Goal: Information Seeking & Learning: Find specific page/section

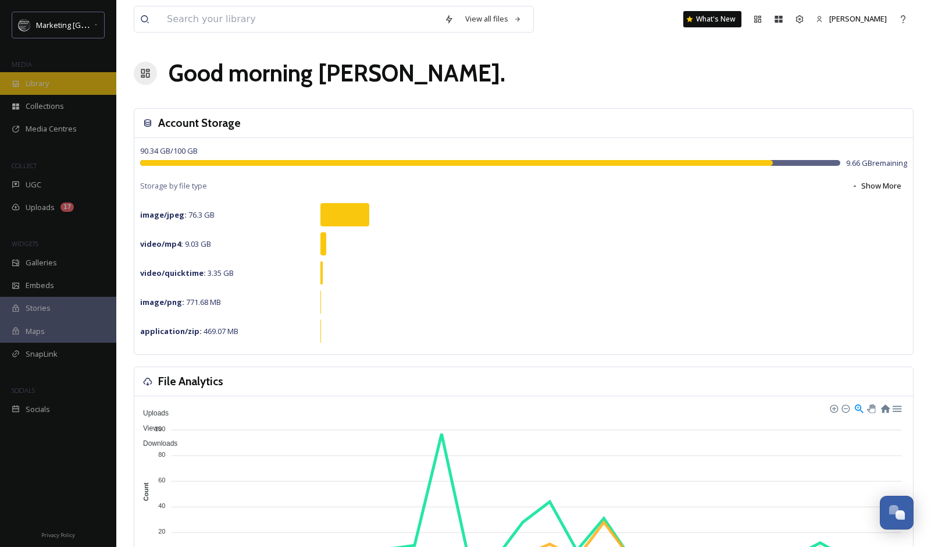
click at [58, 94] on div "Library" at bounding box center [58, 83] width 116 height 23
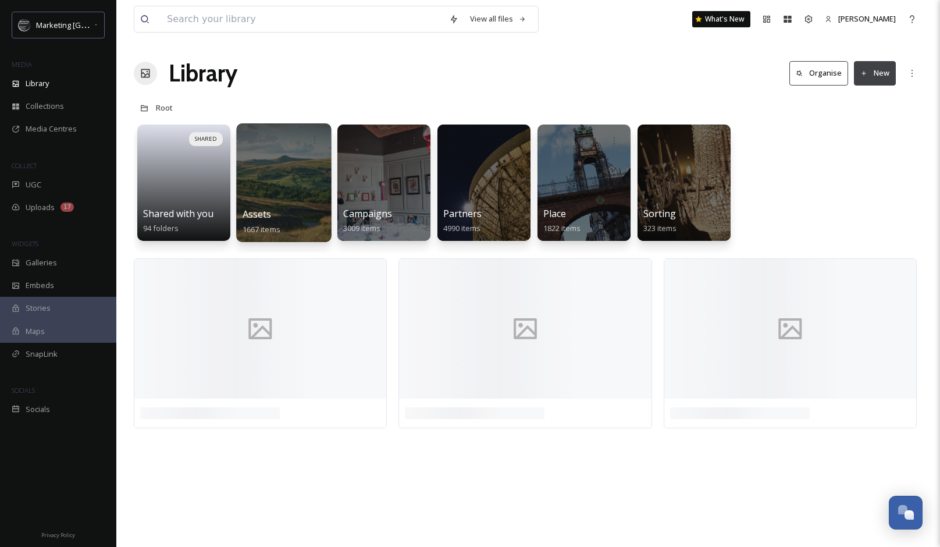
click at [284, 195] on div at bounding box center [283, 182] width 95 height 119
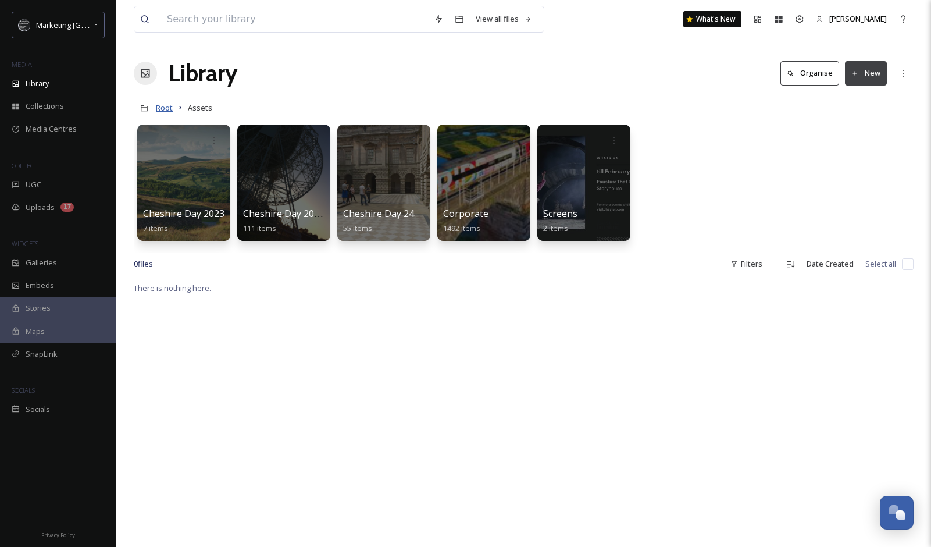
click at [167, 109] on span "Root" at bounding box center [164, 107] width 17 height 10
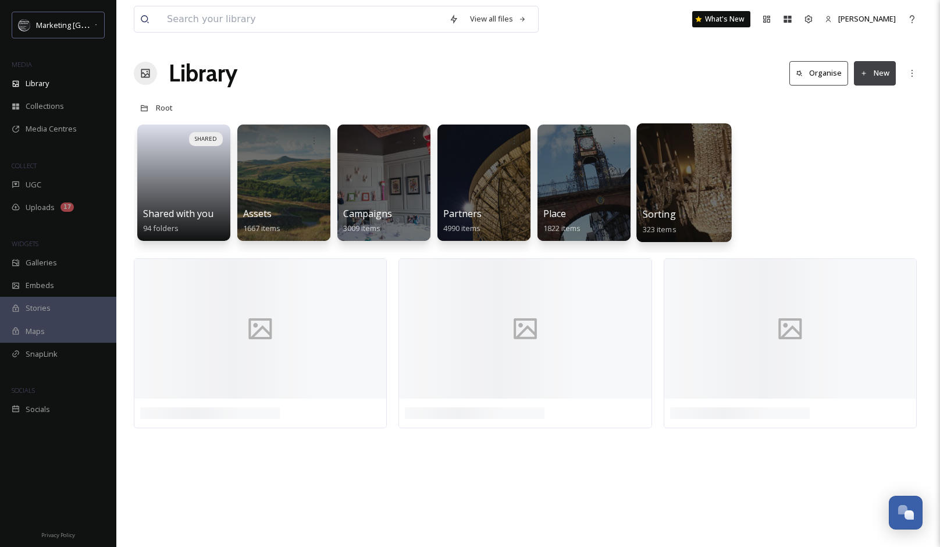
click at [691, 205] on div at bounding box center [683, 182] width 95 height 119
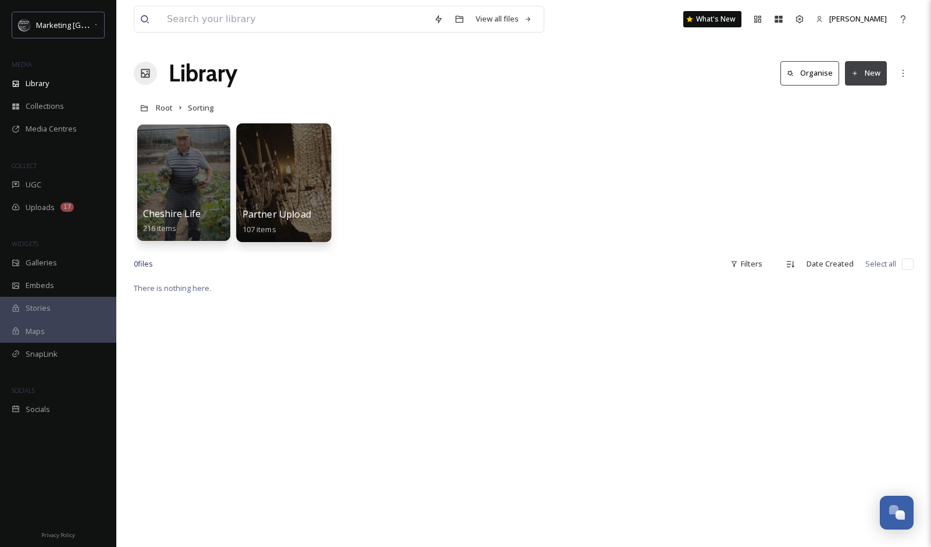
click at [274, 202] on div at bounding box center [283, 182] width 95 height 119
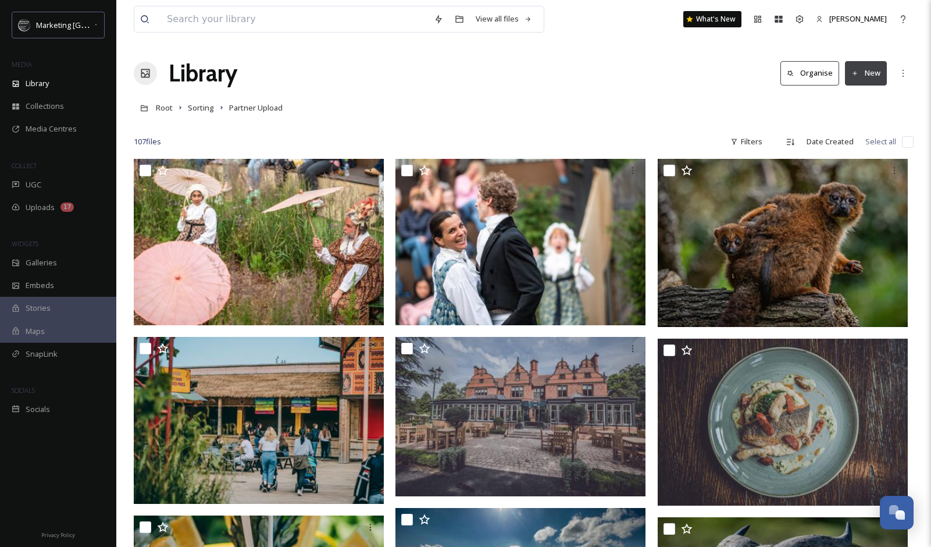
click at [213, 114] on div "Root Sorting Partner Upload" at bounding box center [524, 108] width 780 height 22
click at [208, 109] on span "Sorting" at bounding box center [201, 107] width 26 height 10
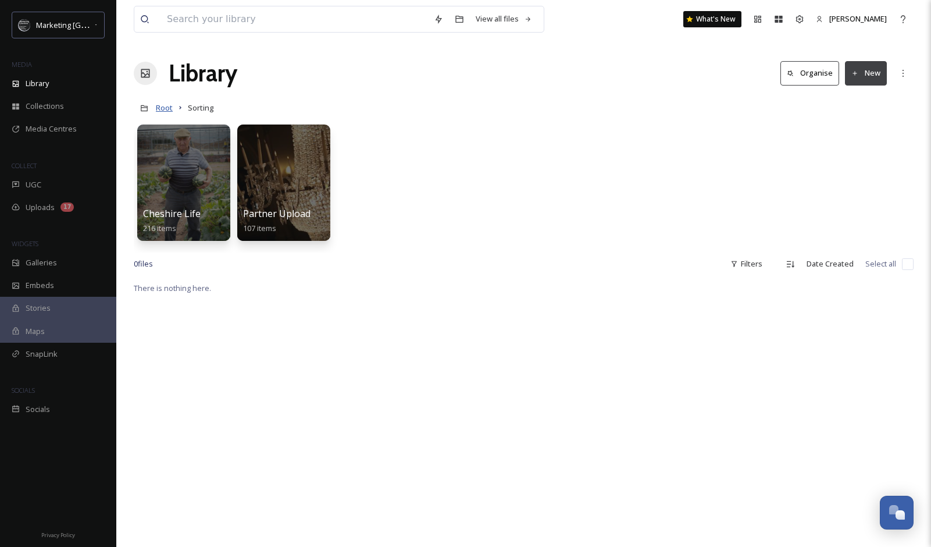
click at [162, 111] on span "Root" at bounding box center [164, 107] width 17 height 10
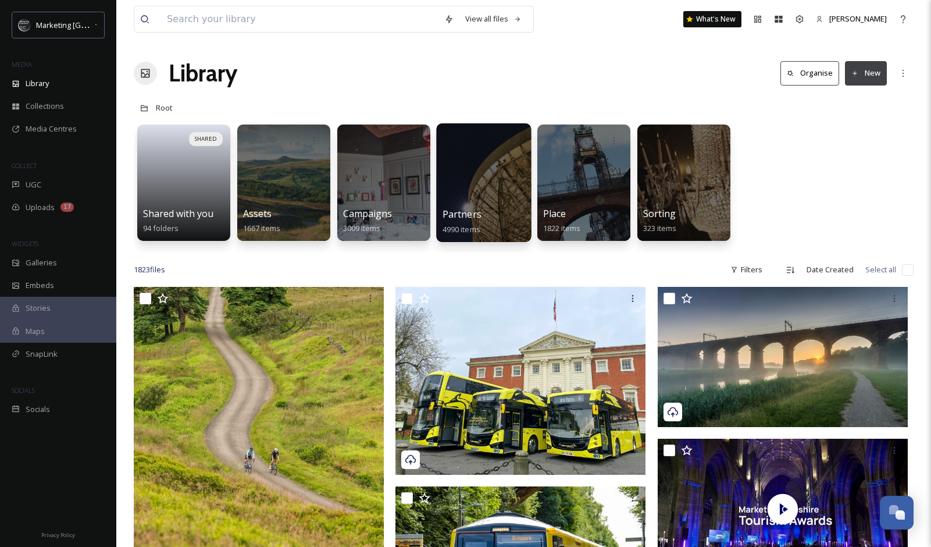
click at [506, 186] on div at bounding box center [483, 182] width 95 height 119
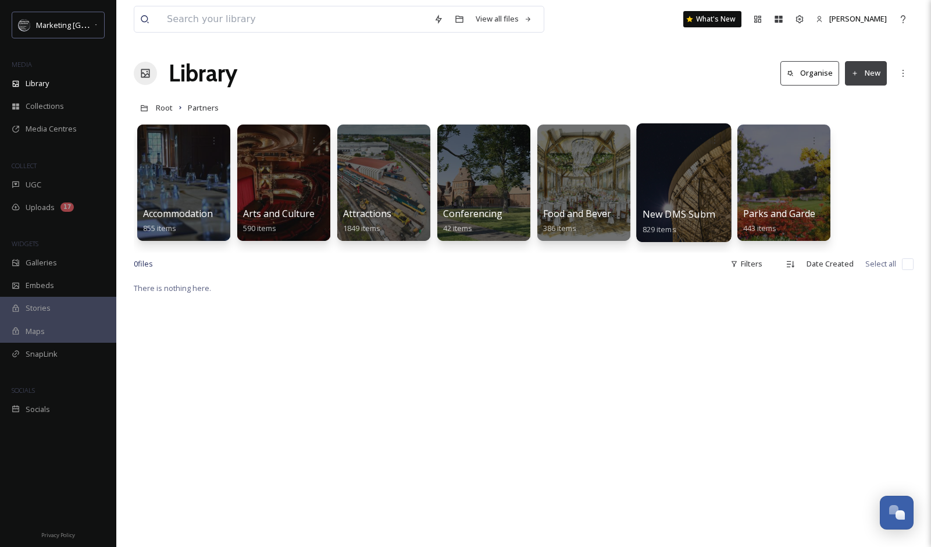
click at [675, 183] on div at bounding box center [683, 182] width 95 height 119
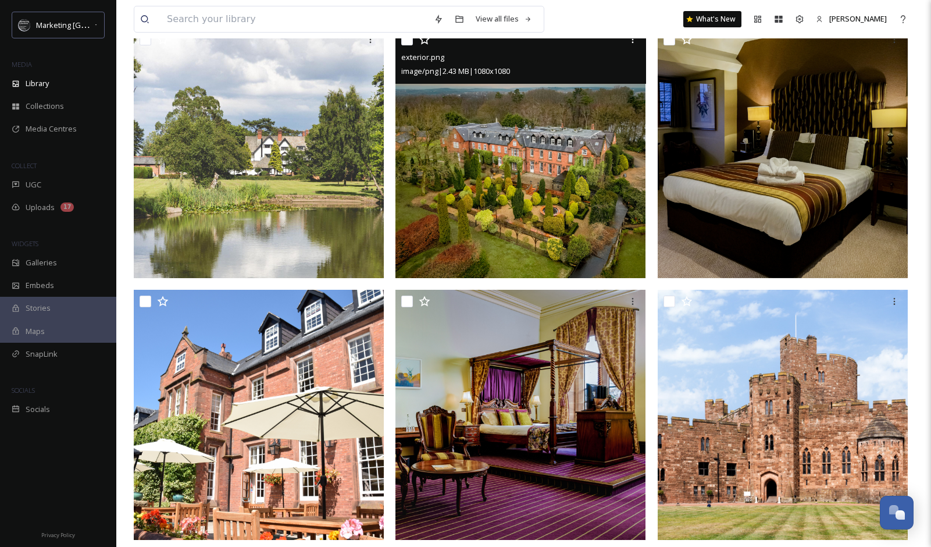
scroll to position [507, 0]
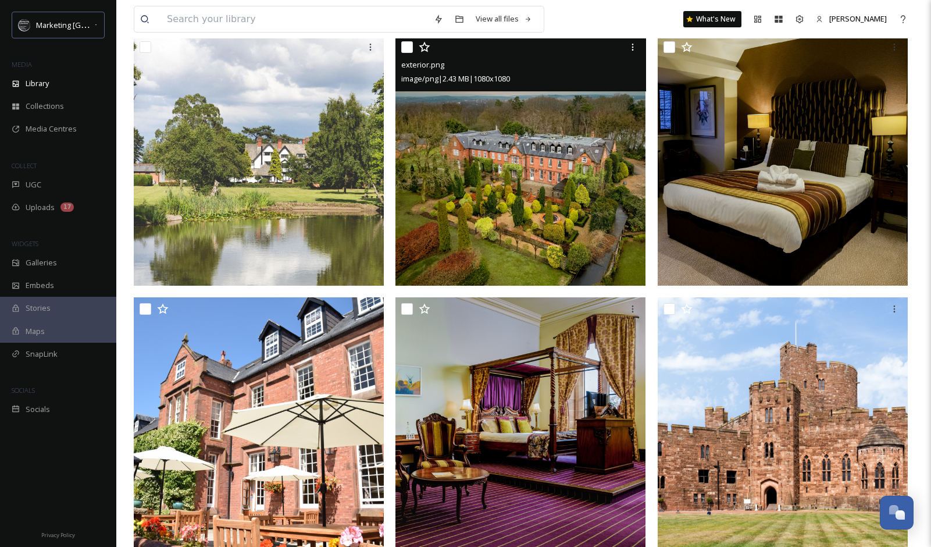
click at [553, 206] on img at bounding box center [520, 160] width 250 height 250
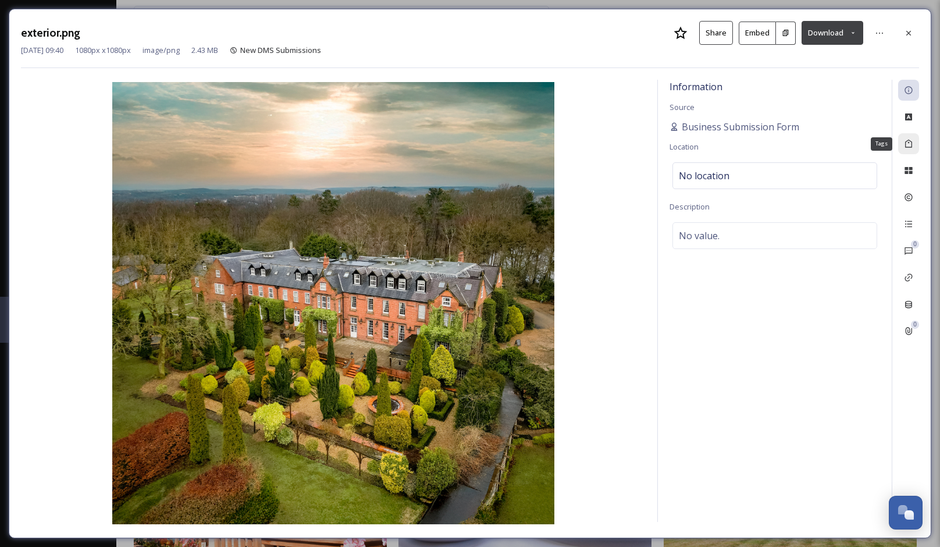
click at [910, 142] on icon at bounding box center [908, 143] width 9 height 9
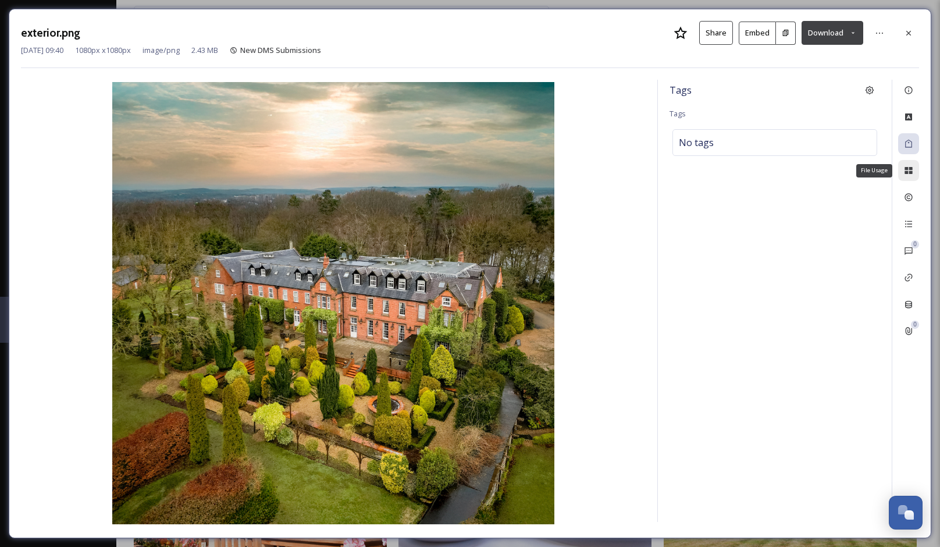
click at [912, 175] on div "File Usage" at bounding box center [908, 170] width 21 height 21
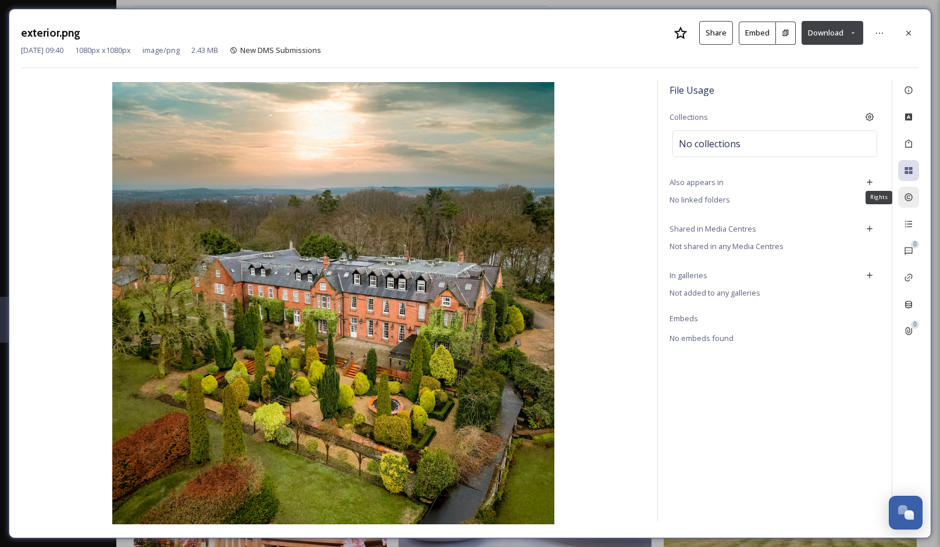
click at [909, 199] on icon at bounding box center [908, 196] width 9 height 9
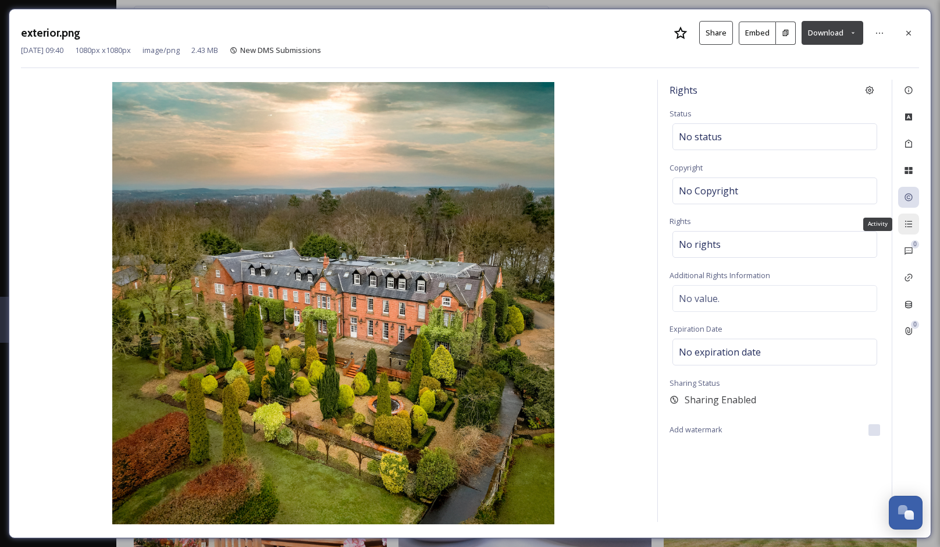
click at [908, 222] on icon at bounding box center [908, 224] width 7 height 6
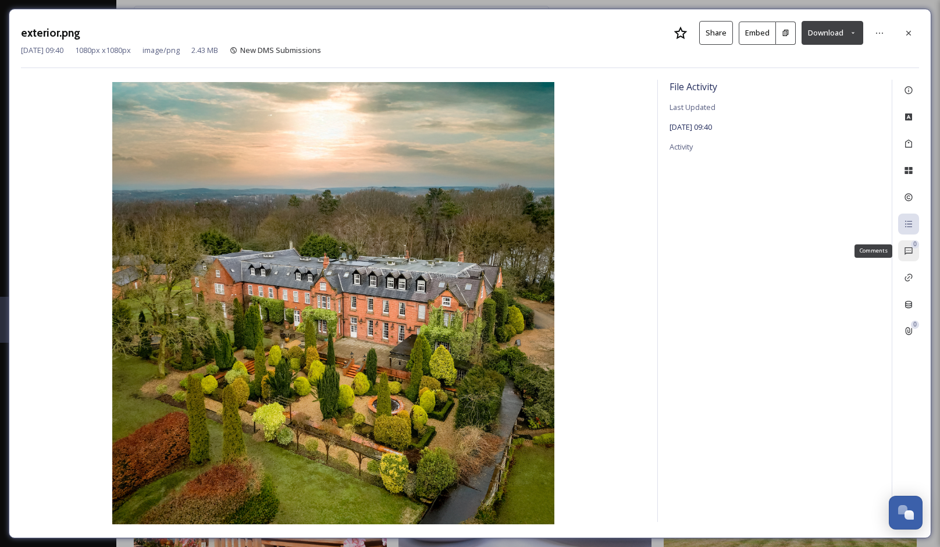
click at [911, 250] on icon at bounding box center [908, 250] width 9 height 9
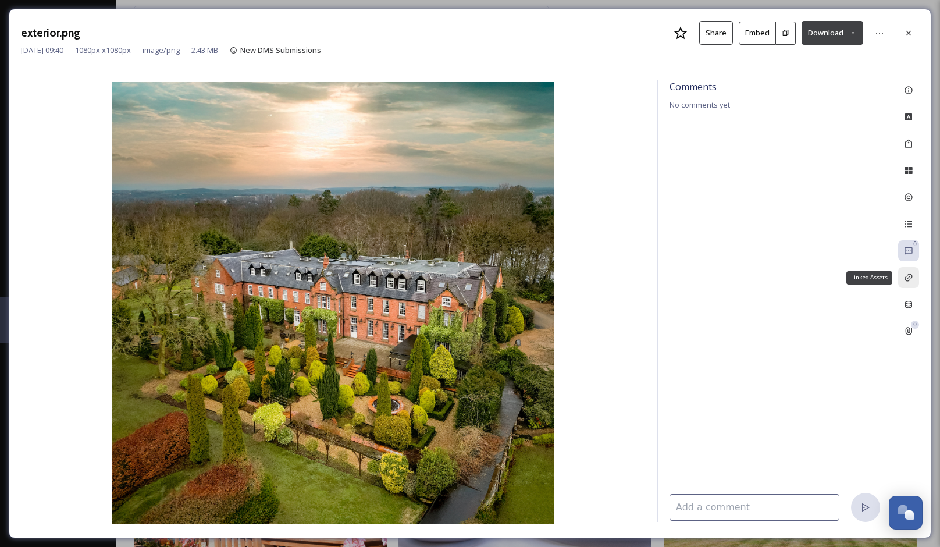
click at [907, 277] on icon at bounding box center [908, 277] width 9 height 9
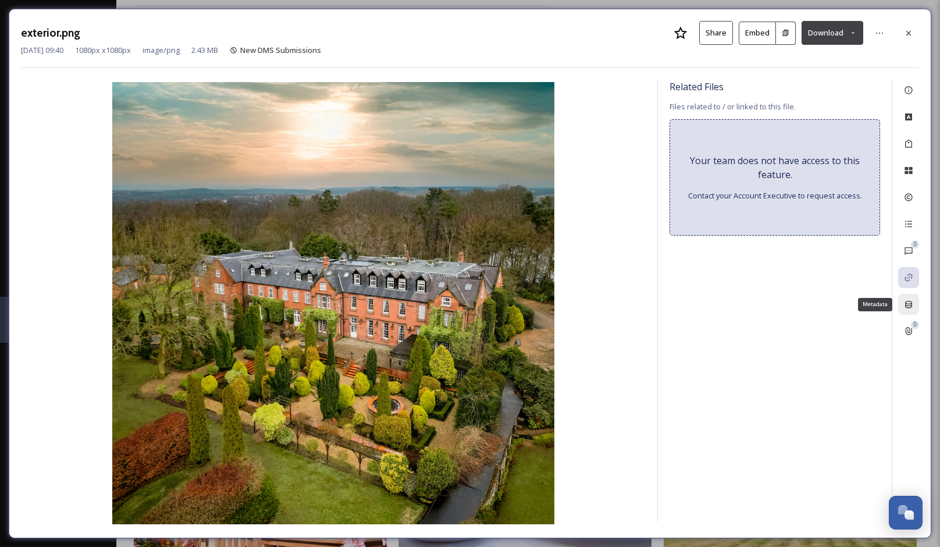
click at [908, 308] on icon at bounding box center [908, 305] width 7 height 8
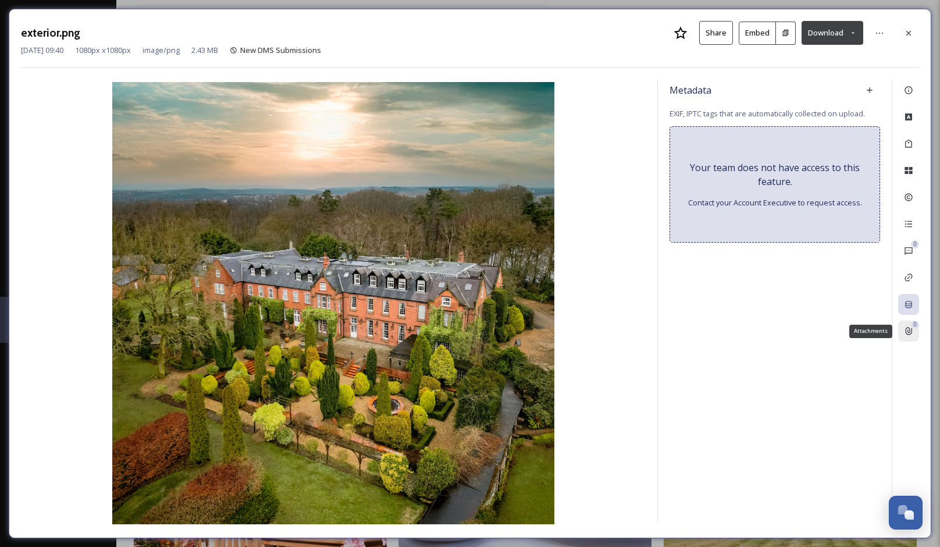
click at [910, 336] on div "0 Attachments" at bounding box center [908, 330] width 21 height 21
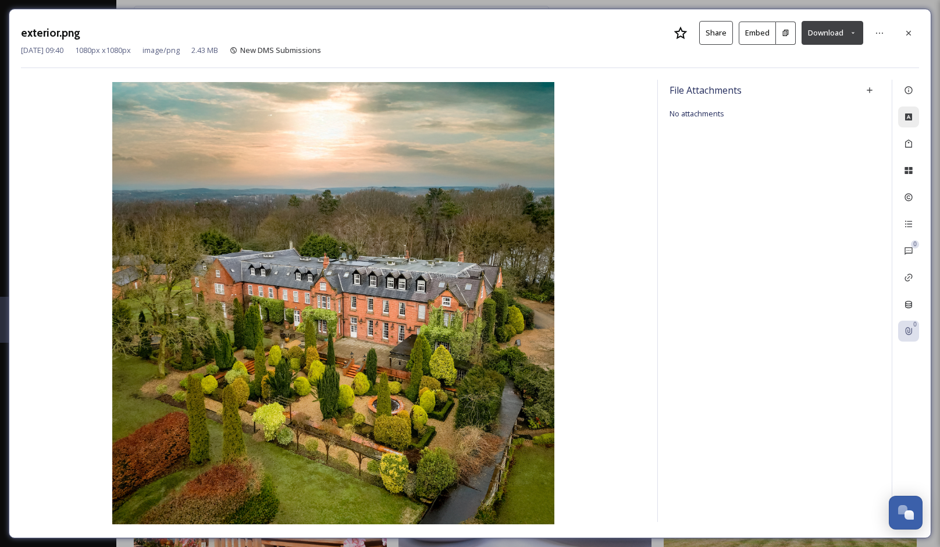
click at [907, 113] on icon at bounding box center [908, 116] width 7 height 7
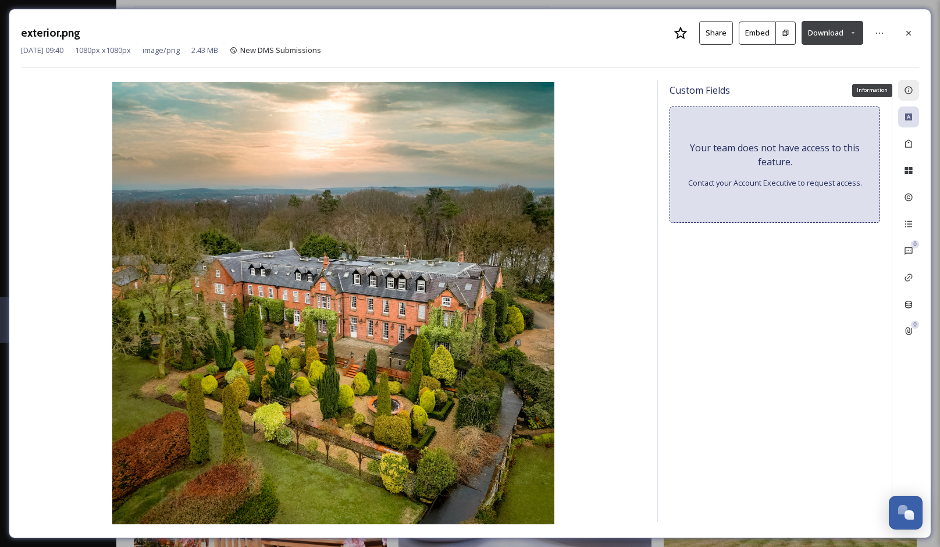
click at [907, 91] on icon at bounding box center [908, 89] width 9 height 9
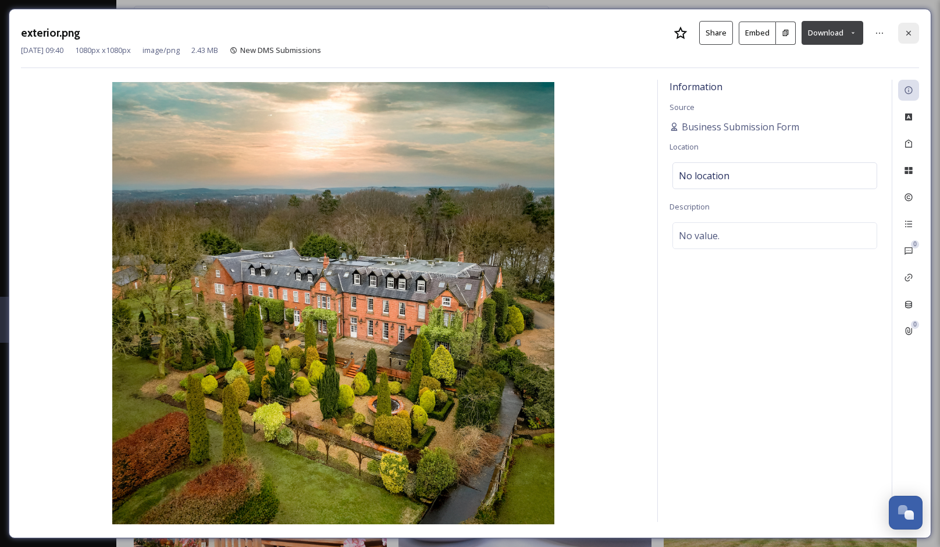
click at [912, 23] on div at bounding box center [908, 33] width 21 height 21
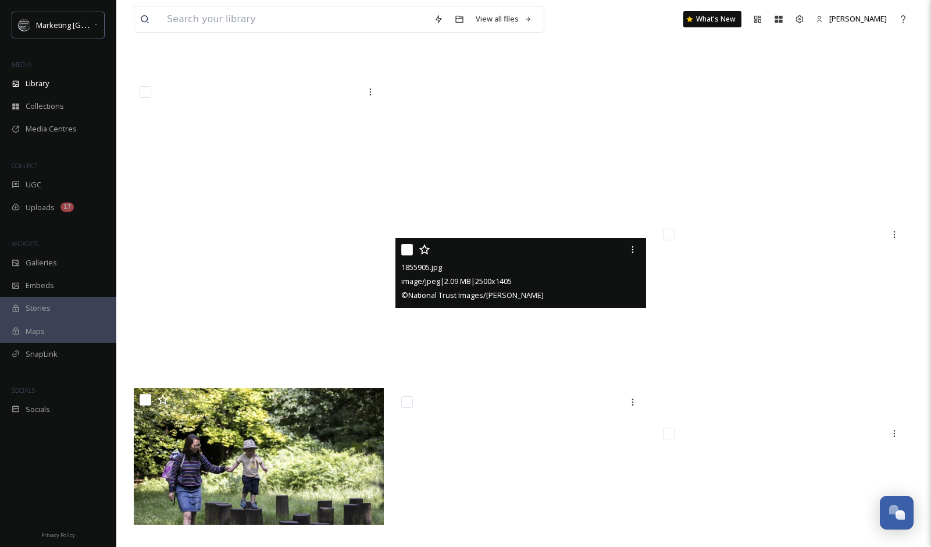
scroll to position [6854, 0]
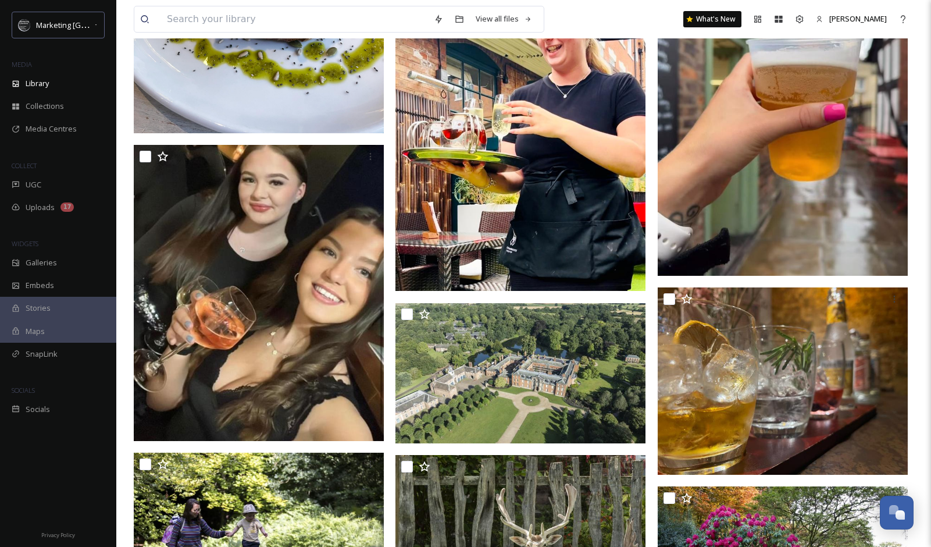
click at [547, 291] on img at bounding box center [520, 133] width 250 height 316
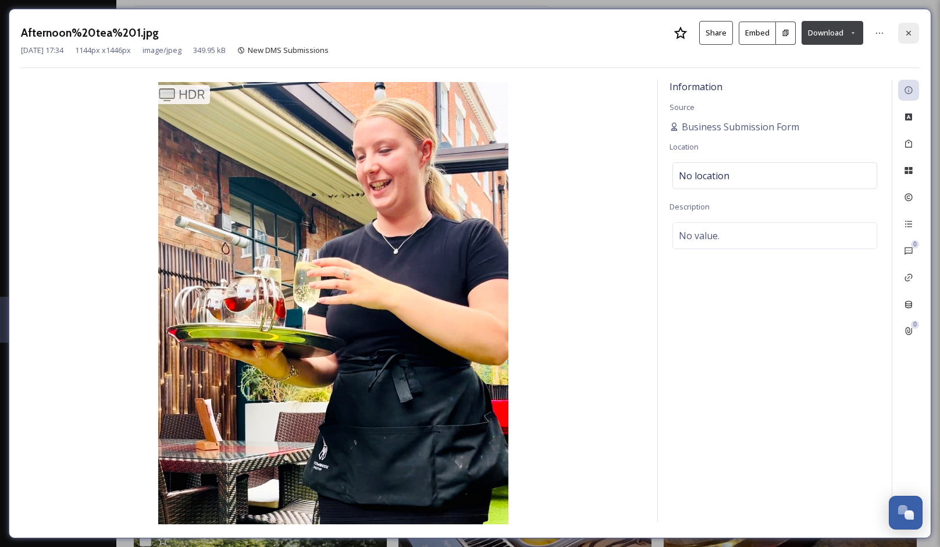
click at [914, 34] on div at bounding box center [908, 33] width 21 height 21
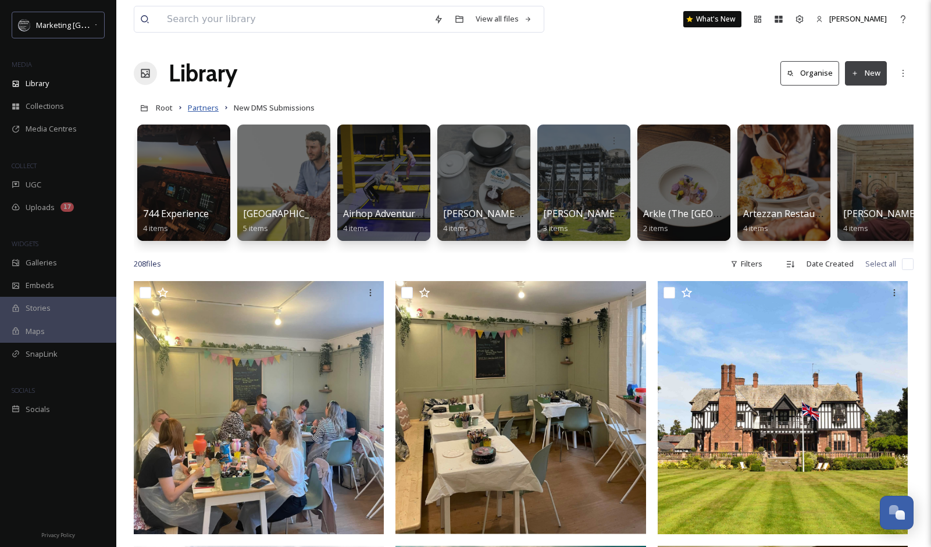
click at [215, 109] on span "Partners" at bounding box center [203, 107] width 31 height 10
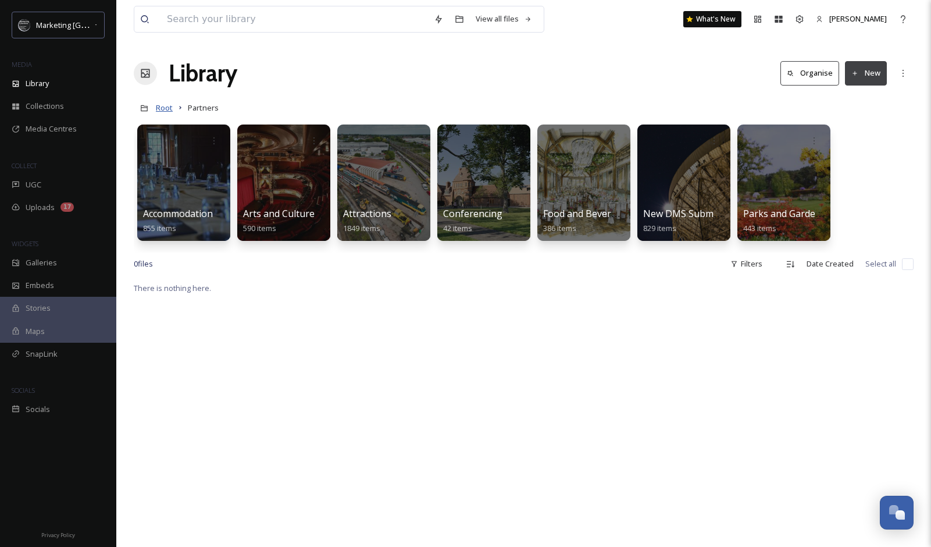
click at [163, 111] on span "Root" at bounding box center [164, 107] width 17 height 10
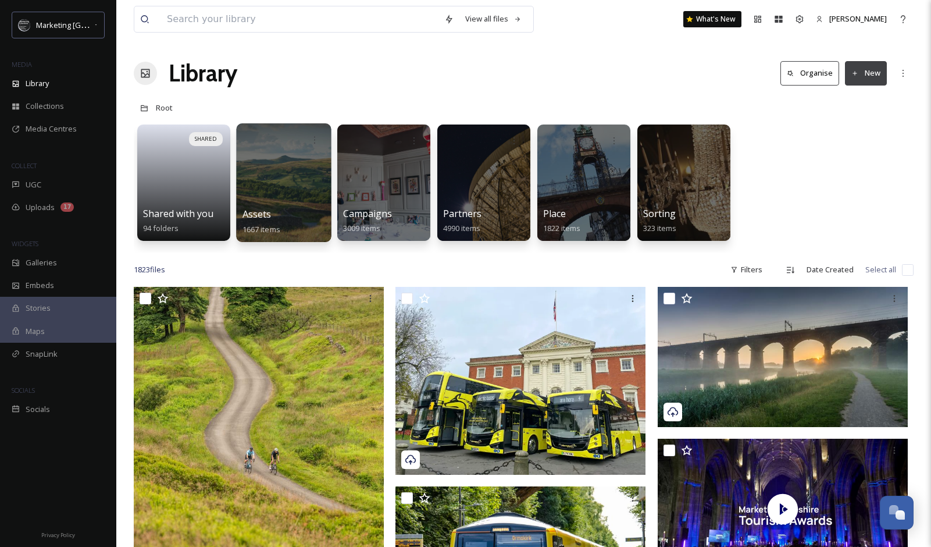
click at [298, 204] on div at bounding box center [283, 182] width 95 height 119
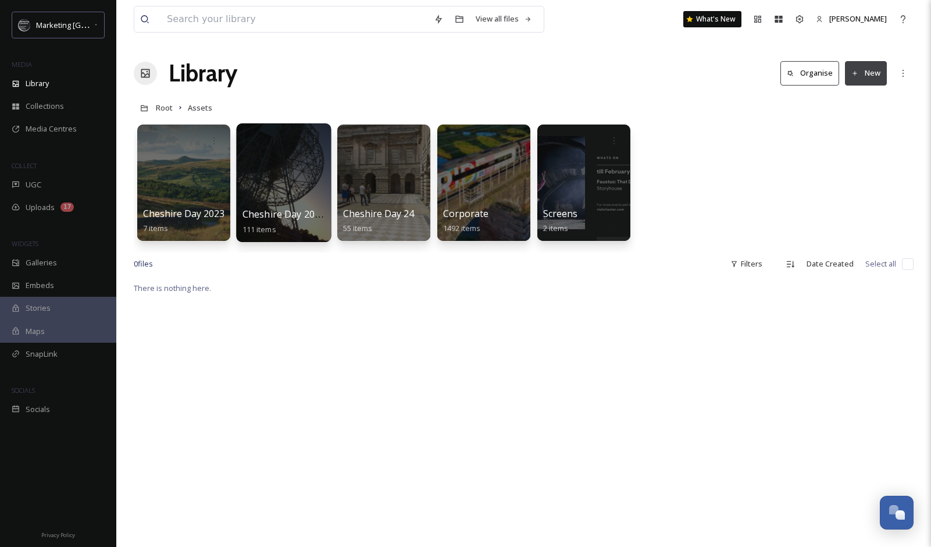
click at [306, 191] on div at bounding box center [283, 182] width 95 height 119
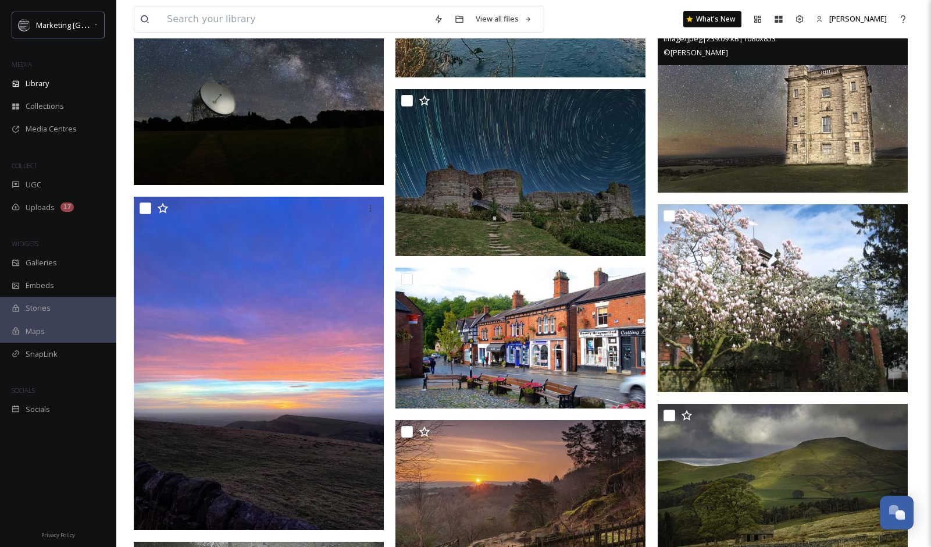
scroll to position [2359, 0]
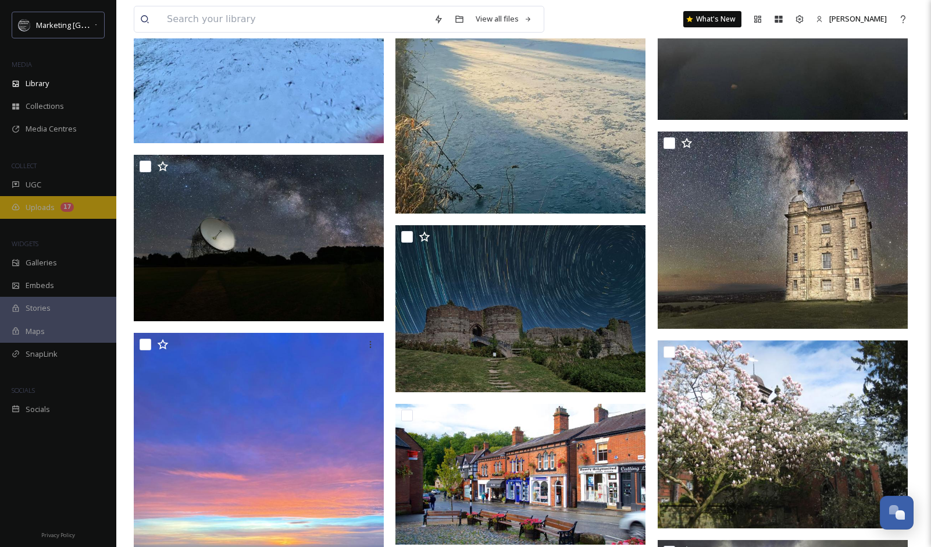
click at [31, 215] on div "Uploads 17" at bounding box center [58, 207] width 116 height 23
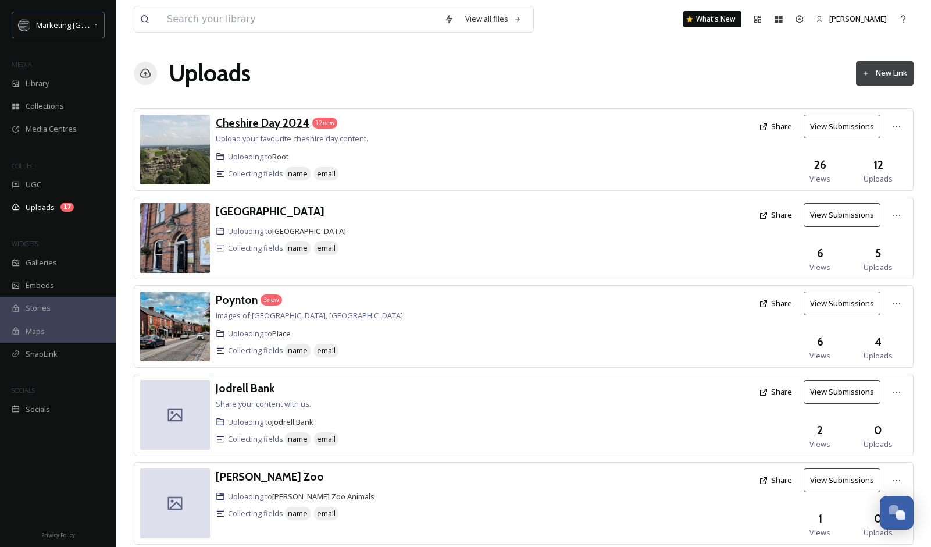
click at [290, 126] on h3 "Cheshire Day 2024" at bounding box center [263, 123] width 94 height 14
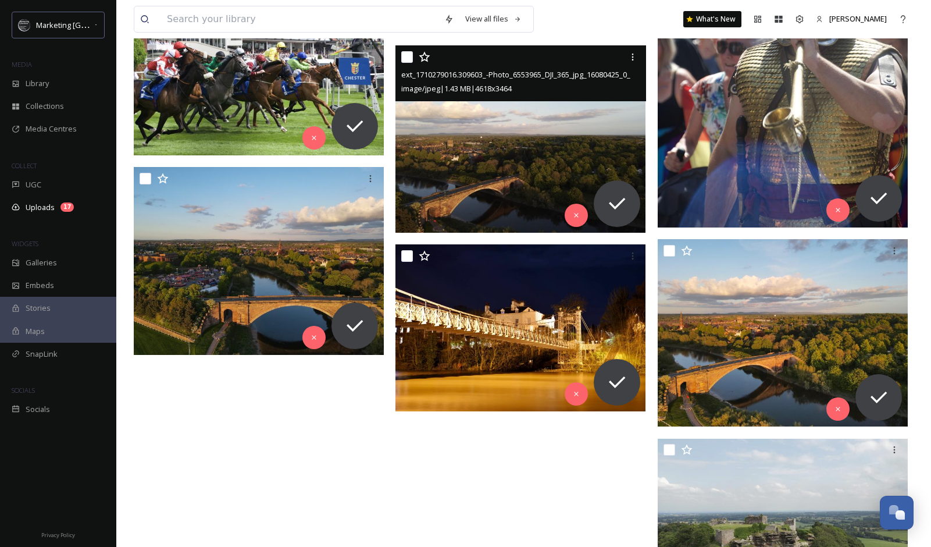
scroll to position [558, 0]
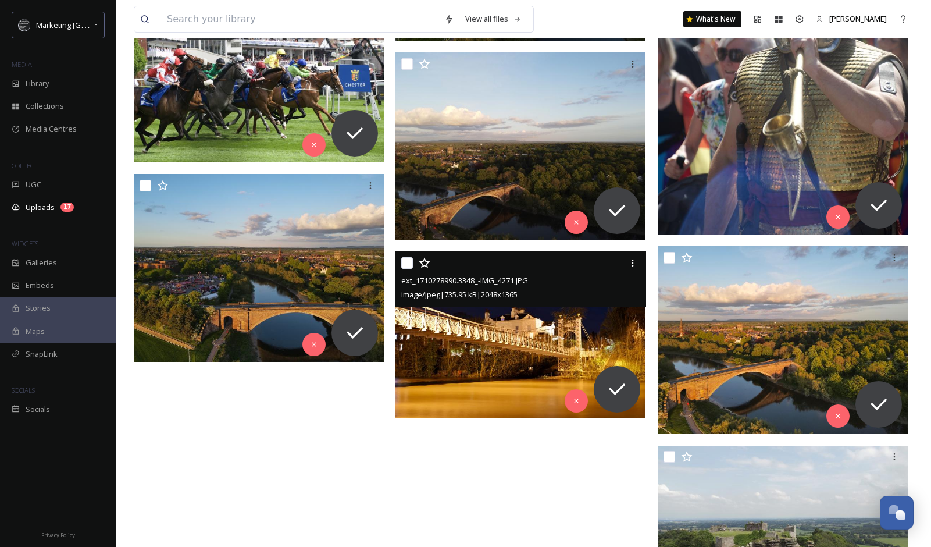
click at [508, 342] on img at bounding box center [520, 334] width 250 height 167
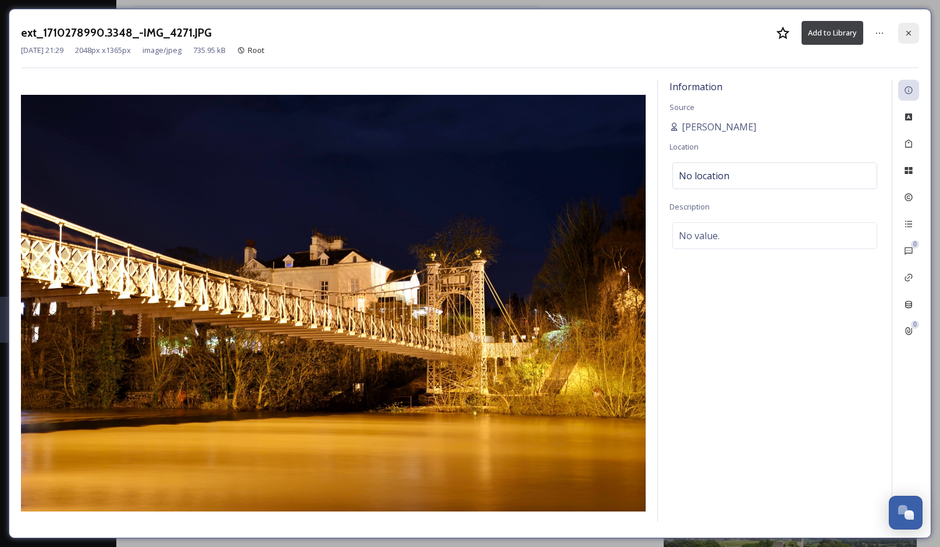
click at [914, 33] on div at bounding box center [908, 33] width 21 height 21
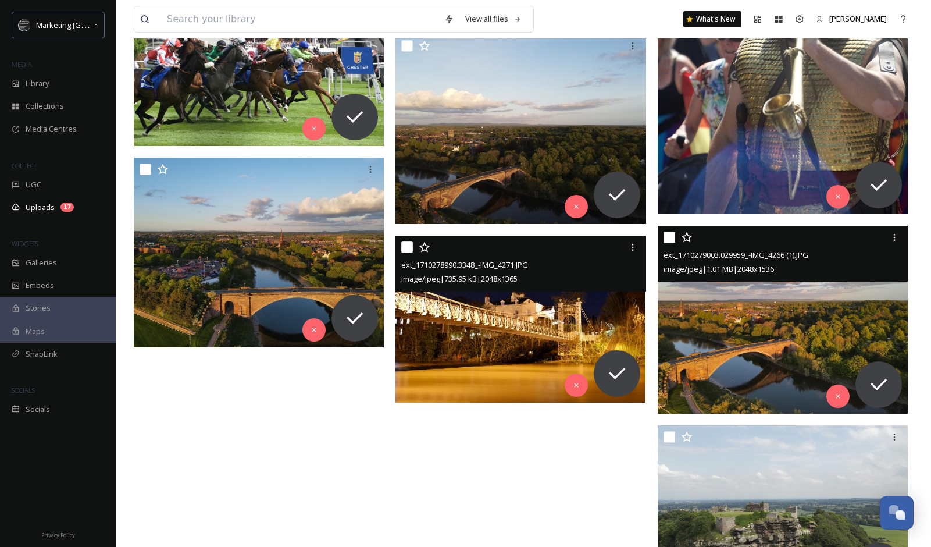
click at [726, 321] on img at bounding box center [783, 320] width 250 height 188
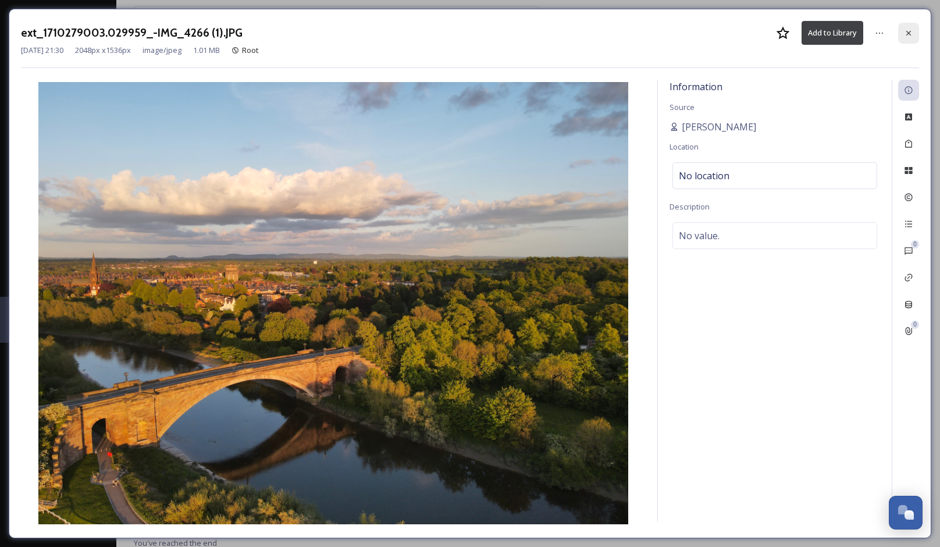
click at [906, 31] on icon at bounding box center [908, 32] width 9 height 9
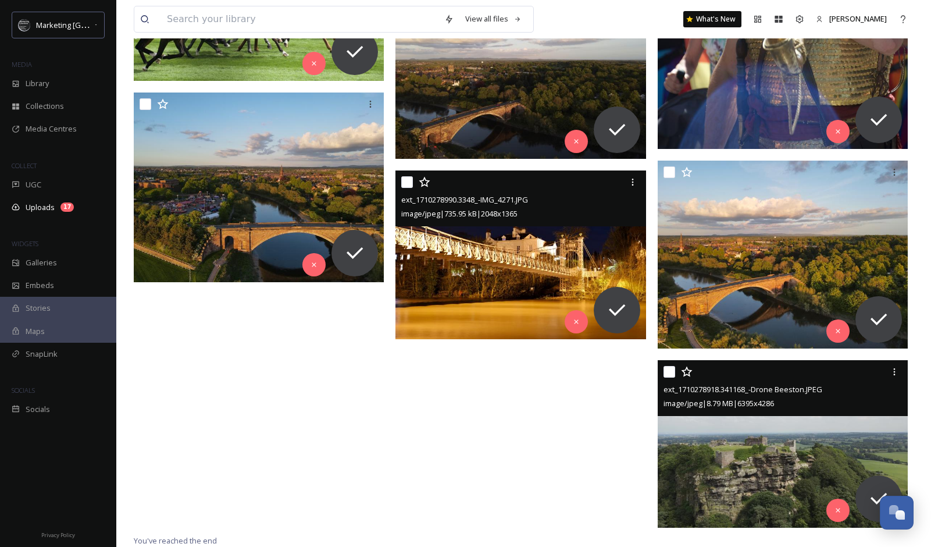
click at [734, 501] on img at bounding box center [783, 443] width 250 height 167
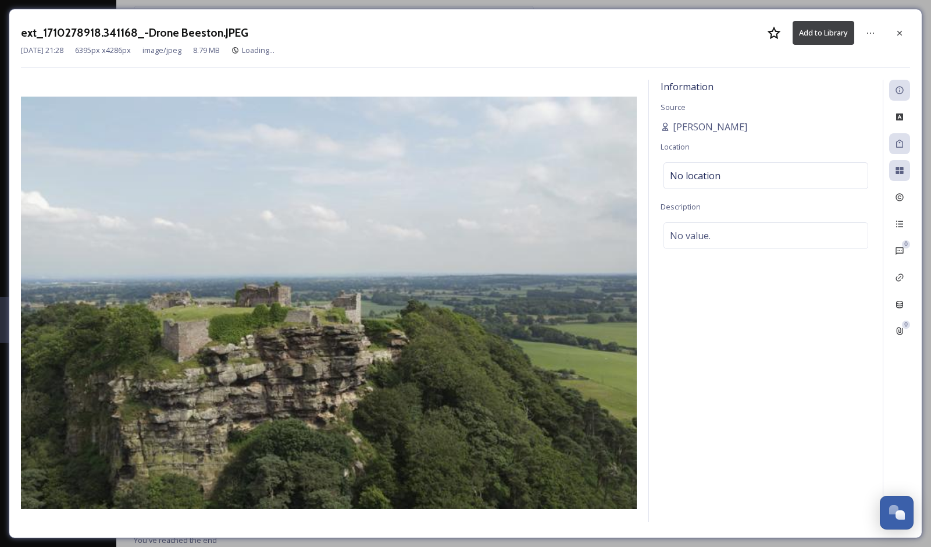
scroll to position [466, 0]
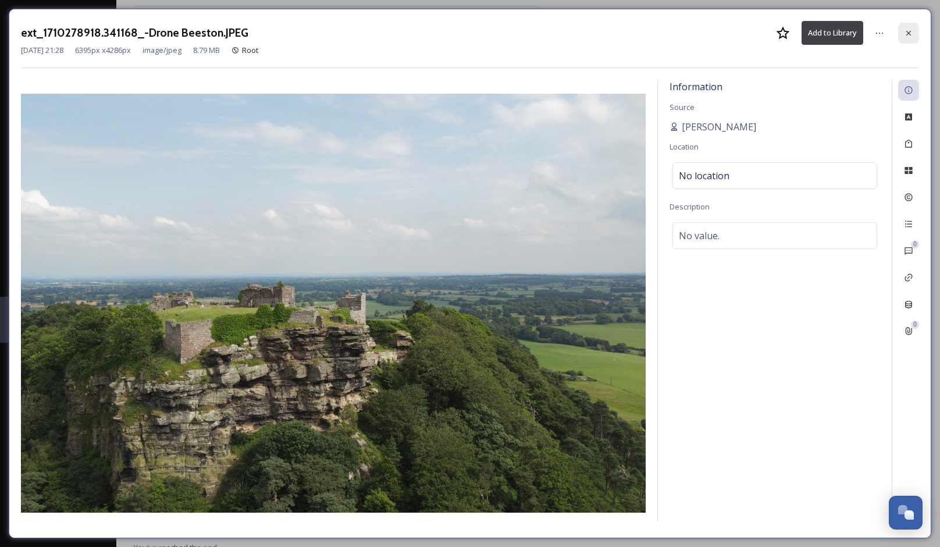
click at [915, 35] on div at bounding box center [908, 33] width 21 height 21
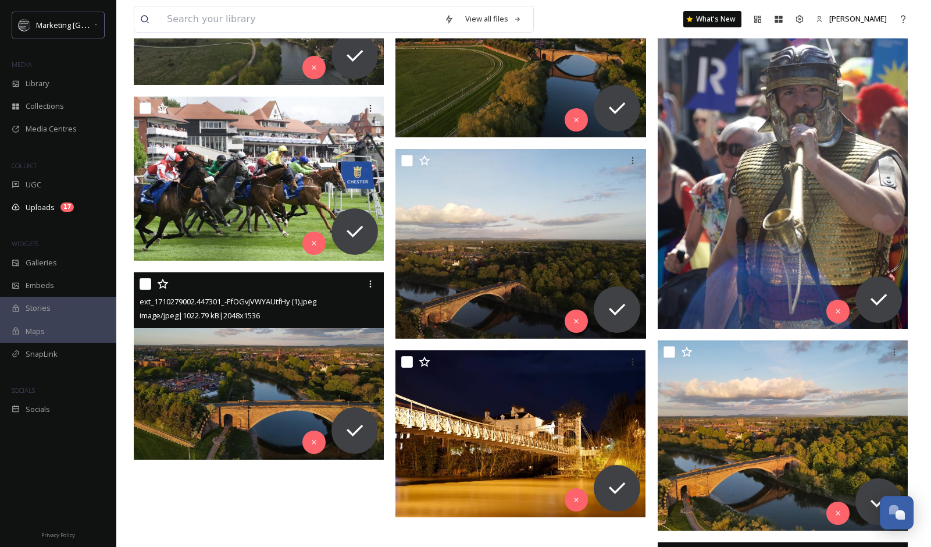
click at [147, 281] on input "checkbox" at bounding box center [146, 284] width 12 height 12
checkbox input "true"
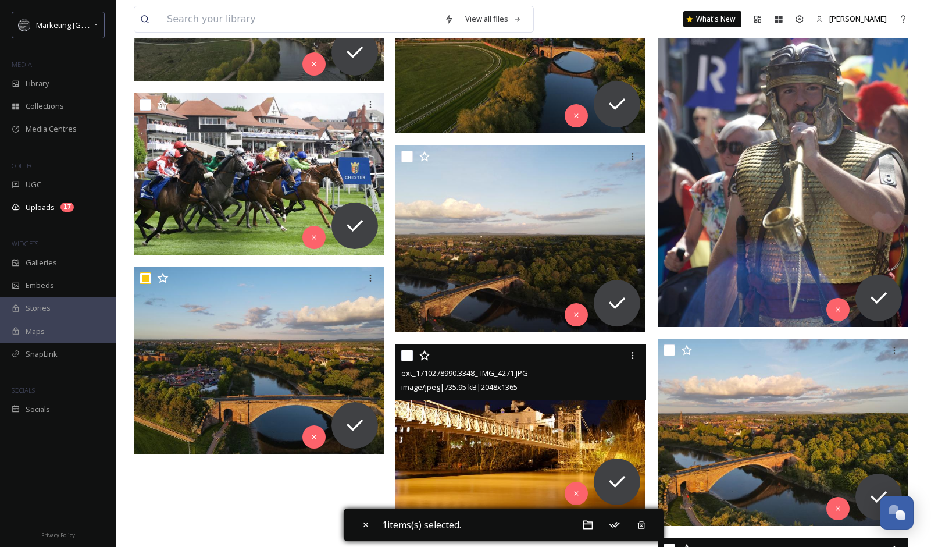
click at [405, 356] on input "checkbox" at bounding box center [407, 355] width 12 height 12
checkbox input "true"
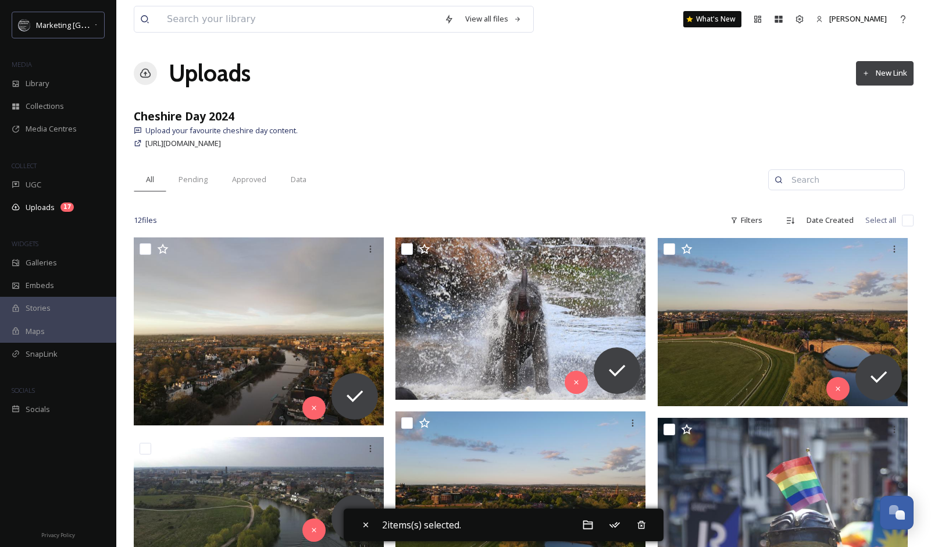
click at [910, 219] on input "checkbox" at bounding box center [908, 221] width 12 height 12
checkbox input "true"
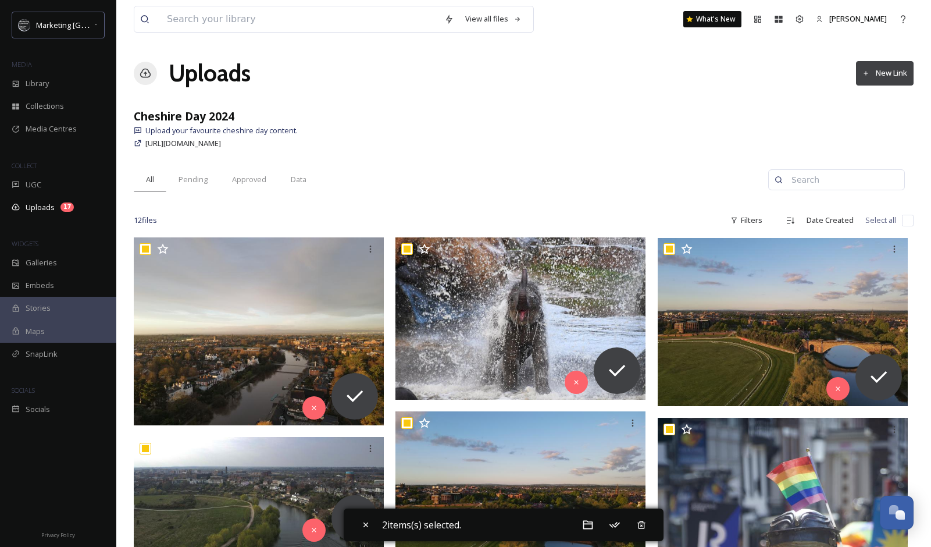
checkbox input "true"
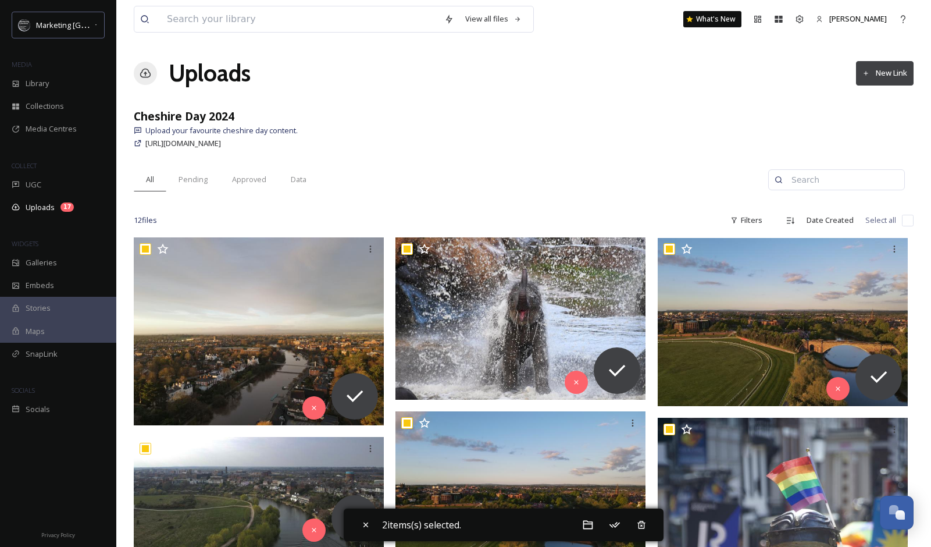
checkbox input "true"
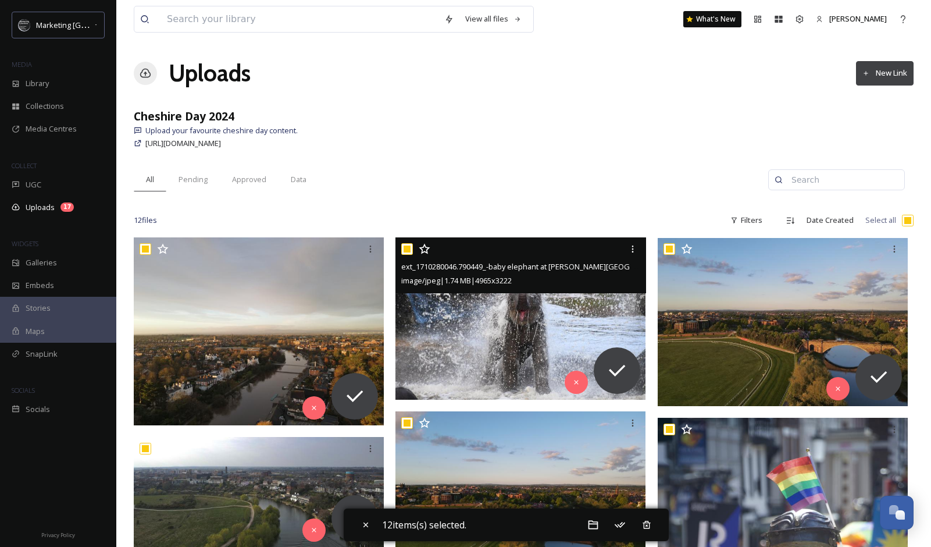
click at [406, 245] on input "checkbox" at bounding box center [407, 249] width 12 height 12
checkbox input "false"
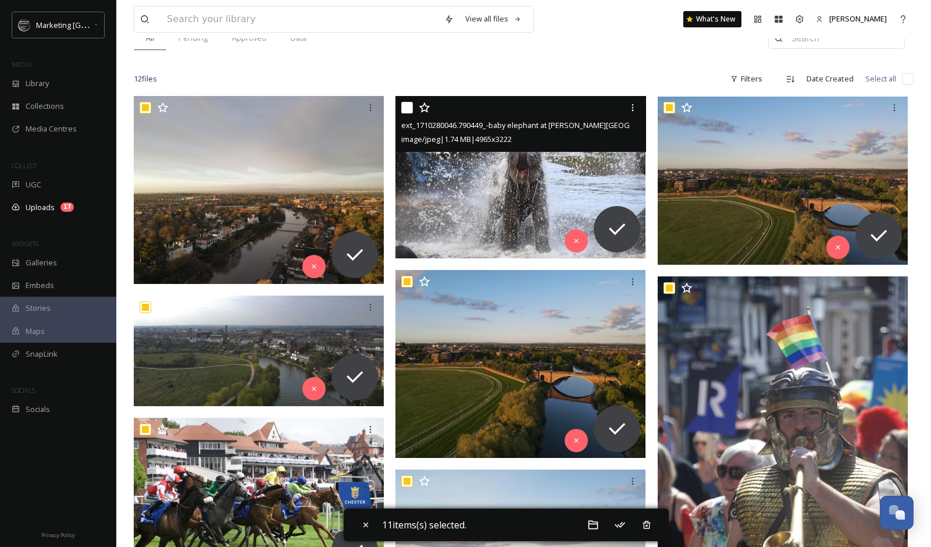
scroll to position [206, 0]
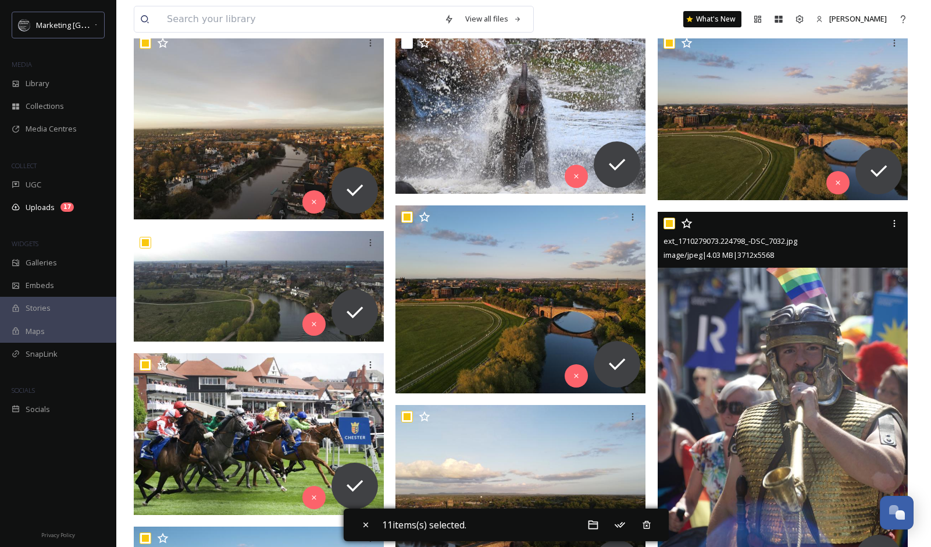
click at [669, 221] on input "checkbox" at bounding box center [670, 223] width 12 height 12
checkbox input "false"
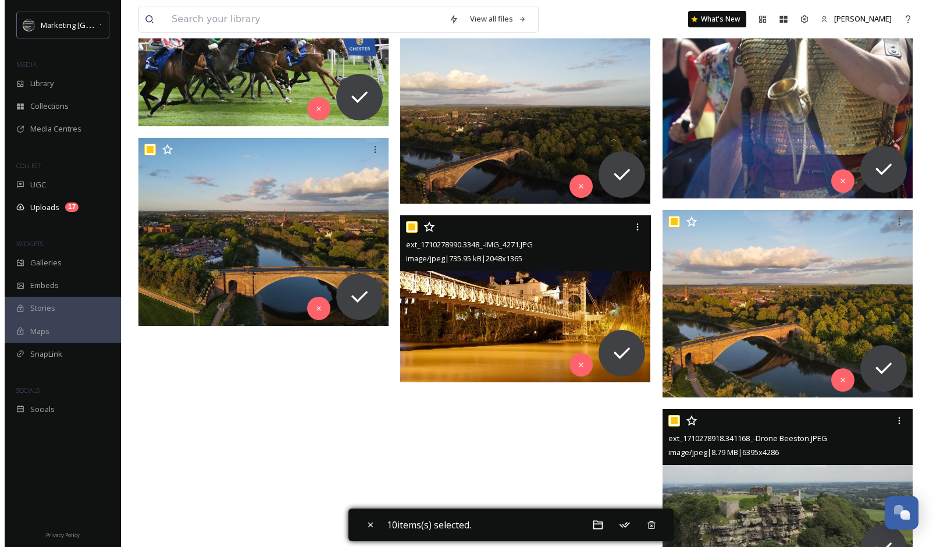
scroll to position [643, 0]
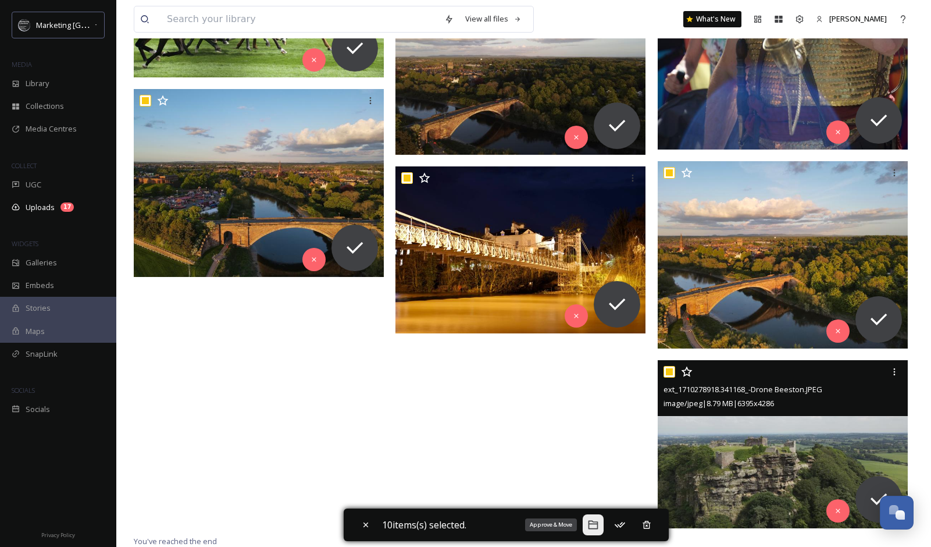
click at [598, 525] on icon at bounding box center [593, 525] width 12 height 12
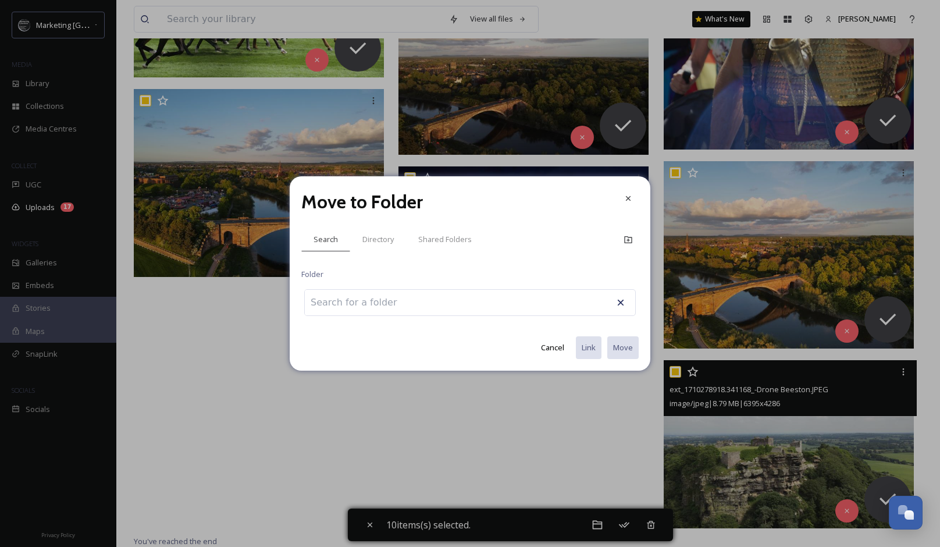
click at [495, 304] on div at bounding box center [469, 302] width 331 height 27
click at [364, 229] on div "Directory" at bounding box center [378, 239] width 56 height 24
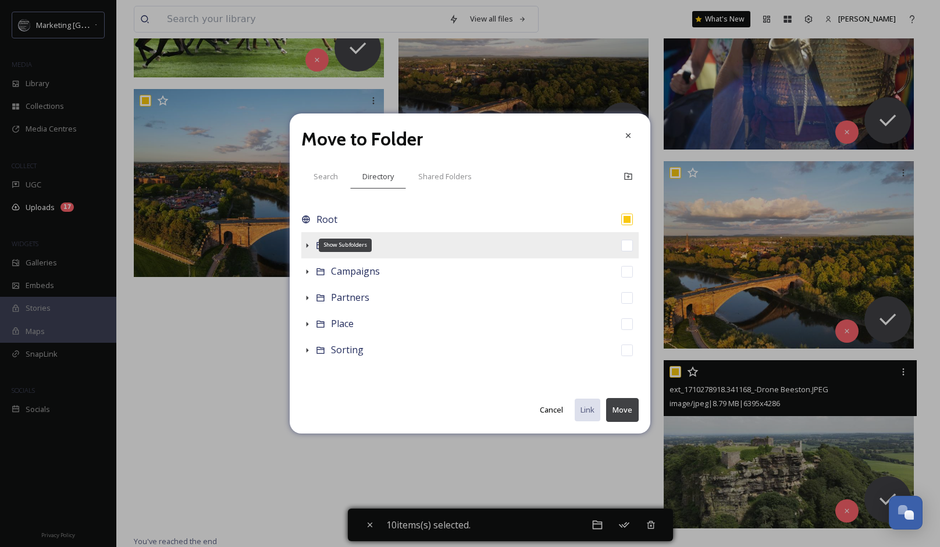
click at [312, 243] on div "Show Subfolders" at bounding box center [307, 246] width 12 height 12
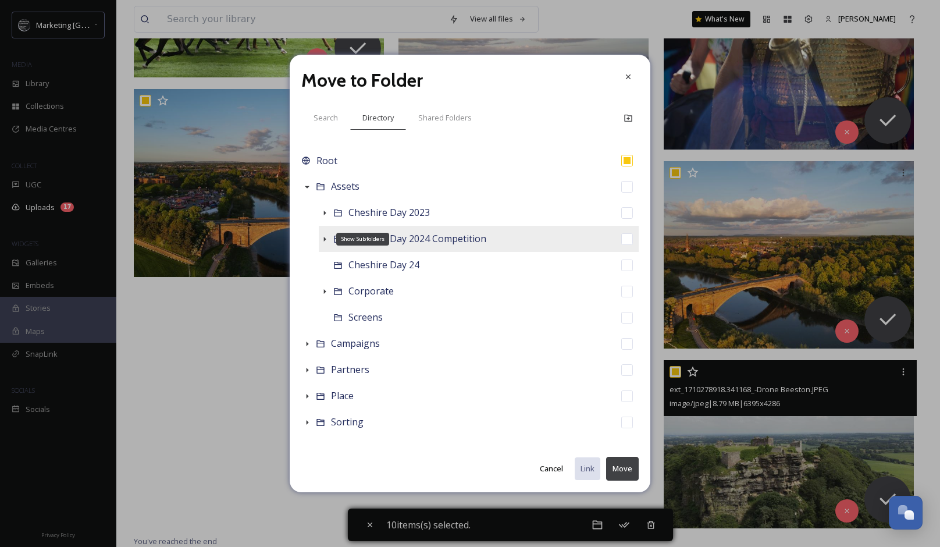
click at [325, 238] on icon at bounding box center [325, 239] width 2 height 5
click at [579, 239] on div "Cheshire Day 2024 Competition" at bounding box center [479, 239] width 320 height 26
checkbox input "false"
checkbox input "true"
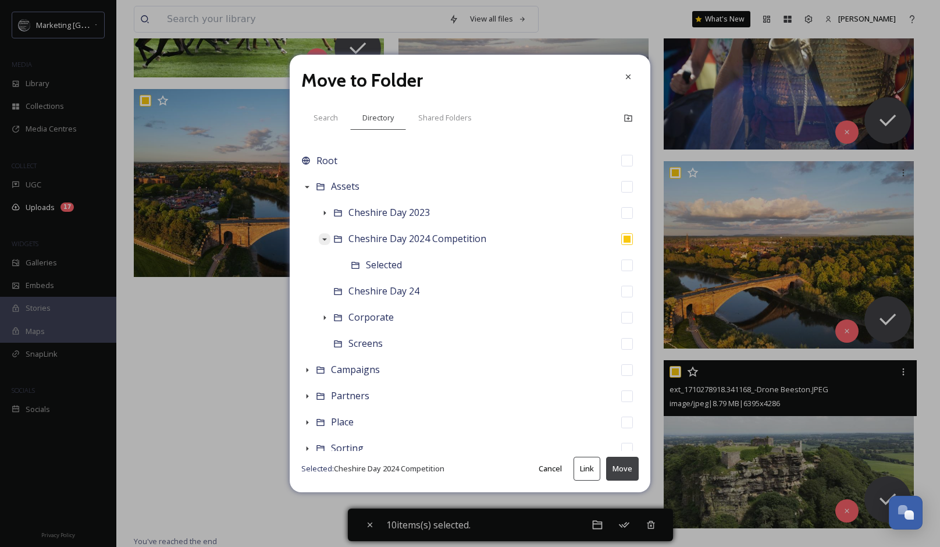
click at [622, 467] on button "Move" at bounding box center [622, 468] width 33 height 24
checkbox input "false"
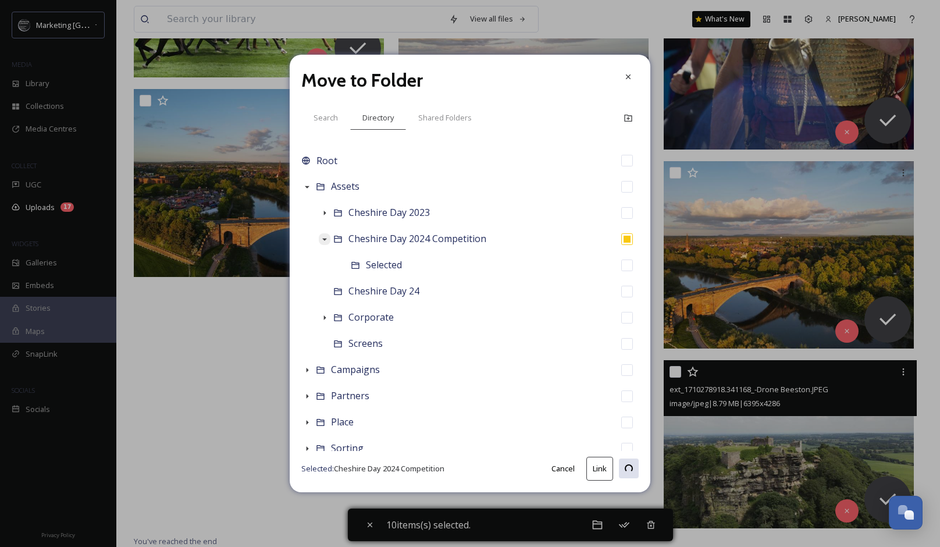
checkbox input "false"
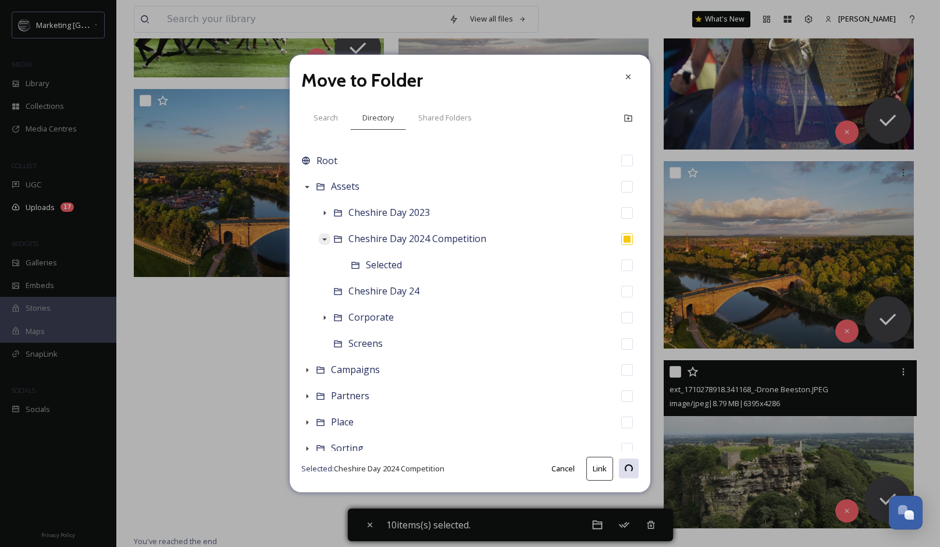
checkbox input "false"
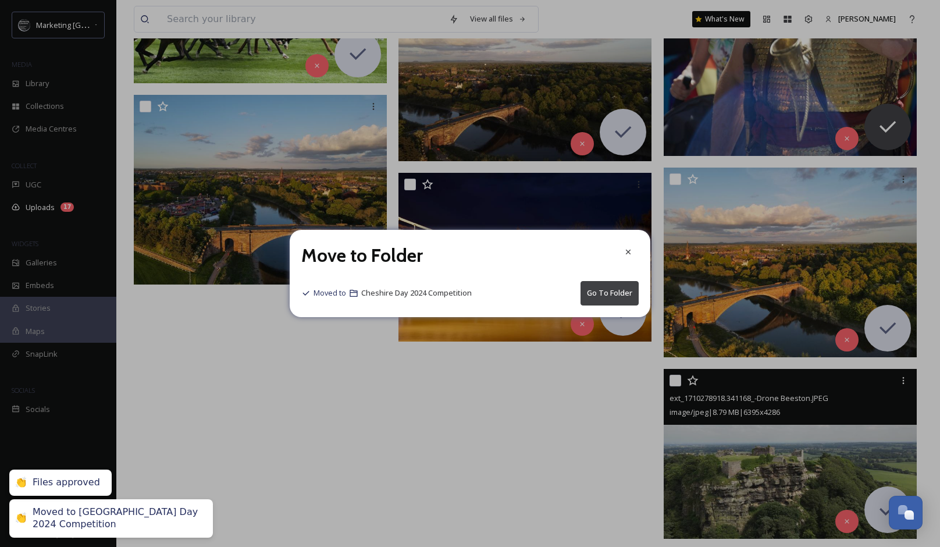
click at [610, 294] on button "Go To Folder" at bounding box center [609, 293] width 58 height 24
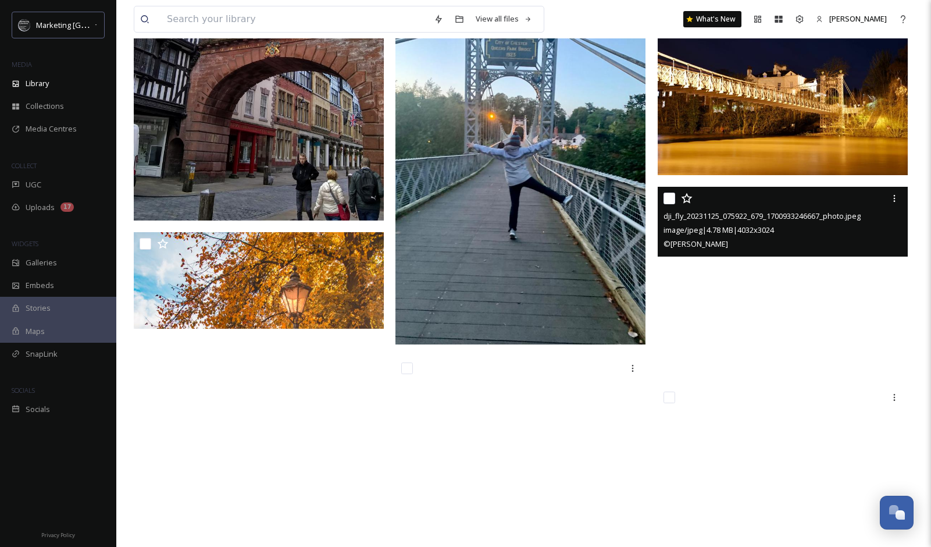
scroll to position [8658, 0]
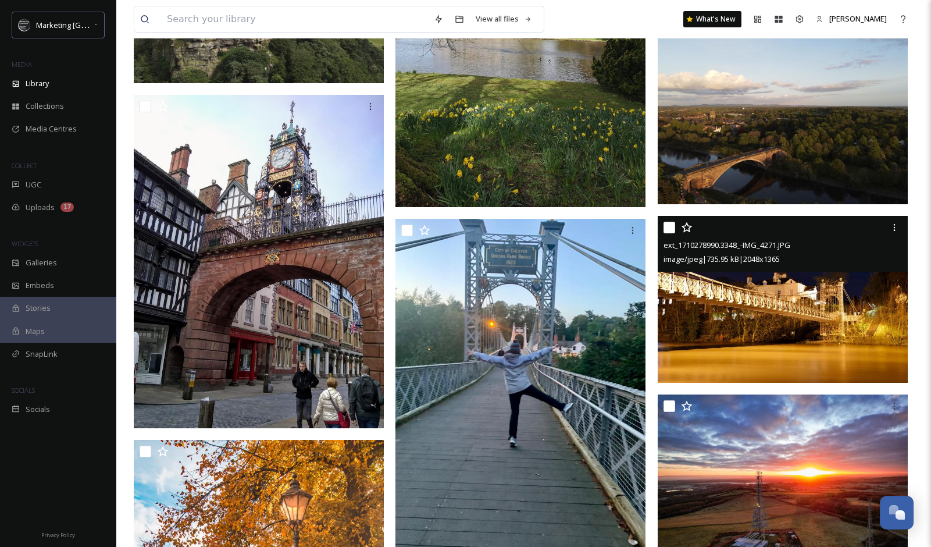
click at [666, 227] on input "checkbox" at bounding box center [670, 228] width 12 height 12
checkbox input "true"
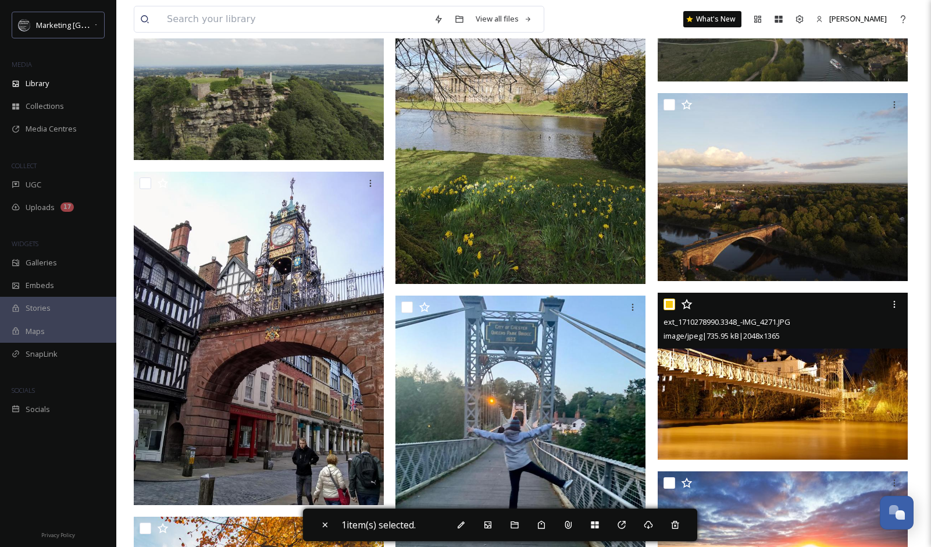
scroll to position [8452, 0]
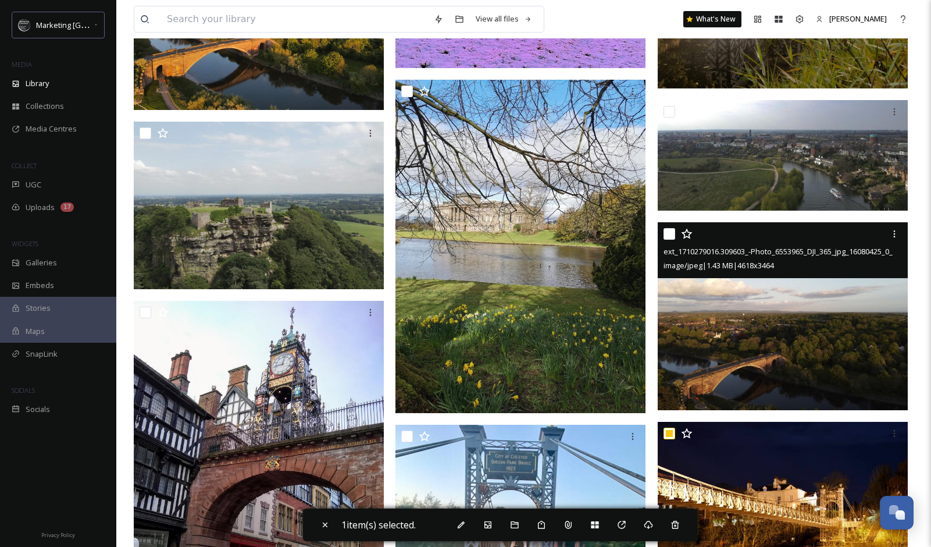
click at [669, 230] on input "checkbox" at bounding box center [670, 234] width 12 height 12
checkbox input "true"
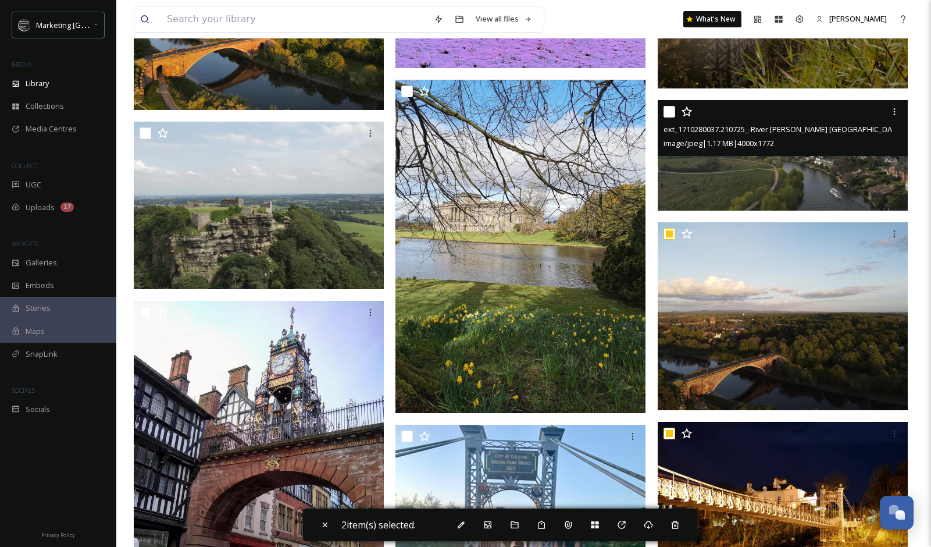
click at [668, 112] on input "checkbox" at bounding box center [670, 112] width 12 height 12
checkbox input "true"
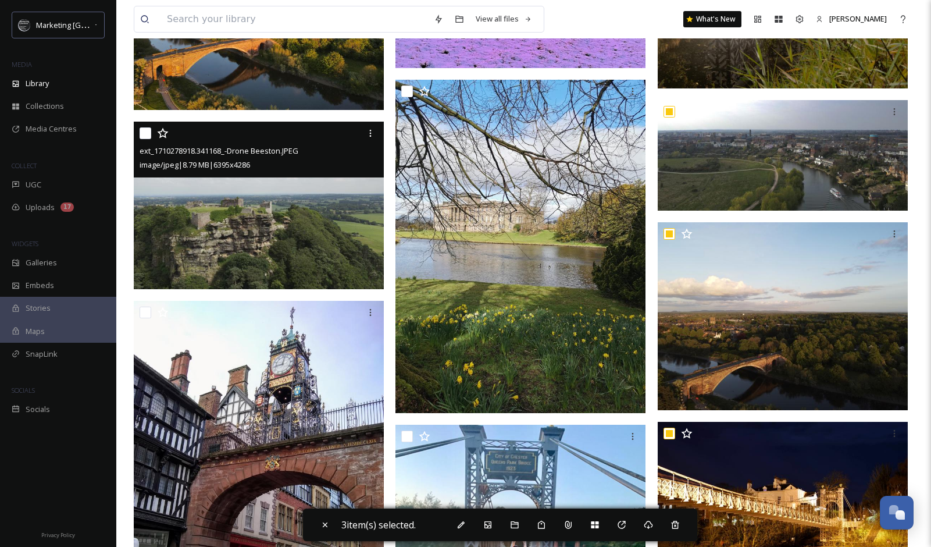
click at [147, 131] on input "checkbox" at bounding box center [146, 133] width 12 height 12
checkbox input "true"
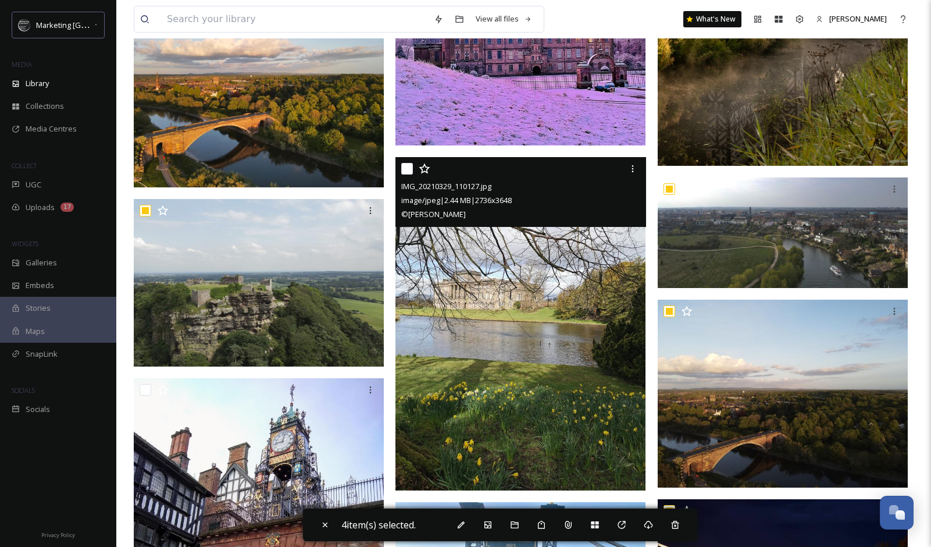
scroll to position [8245, 0]
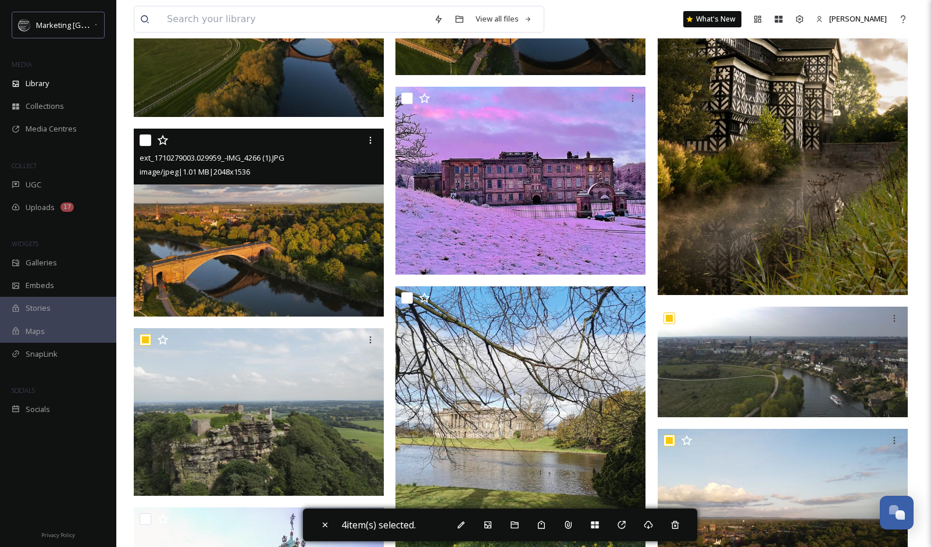
click at [145, 139] on input "checkbox" at bounding box center [146, 140] width 12 height 12
checkbox input "true"
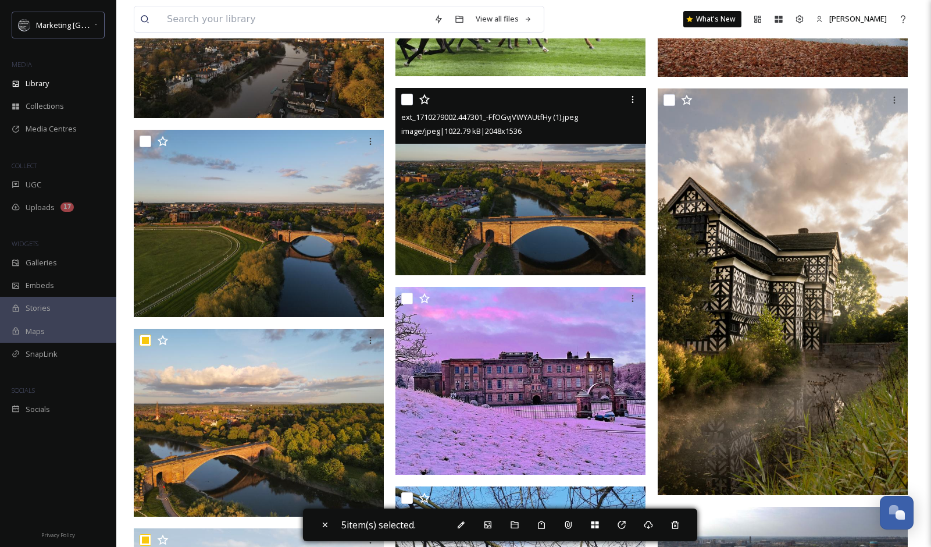
scroll to position [7952, 0]
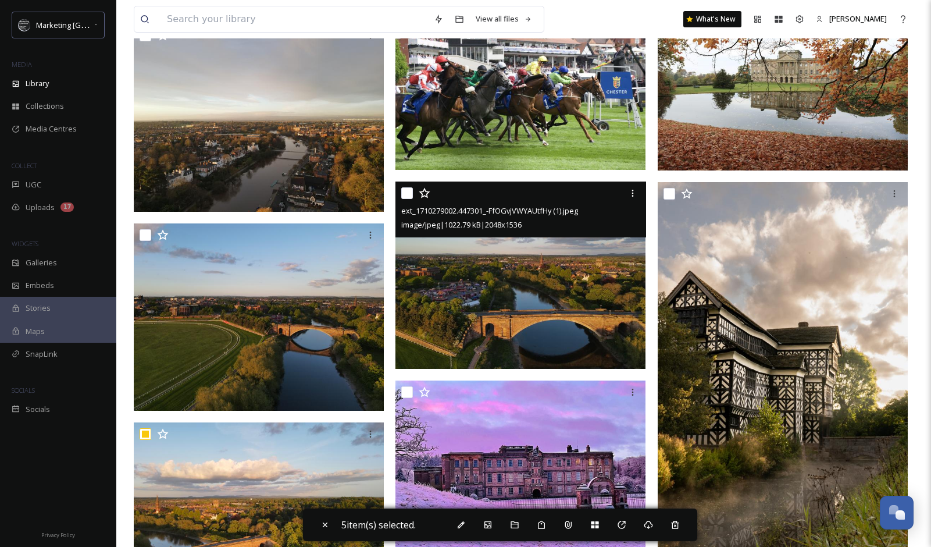
click at [409, 193] on input "checkbox" at bounding box center [407, 193] width 12 height 12
checkbox input "true"
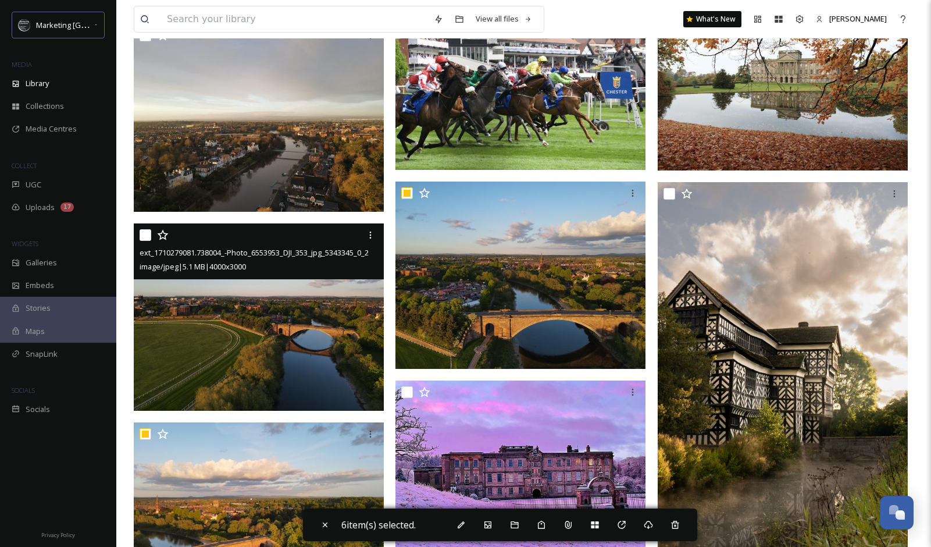
click at [141, 235] on input "checkbox" at bounding box center [146, 235] width 12 height 12
checkbox input "true"
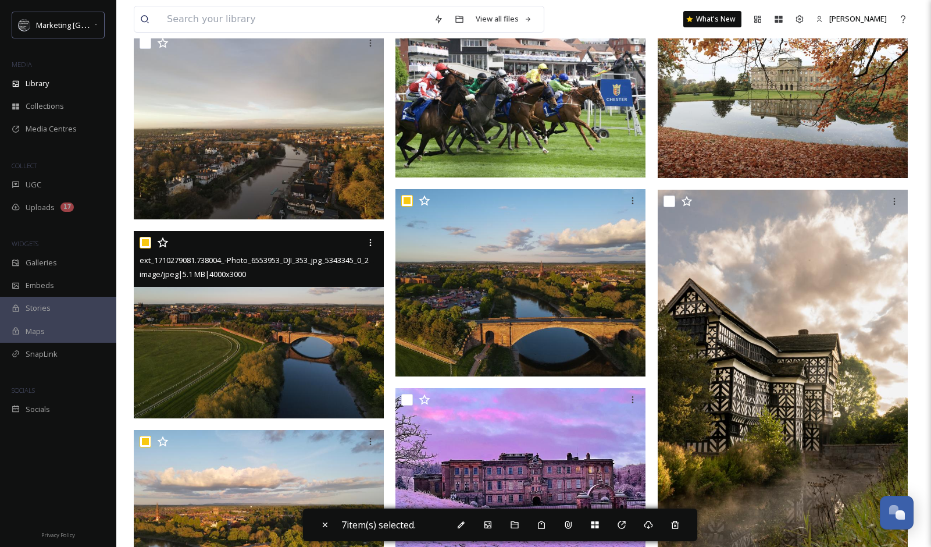
scroll to position [7725, 0]
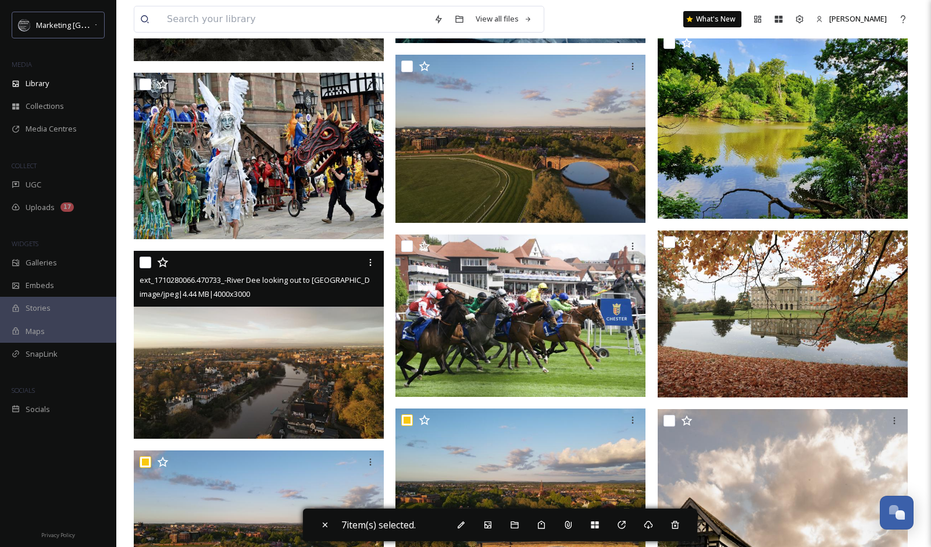
click at [146, 258] on input "checkbox" at bounding box center [146, 262] width 12 height 12
checkbox input "true"
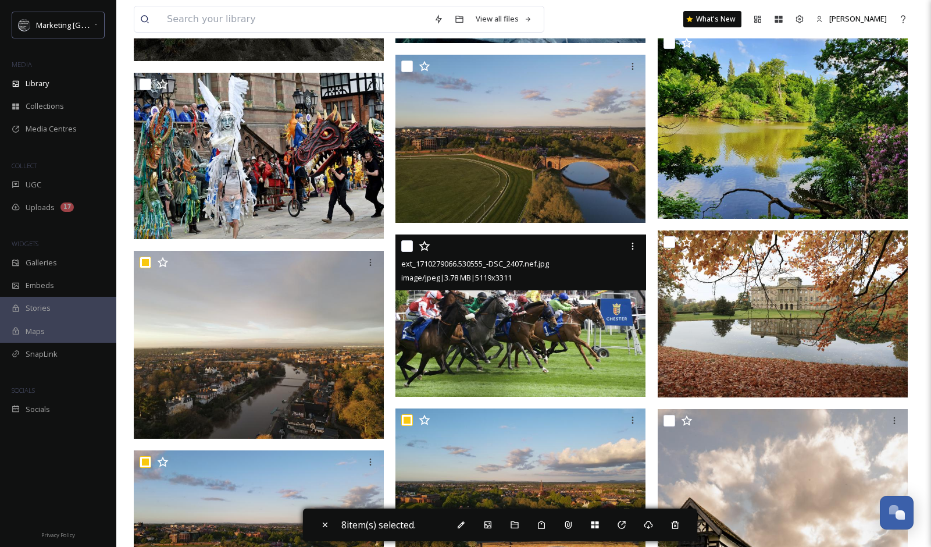
click at [406, 247] on input "checkbox" at bounding box center [407, 246] width 12 height 12
checkbox input "true"
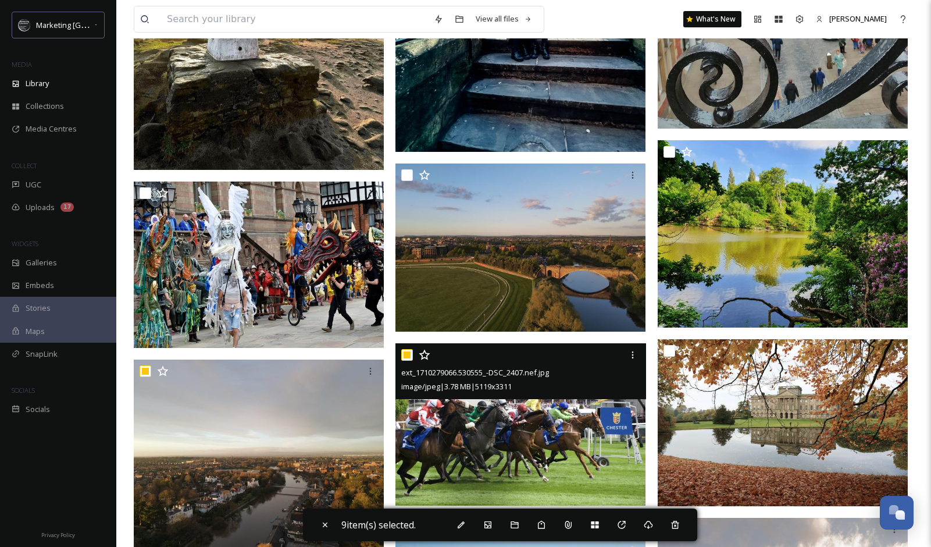
scroll to position [7552, 0]
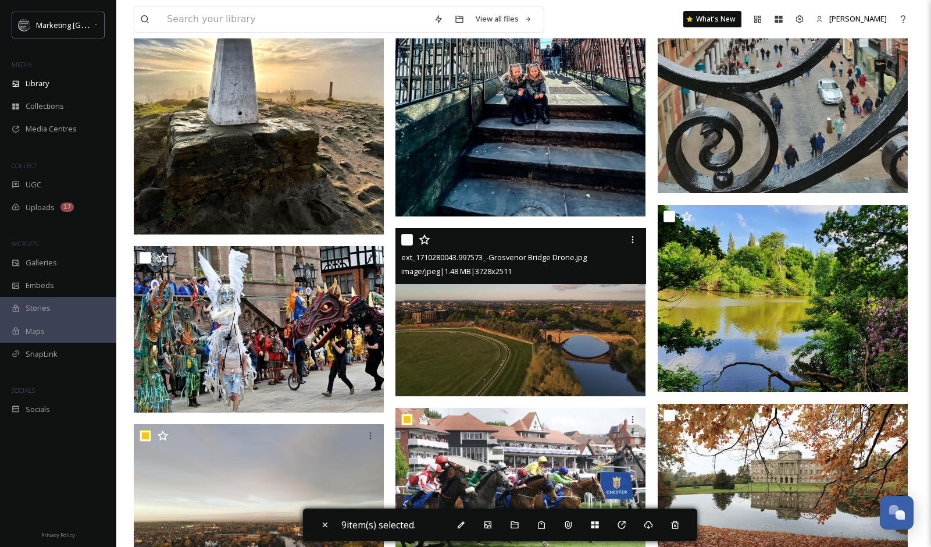
click at [405, 241] on input "checkbox" at bounding box center [407, 240] width 12 height 12
checkbox input "true"
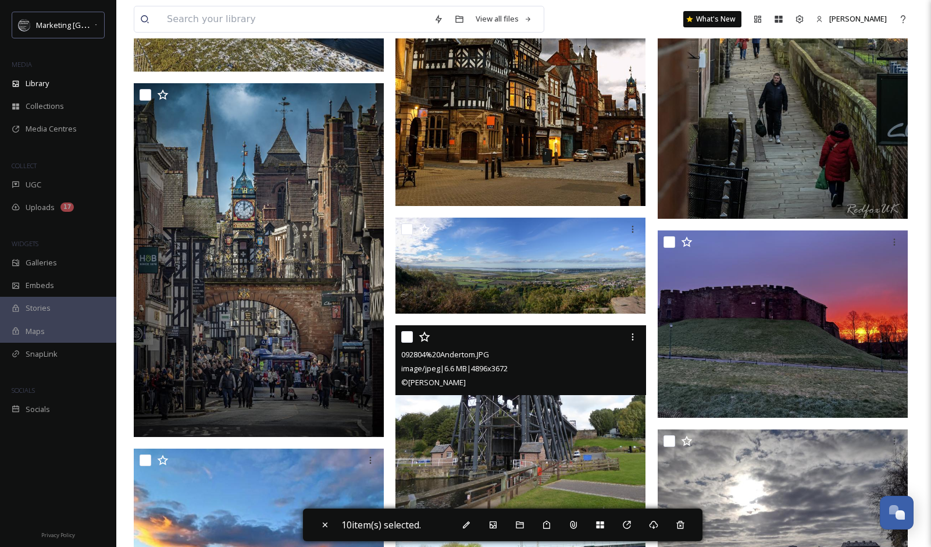
scroll to position [5152, 0]
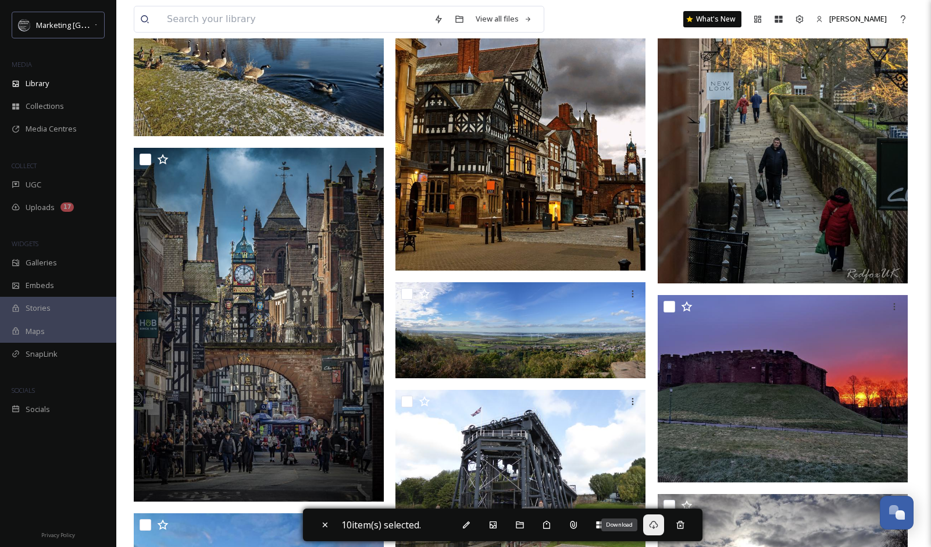
click at [658, 525] on icon at bounding box center [653, 524] width 9 height 9
click at [53, 91] on div "Library" at bounding box center [58, 83] width 116 height 23
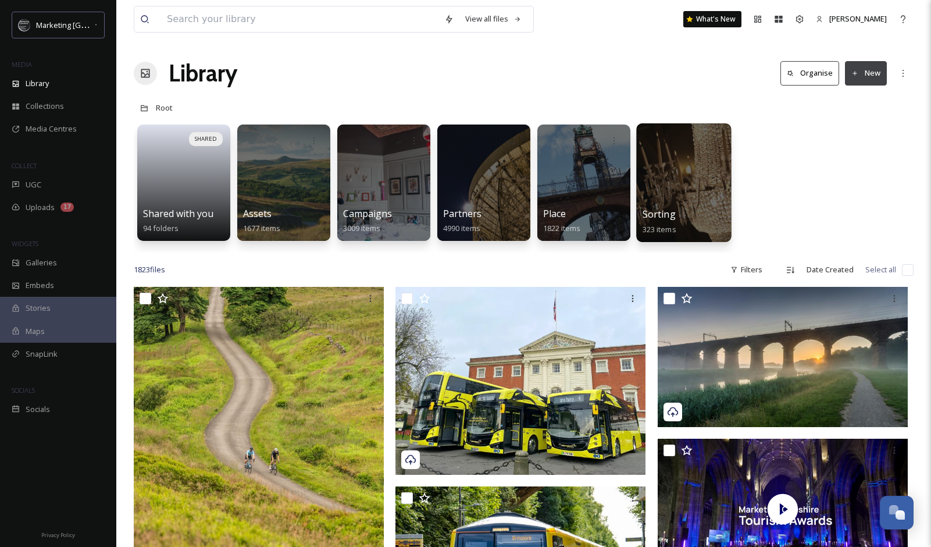
click at [670, 219] on span "Sorting" at bounding box center [659, 214] width 33 height 13
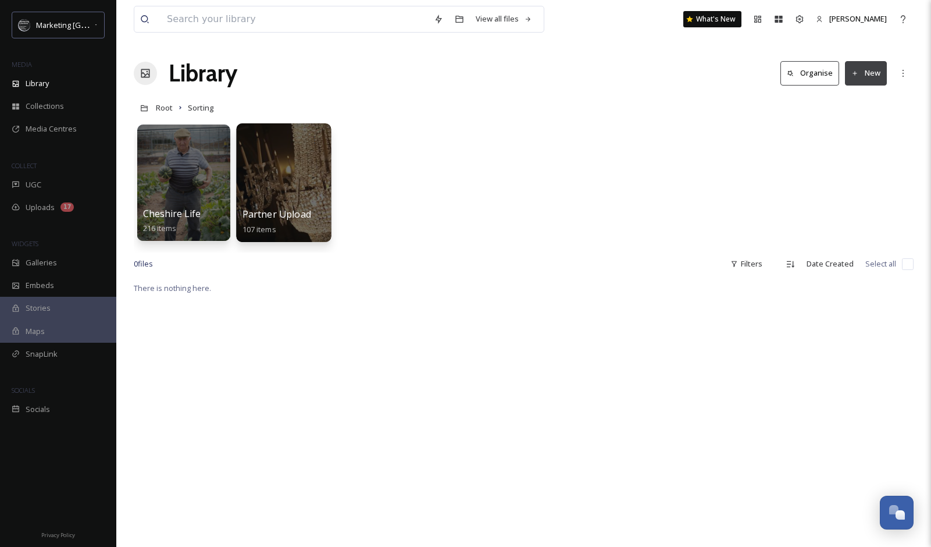
click at [280, 215] on span "Partner Upload" at bounding box center [276, 214] width 69 height 13
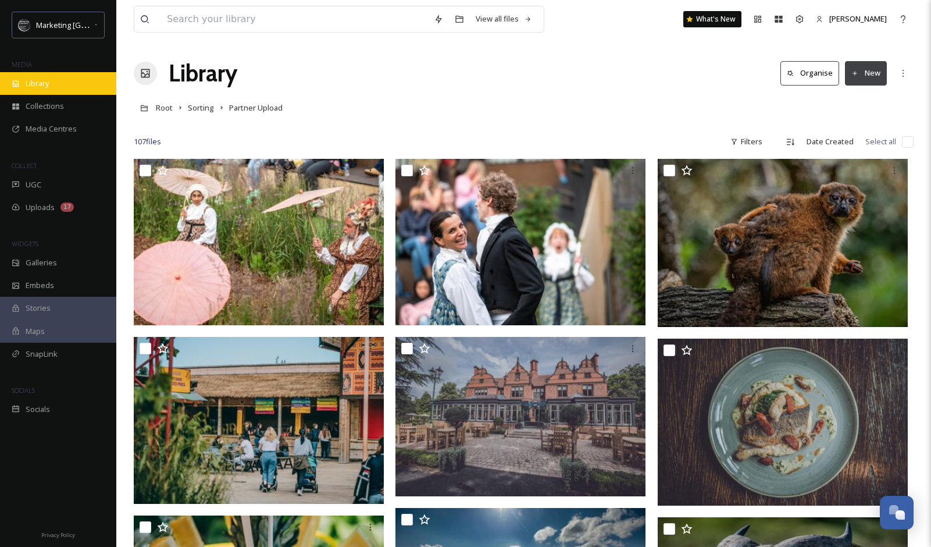
click at [34, 80] on span "Library" at bounding box center [37, 83] width 23 height 11
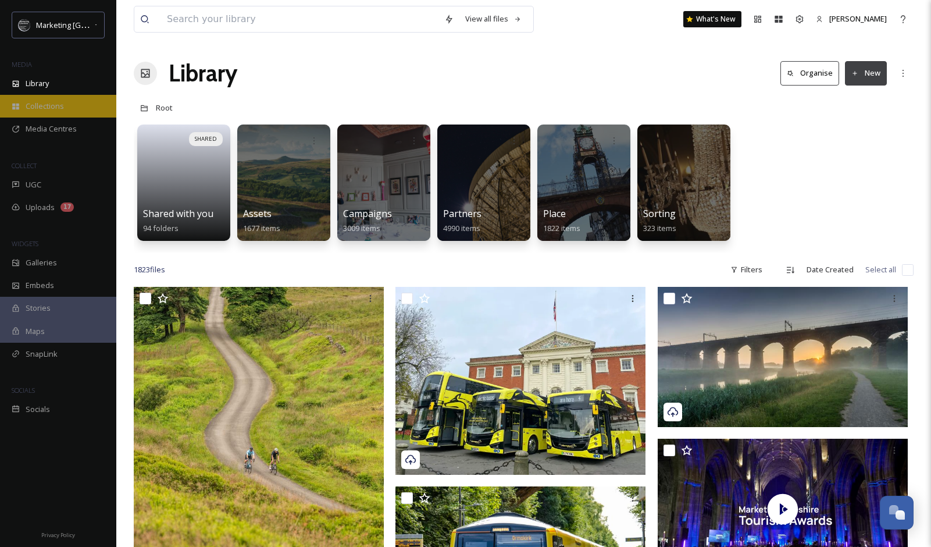
click at [58, 104] on span "Collections" at bounding box center [45, 106] width 38 height 11
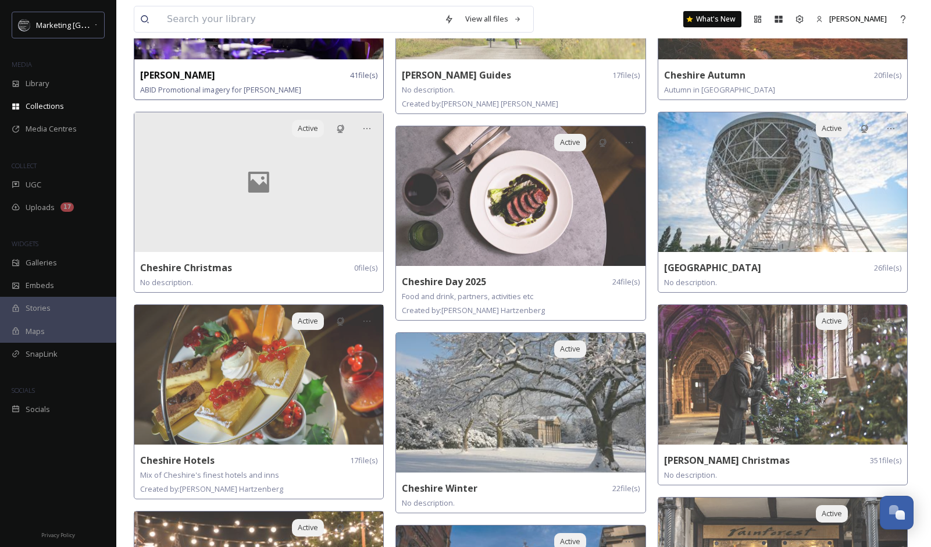
scroll to position [271, 0]
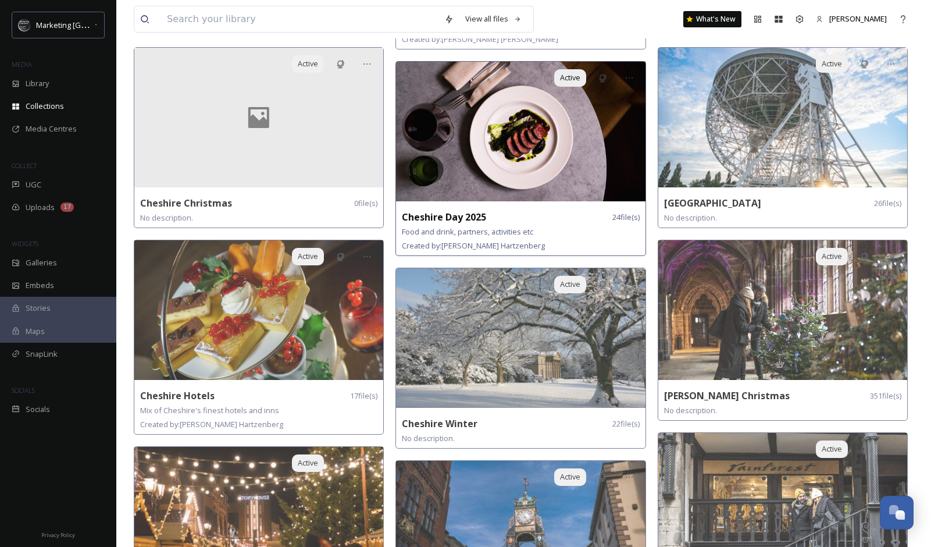
click at [464, 216] on strong "Cheshire Day 2025" at bounding box center [444, 217] width 84 height 13
click at [456, 218] on strong "Cheshire Day 2025" at bounding box center [444, 217] width 84 height 13
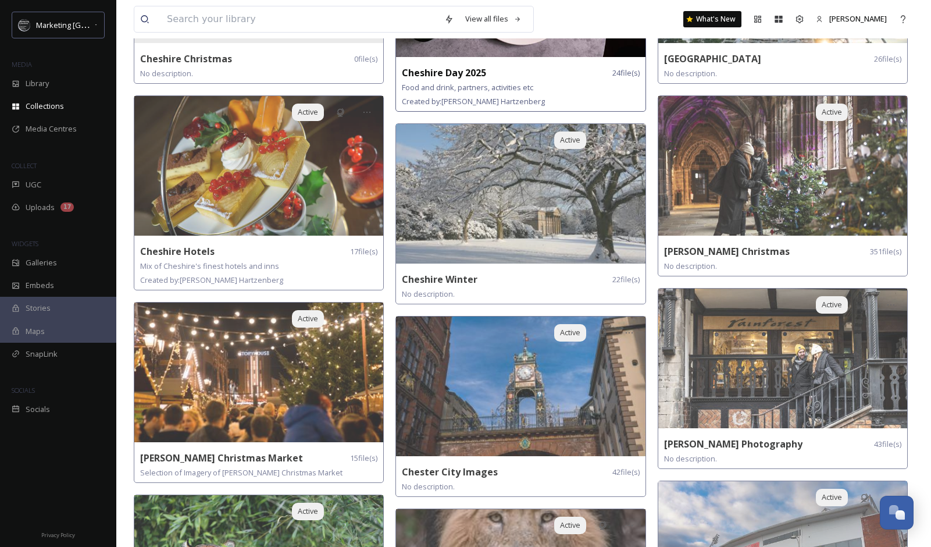
scroll to position [480, 0]
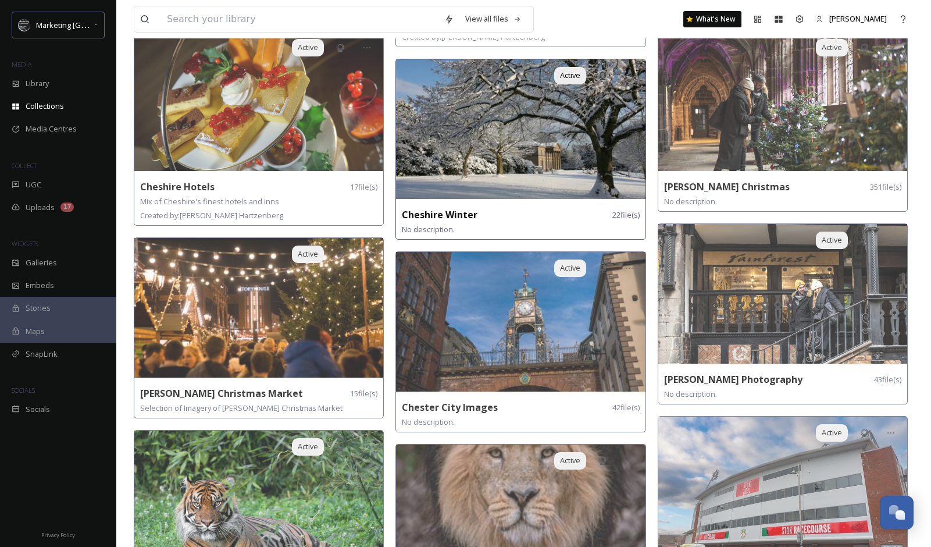
click at [444, 212] on strong "Cheshire Winter" at bounding box center [440, 214] width 76 height 13
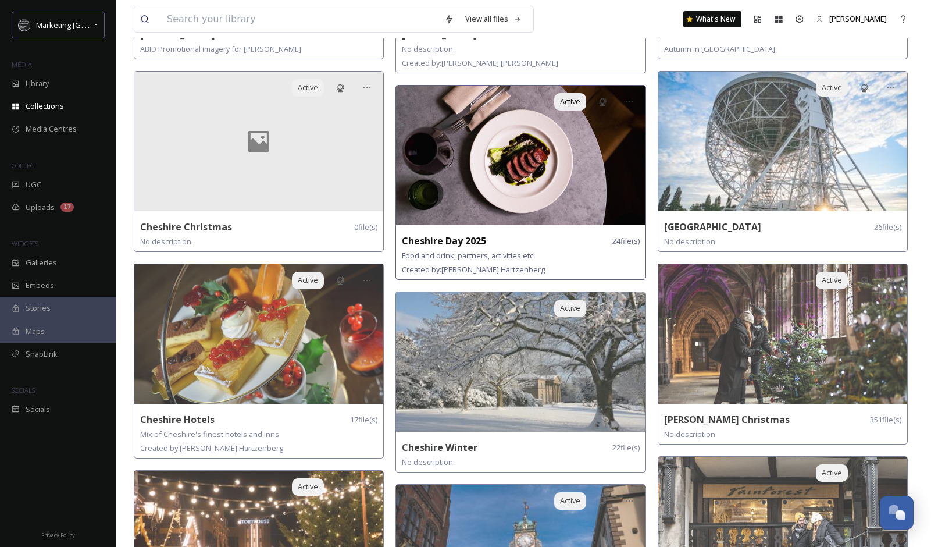
click at [520, 211] on img at bounding box center [520, 155] width 249 height 140
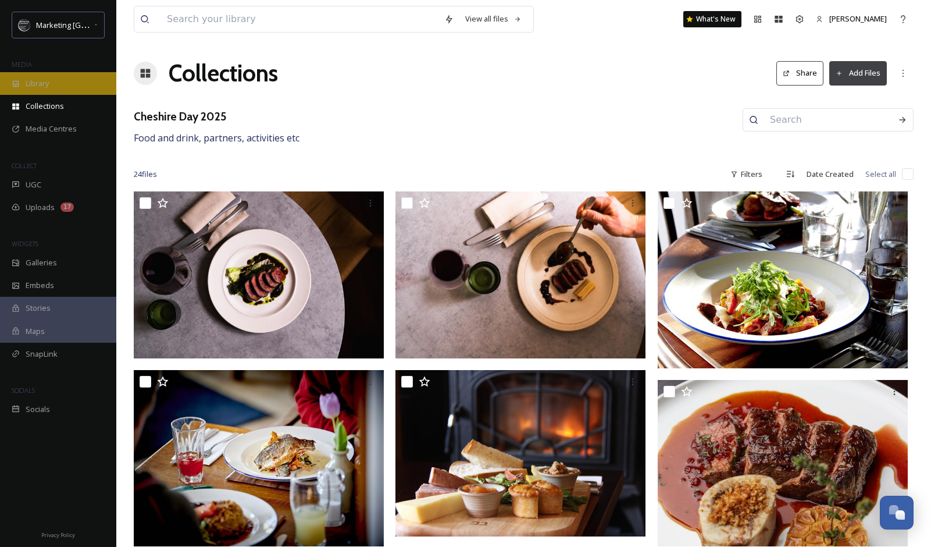
click at [42, 91] on div "Library" at bounding box center [58, 83] width 116 height 23
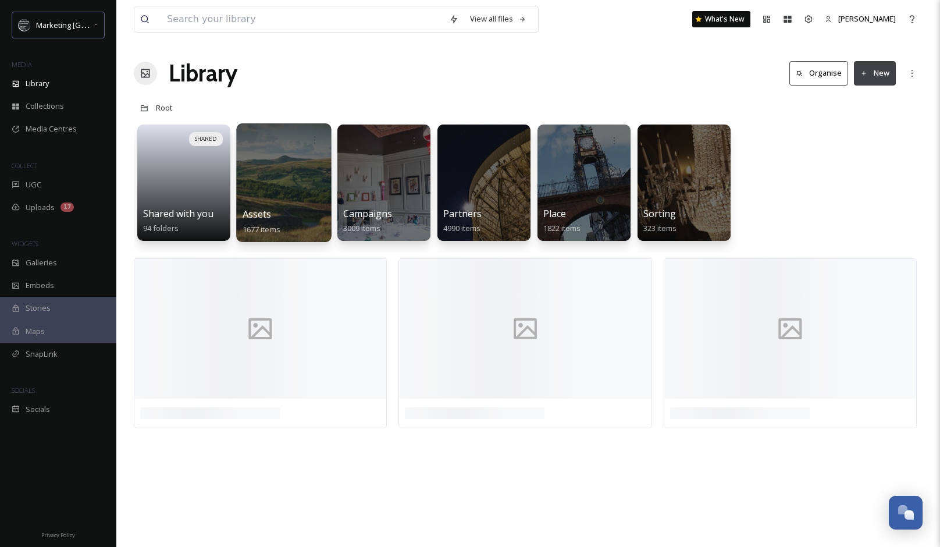
click at [277, 199] on div at bounding box center [283, 182] width 95 height 119
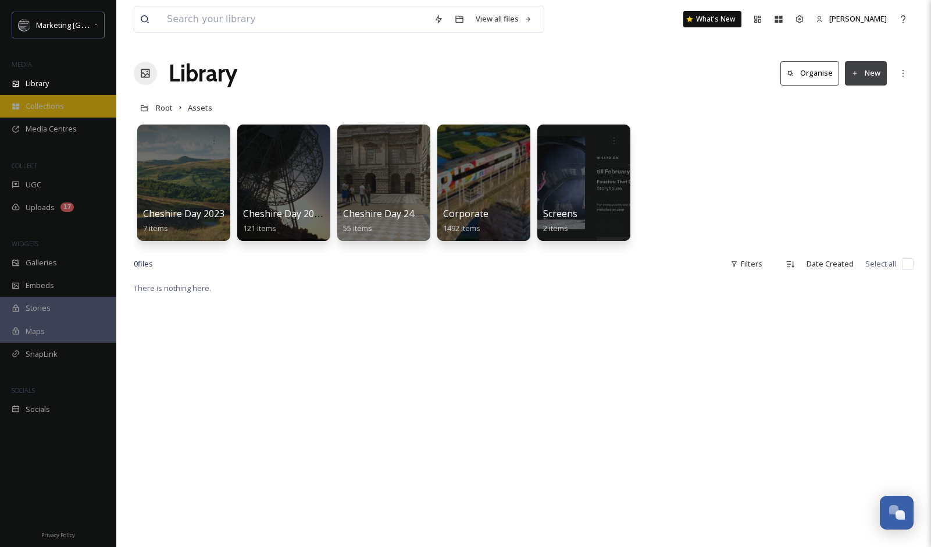
click at [32, 112] on div "Collections" at bounding box center [58, 106] width 116 height 23
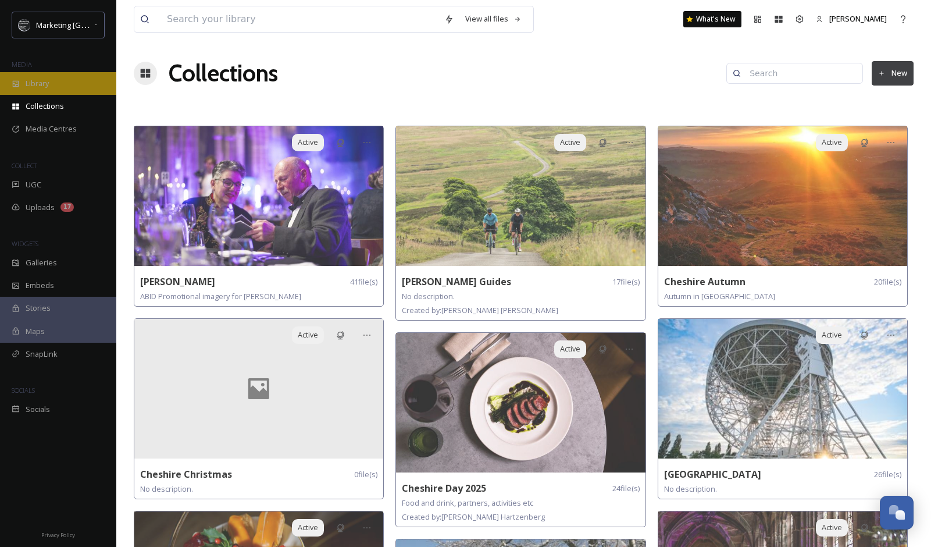
click at [35, 87] on span "Library" at bounding box center [37, 83] width 23 height 11
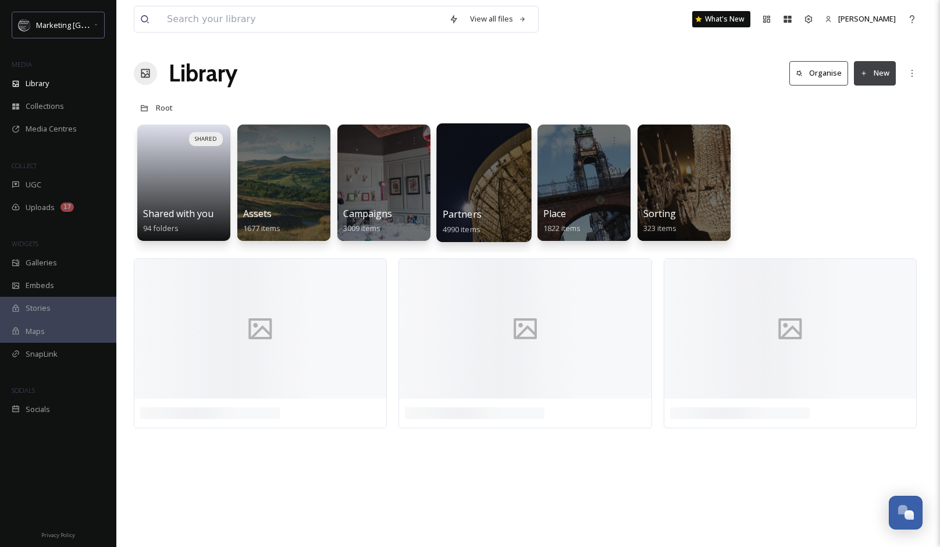
click at [500, 201] on div at bounding box center [483, 182] width 95 height 119
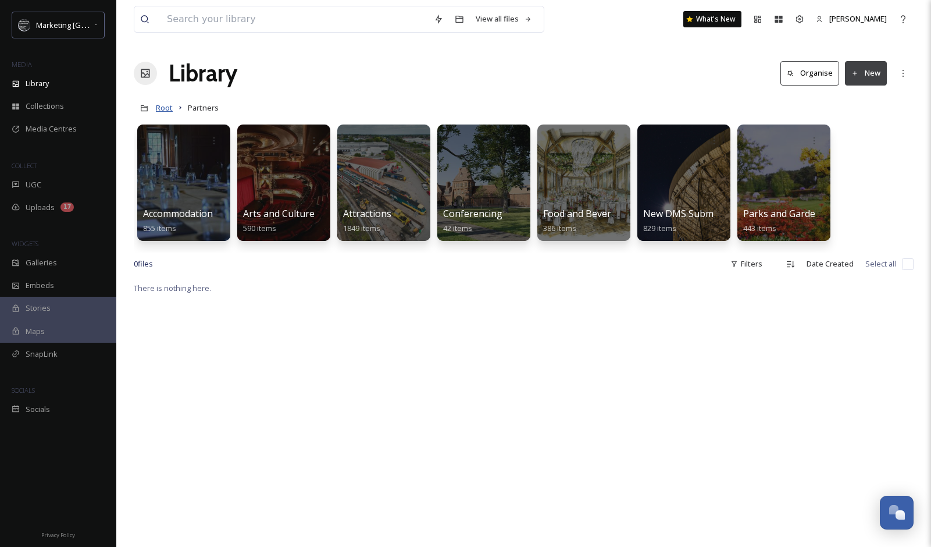
click at [169, 108] on span "Root" at bounding box center [164, 107] width 17 height 10
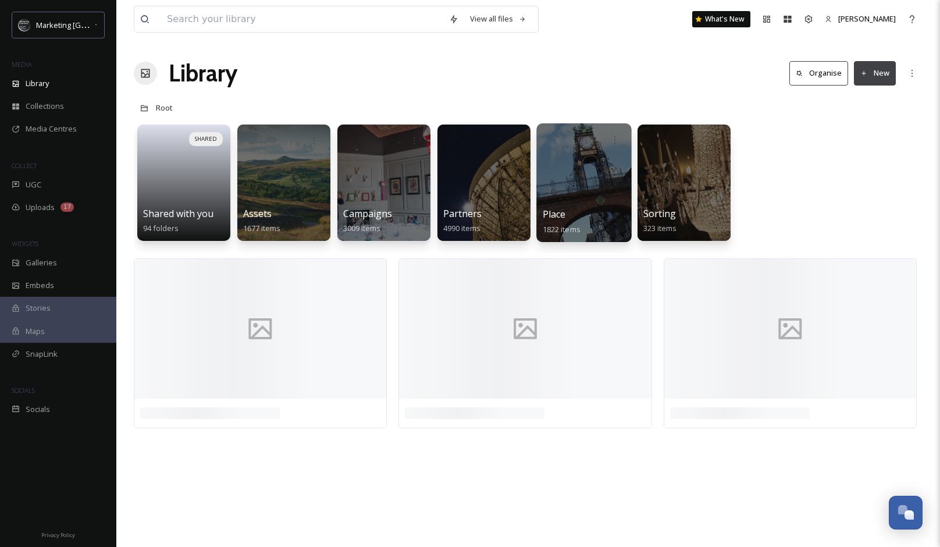
click at [604, 213] on div "Place 1822 items" at bounding box center [584, 221] width 83 height 29
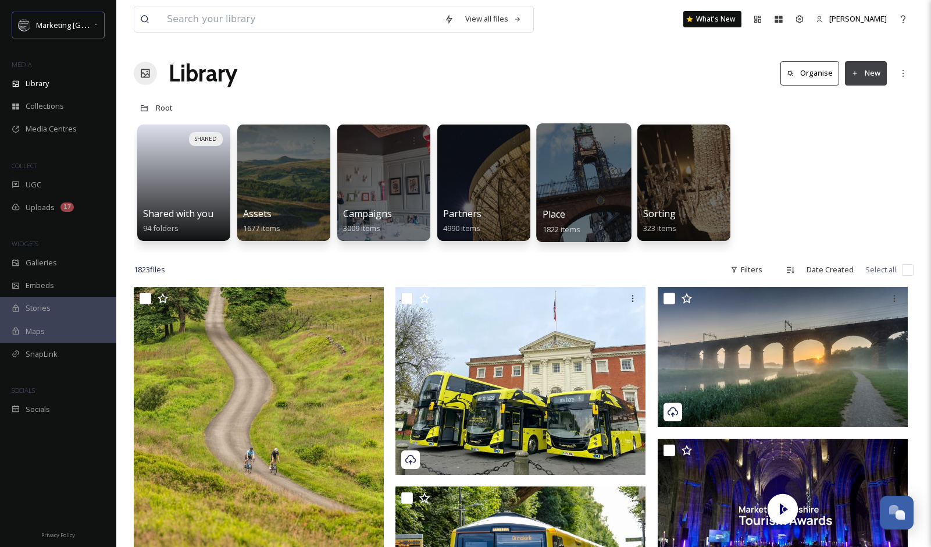
click at [587, 185] on div at bounding box center [583, 182] width 95 height 119
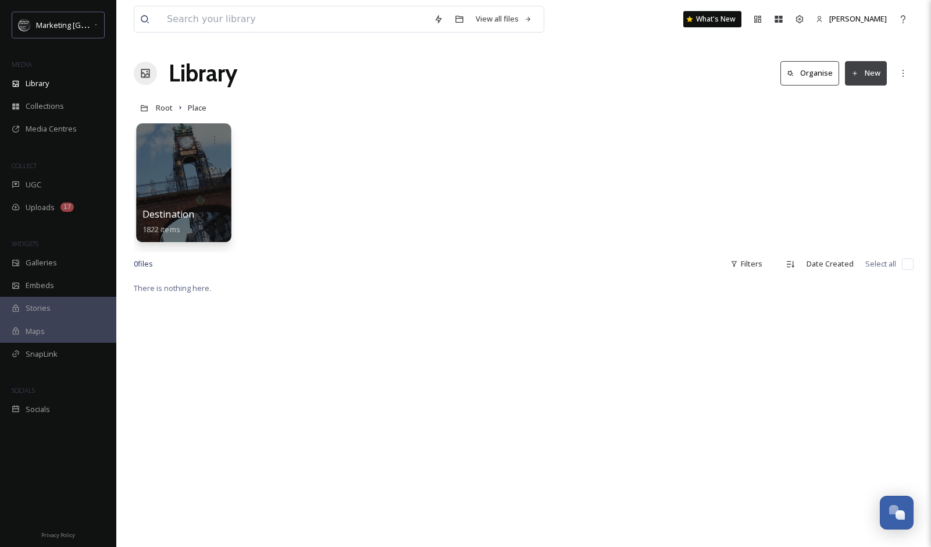
click at [181, 202] on div at bounding box center [183, 182] width 95 height 119
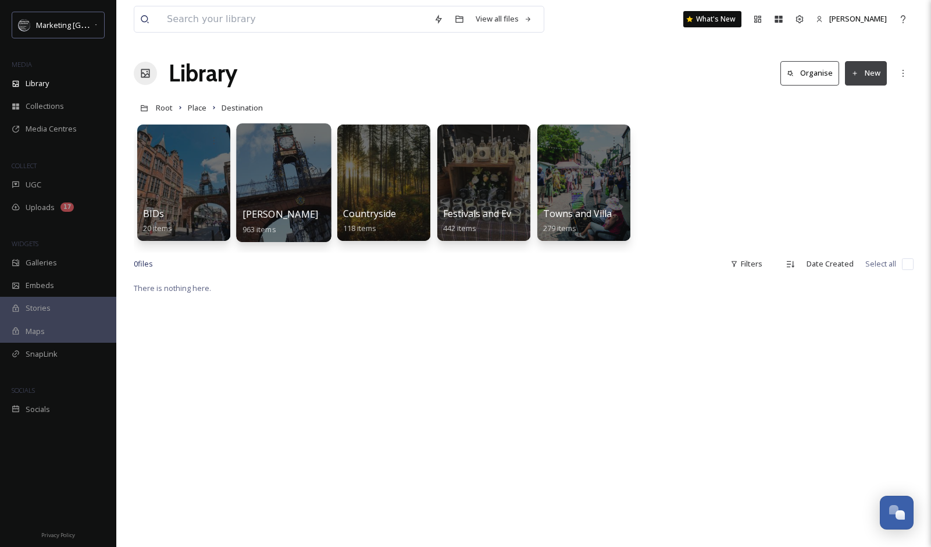
click at [281, 198] on div at bounding box center [283, 182] width 95 height 119
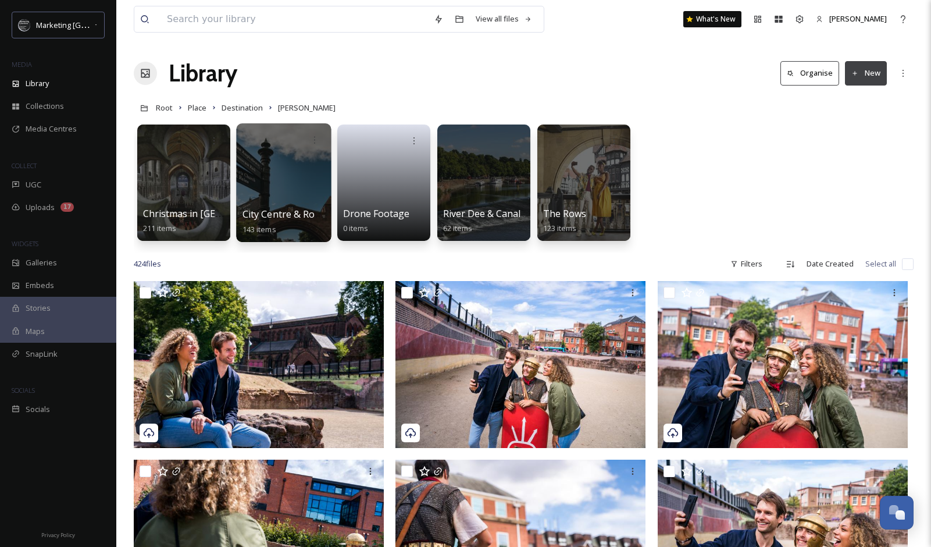
click at [292, 201] on div at bounding box center [283, 182] width 95 height 119
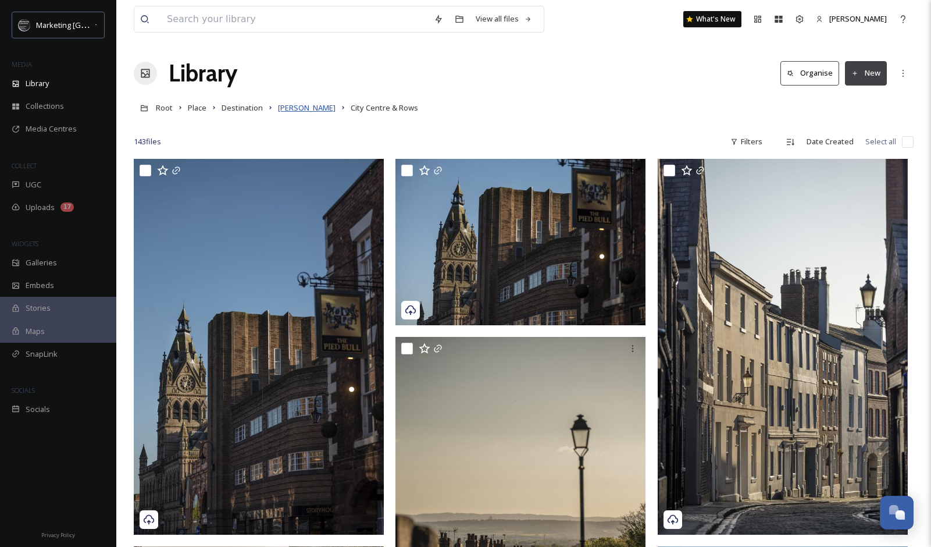
click at [289, 109] on span "[PERSON_NAME]" at bounding box center [307, 107] width 58 height 10
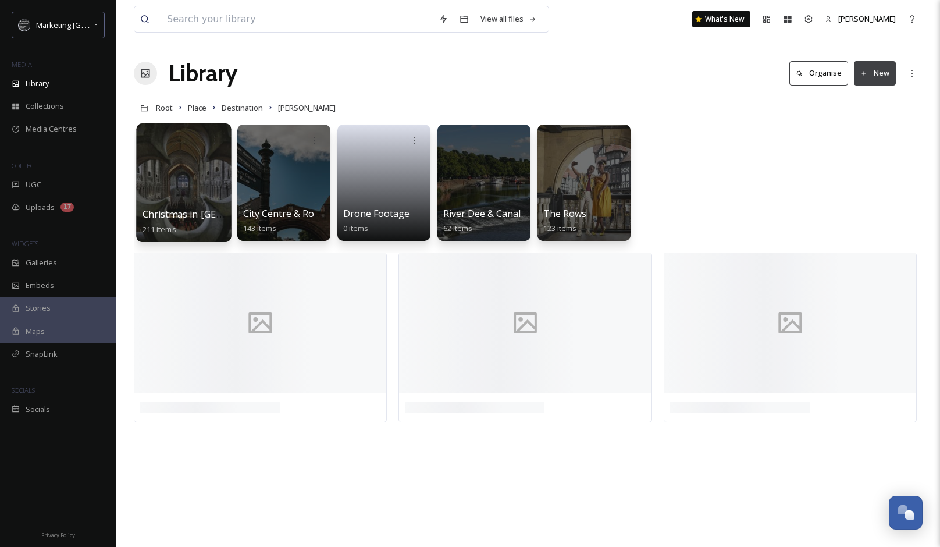
click at [189, 195] on div at bounding box center [183, 182] width 95 height 119
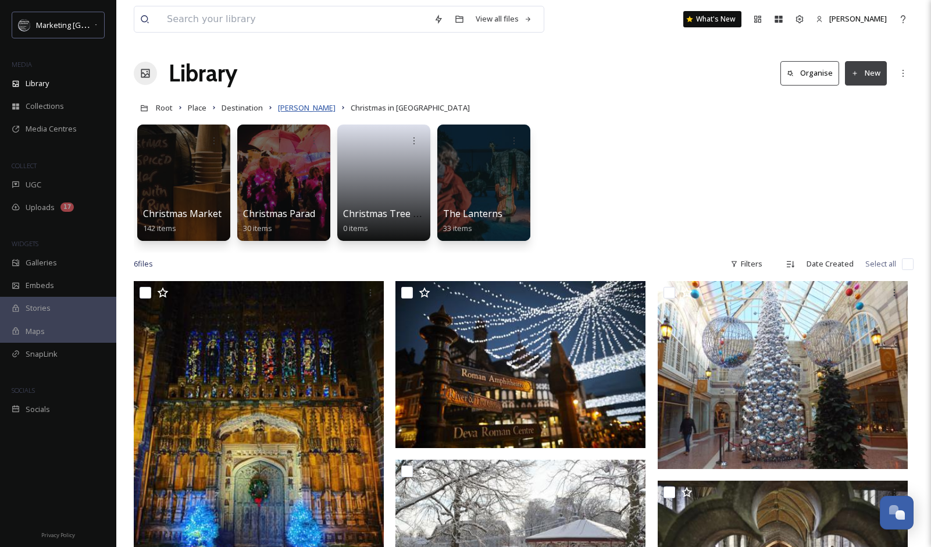
click at [296, 108] on span "[PERSON_NAME]" at bounding box center [307, 107] width 58 height 10
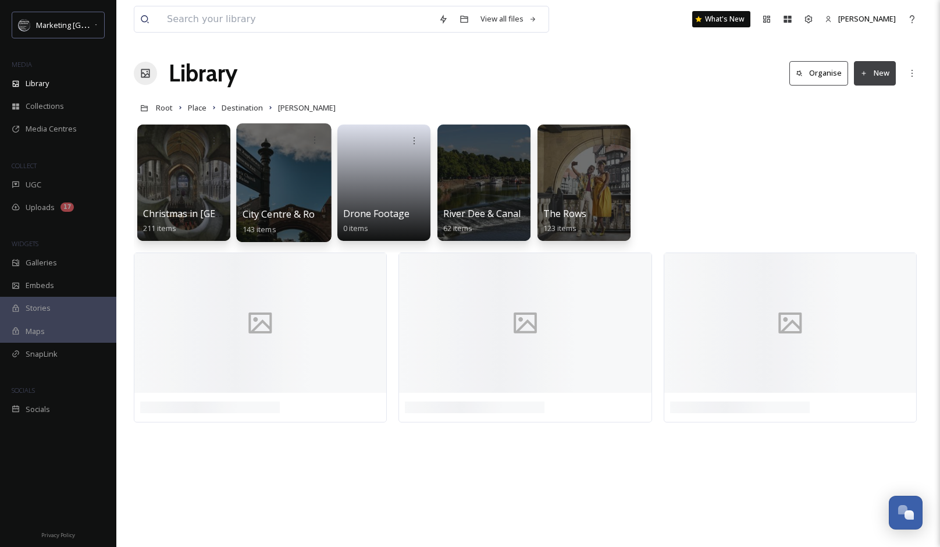
click at [295, 191] on div at bounding box center [283, 182] width 95 height 119
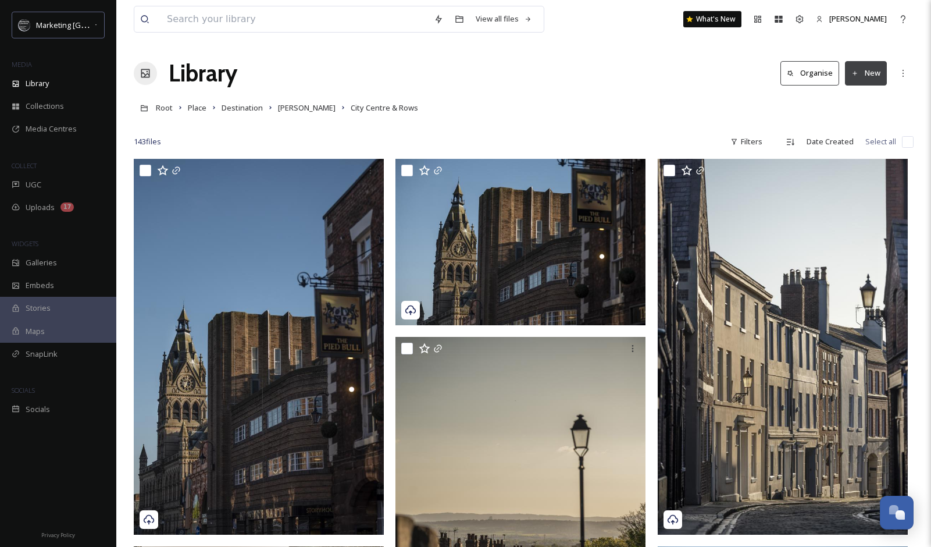
click at [910, 144] on input "checkbox" at bounding box center [908, 142] width 12 height 12
checkbox input "true"
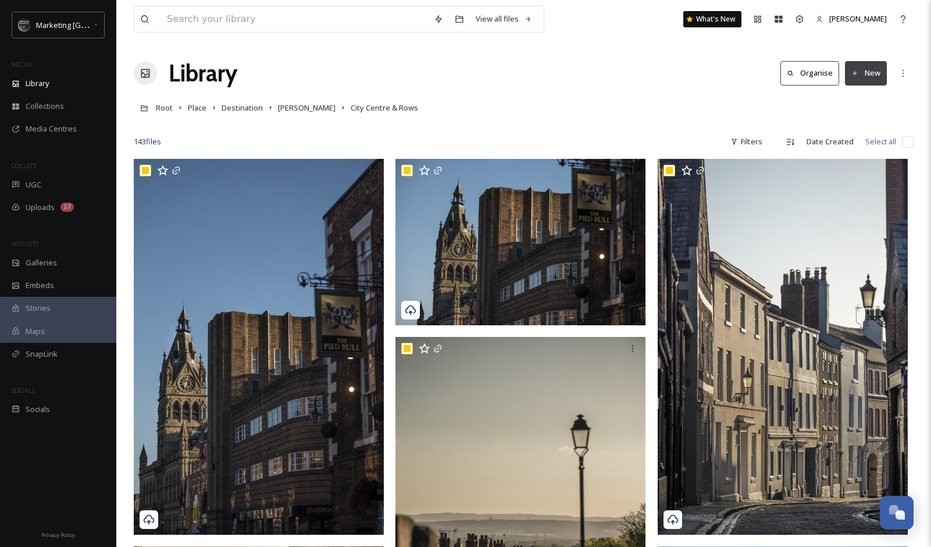
checkbox input "true"
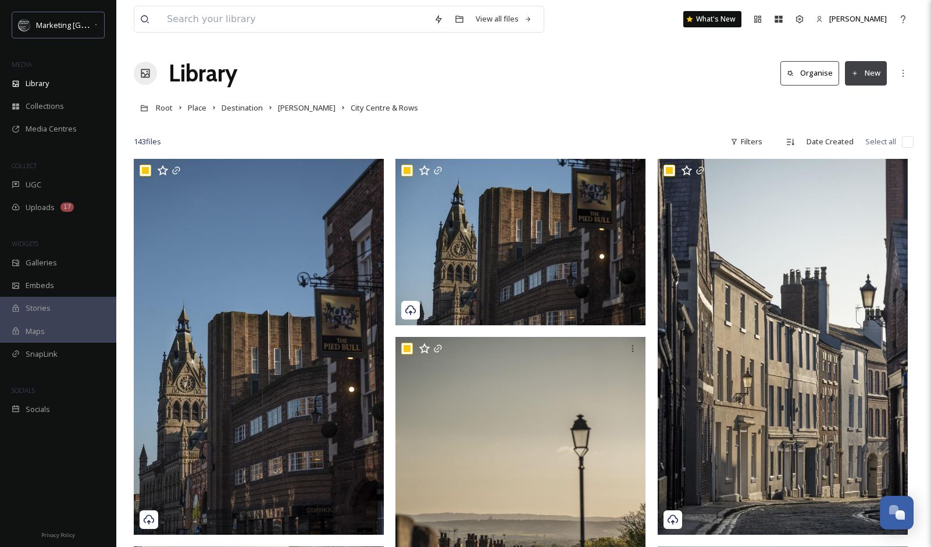
checkbox input "true"
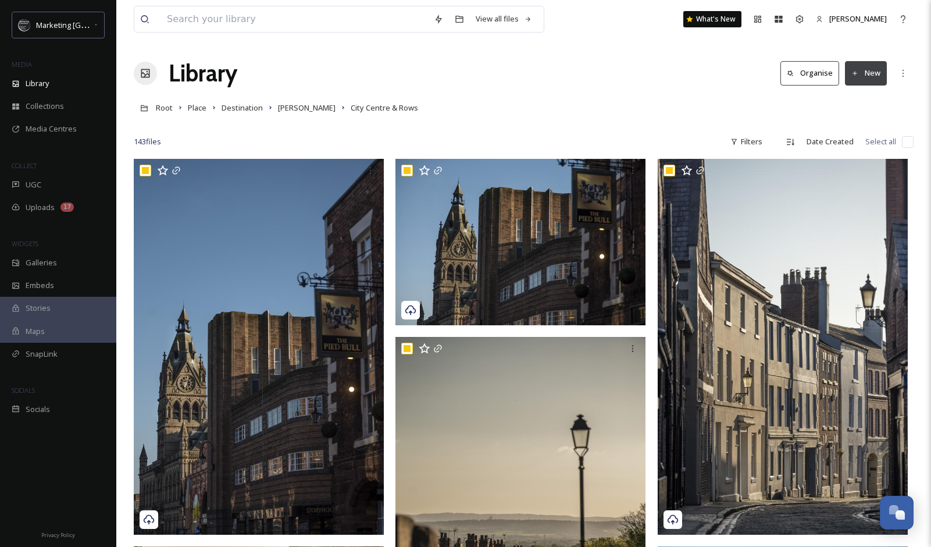
checkbox input "true"
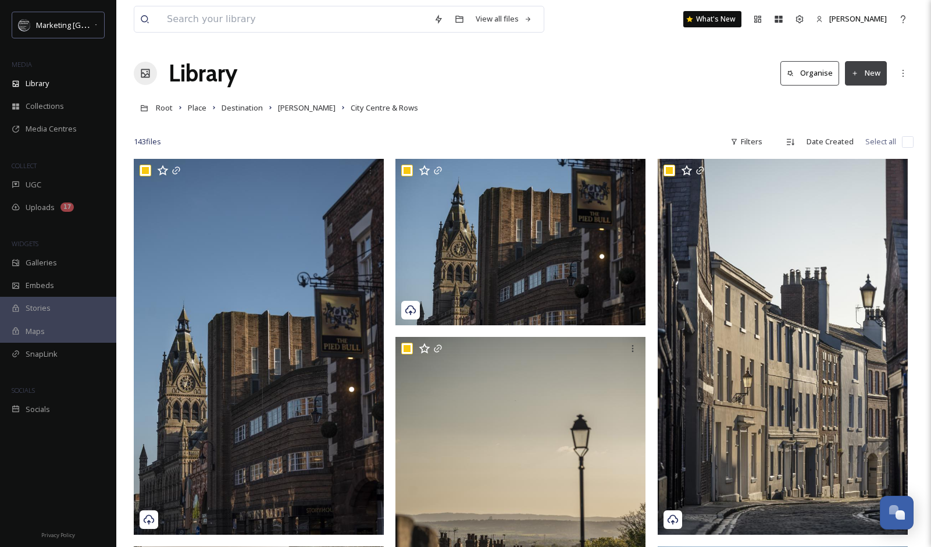
checkbox input "true"
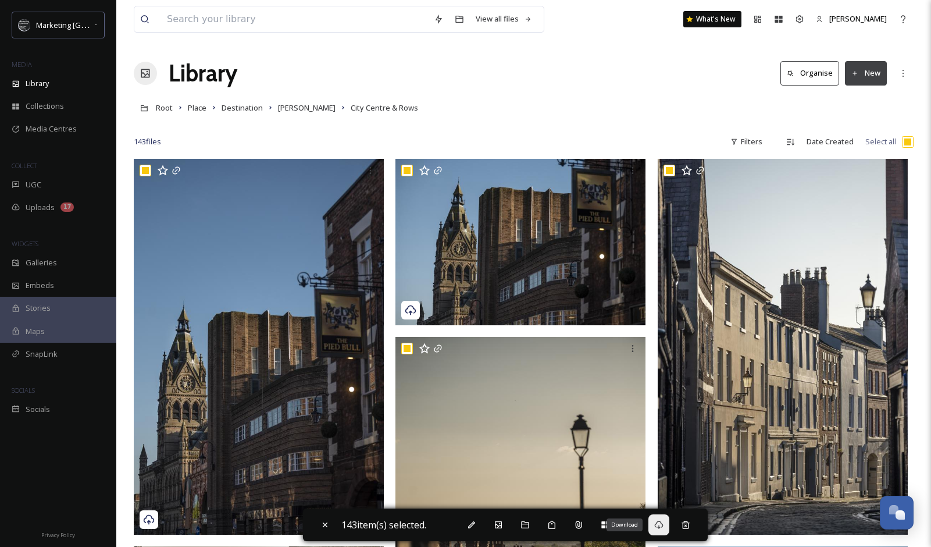
click at [662, 526] on icon at bounding box center [658, 524] width 9 height 9
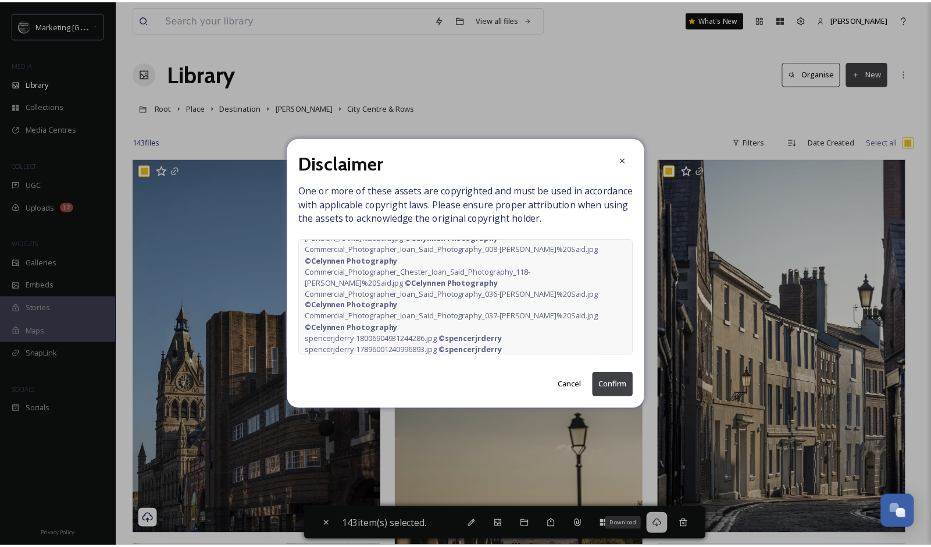
scroll to position [1786, 0]
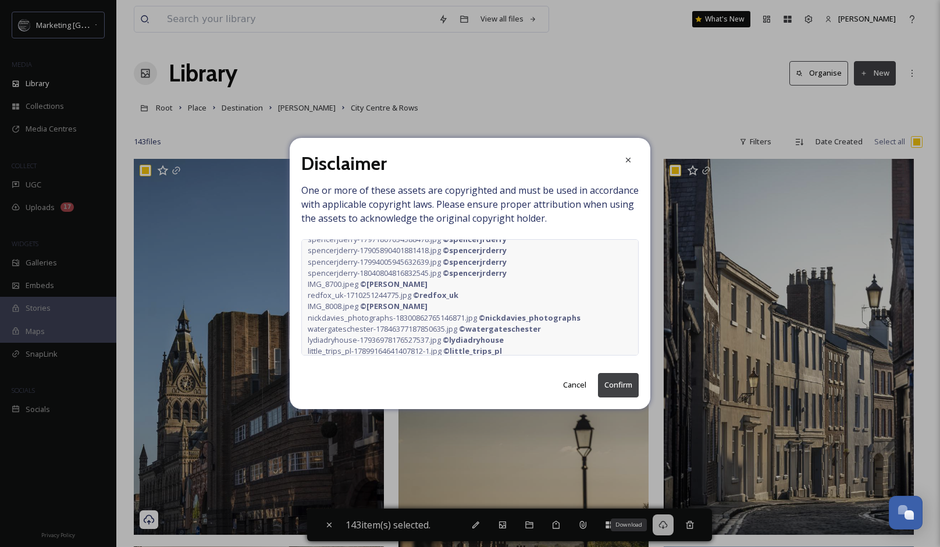
click at [626, 389] on button "Confirm" at bounding box center [618, 385] width 41 height 24
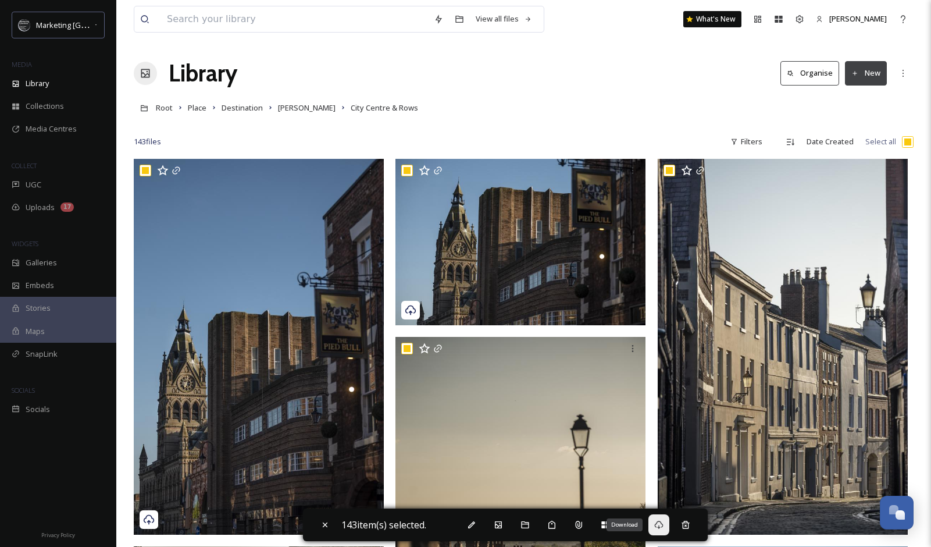
click at [908, 143] on input "checkbox" at bounding box center [908, 142] width 12 height 12
checkbox input "false"
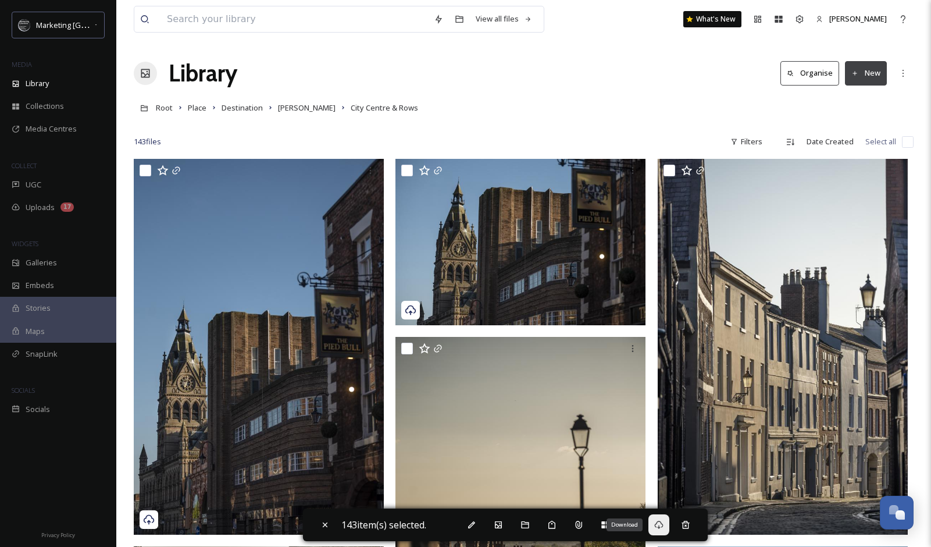
checkbox input "false"
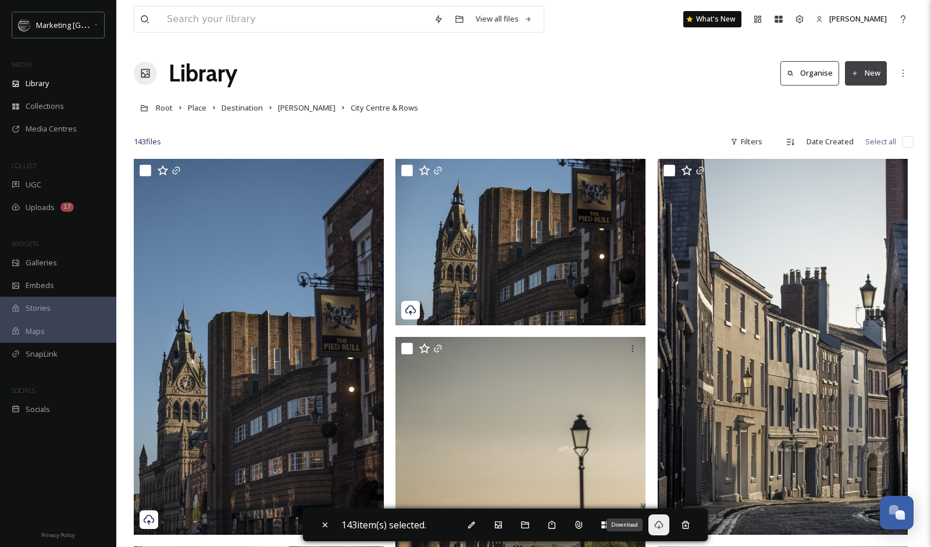
checkbox input "false"
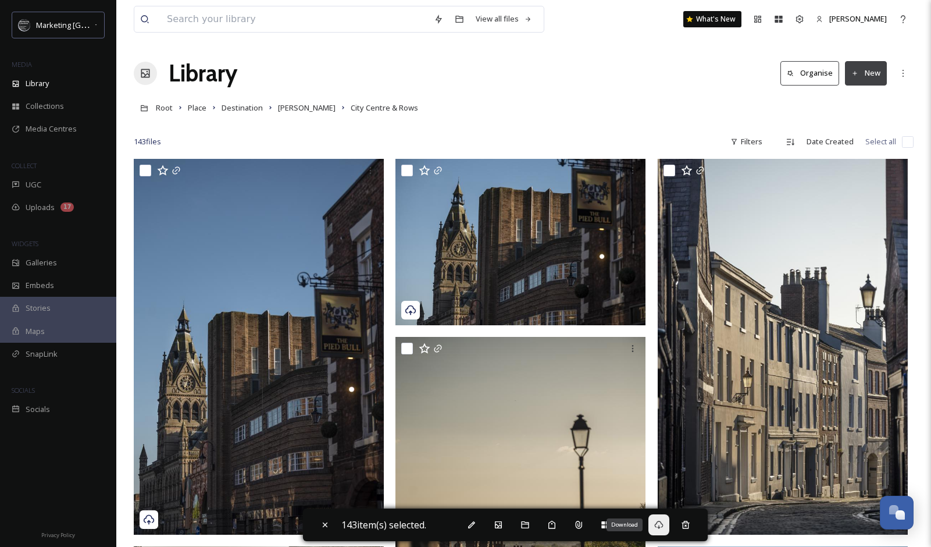
checkbox input "false"
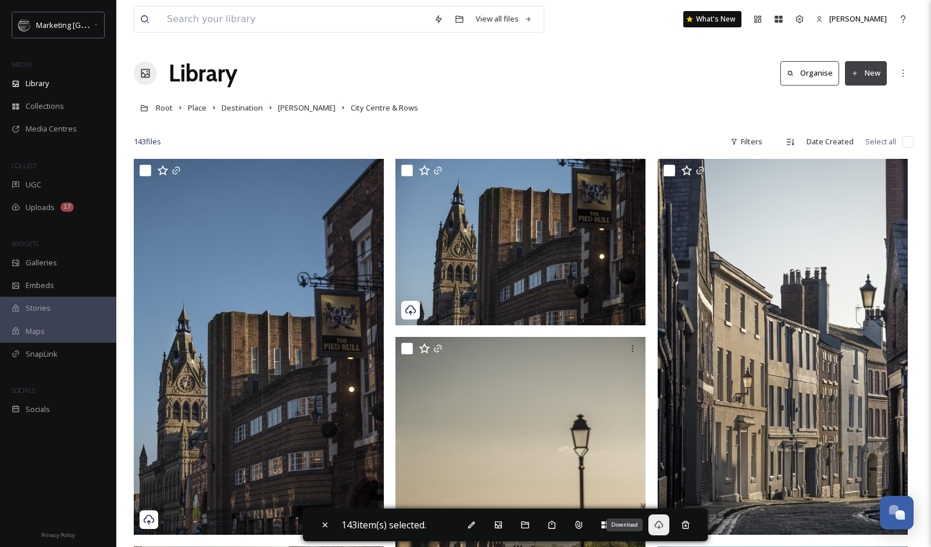
checkbox input "false"
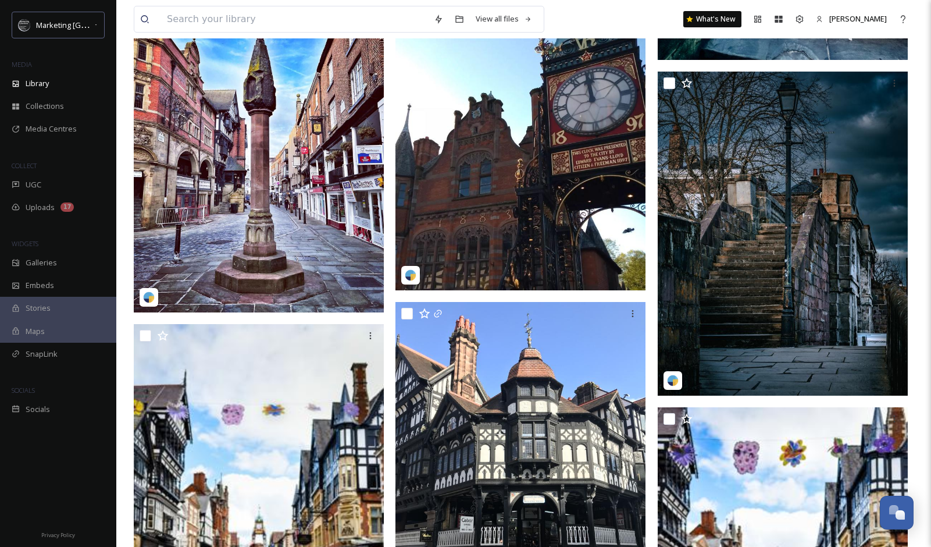
scroll to position [8332, 0]
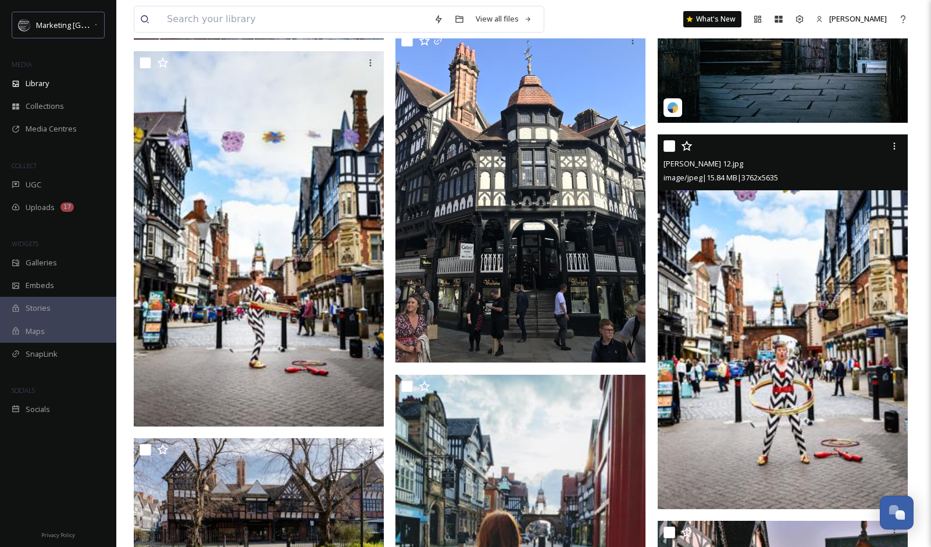
click at [825, 319] on img at bounding box center [783, 321] width 250 height 374
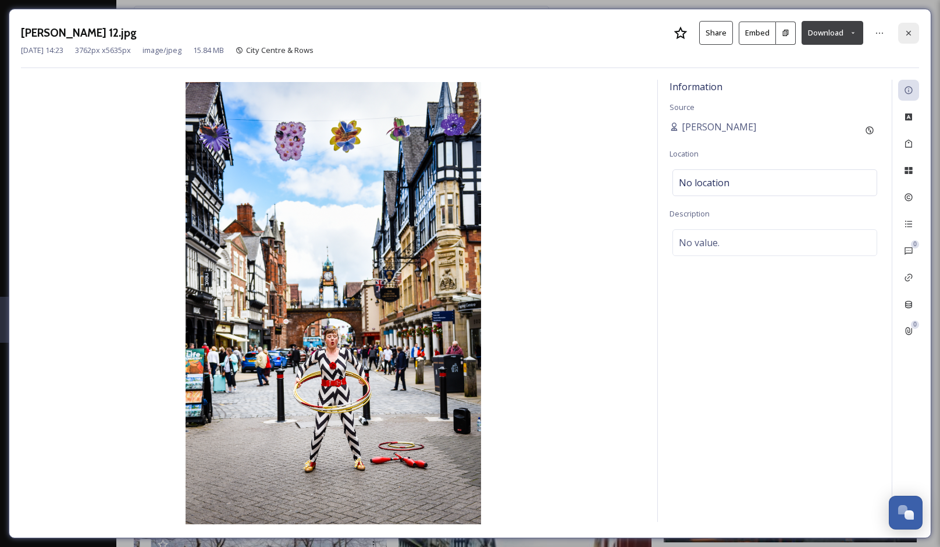
click at [914, 30] on div at bounding box center [908, 33] width 21 height 21
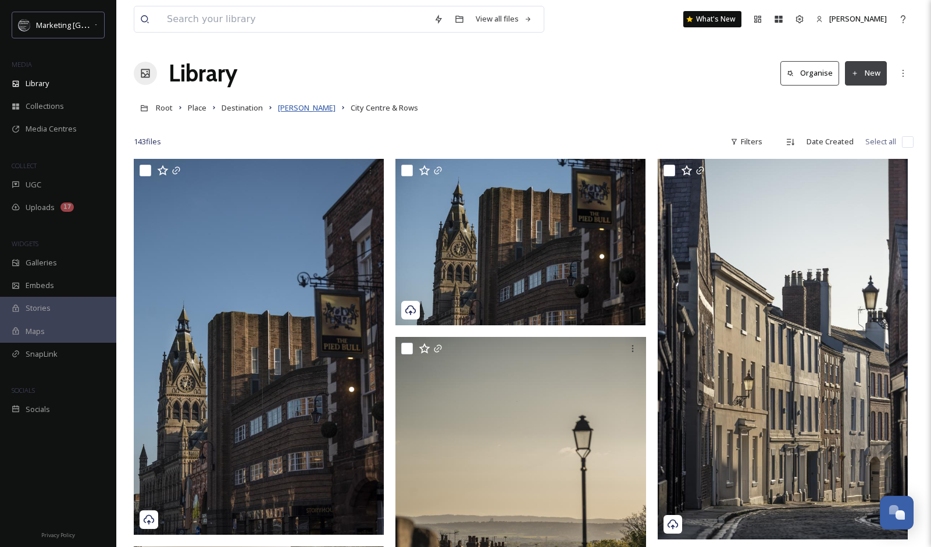
click at [286, 106] on span "[PERSON_NAME]" at bounding box center [307, 107] width 58 height 10
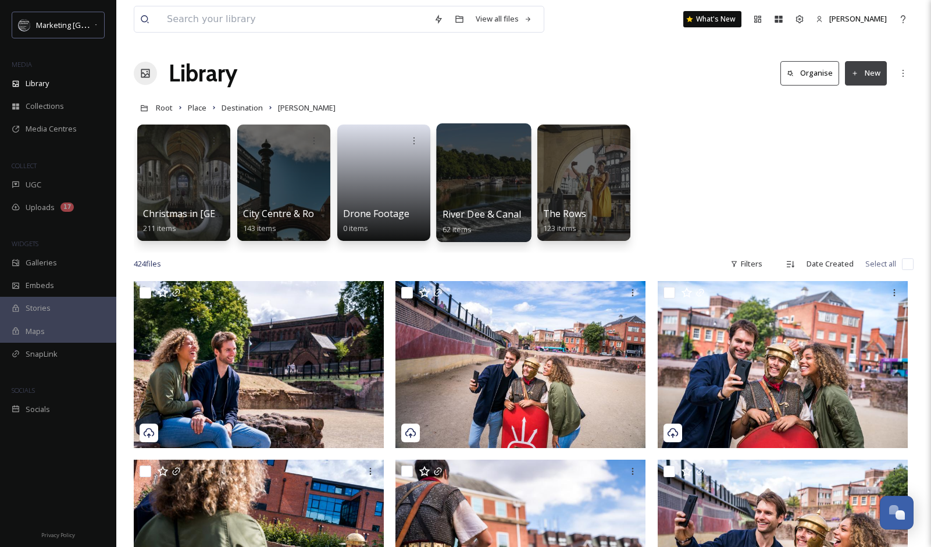
click at [481, 188] on div at bounding box center [483, 182] width 95 height 119
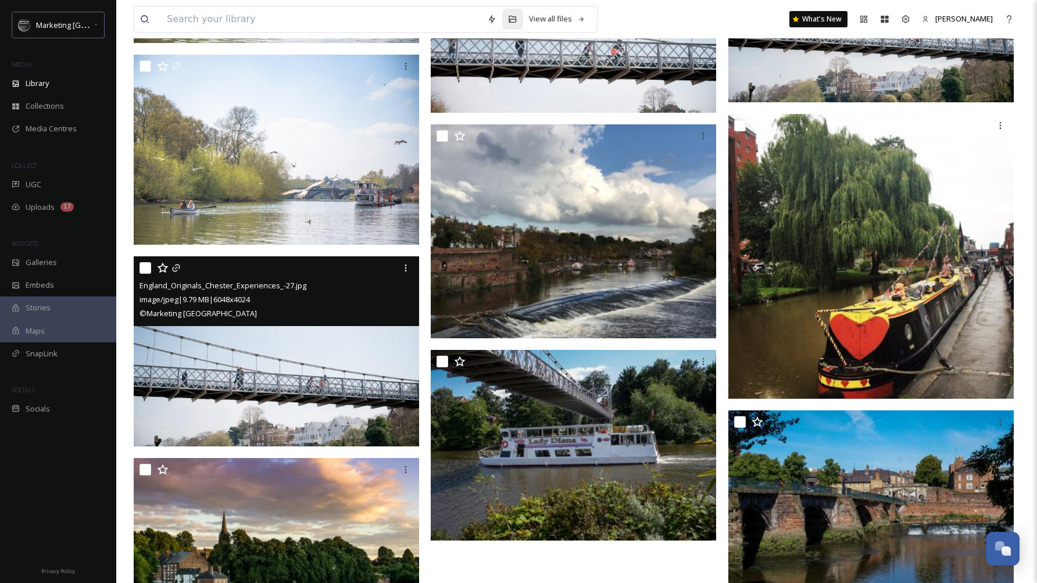
scroll to position [3982, 0]
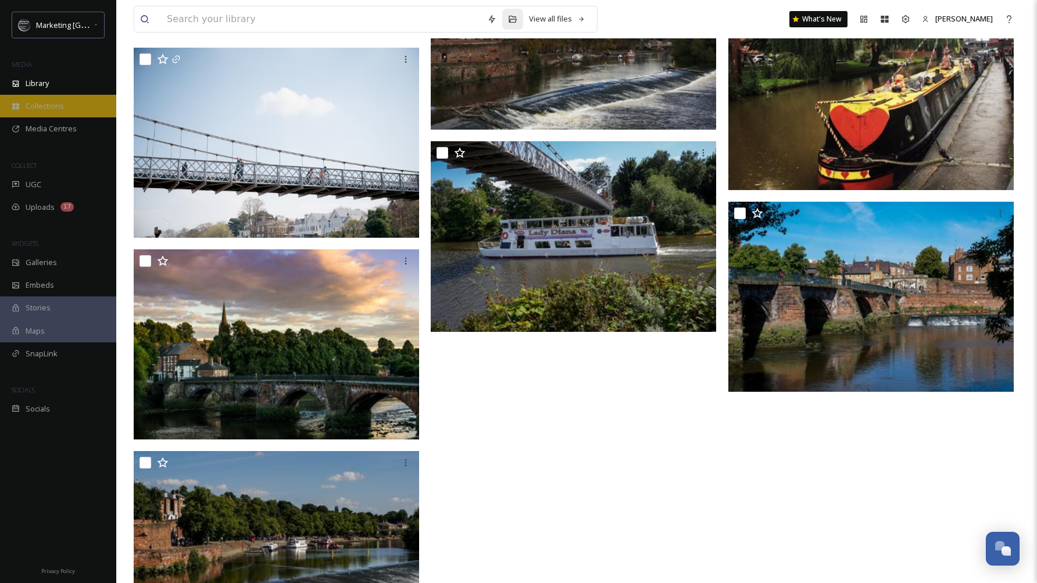
click at [52, 107] on span "Collections" at bounding box center [45, 106] width 38 height 11
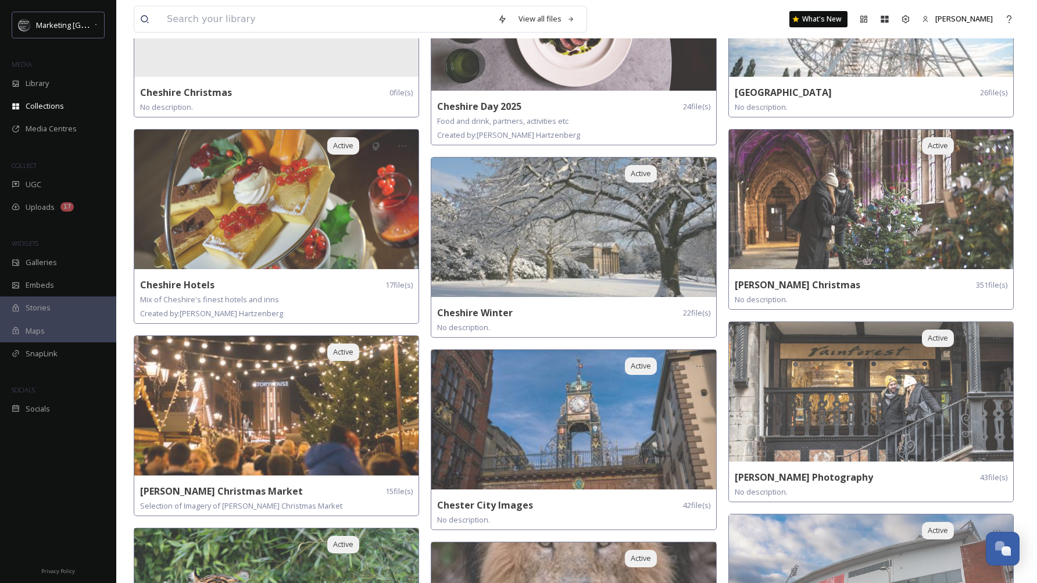
scroll to position [389, 0]
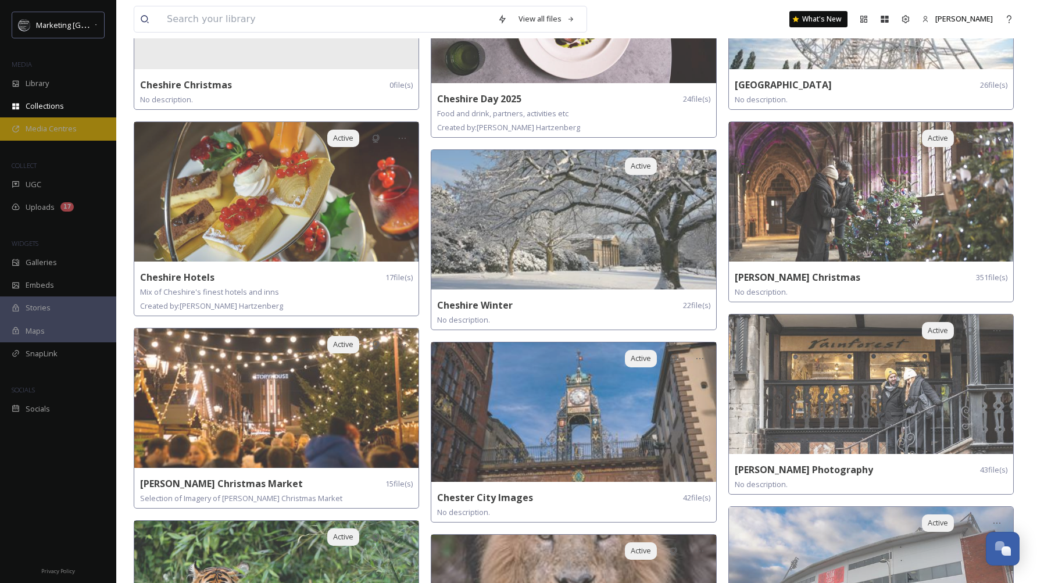
click at [53, 120] on div "Media Centres" at bounding box center [58, 128] width 116 height 23
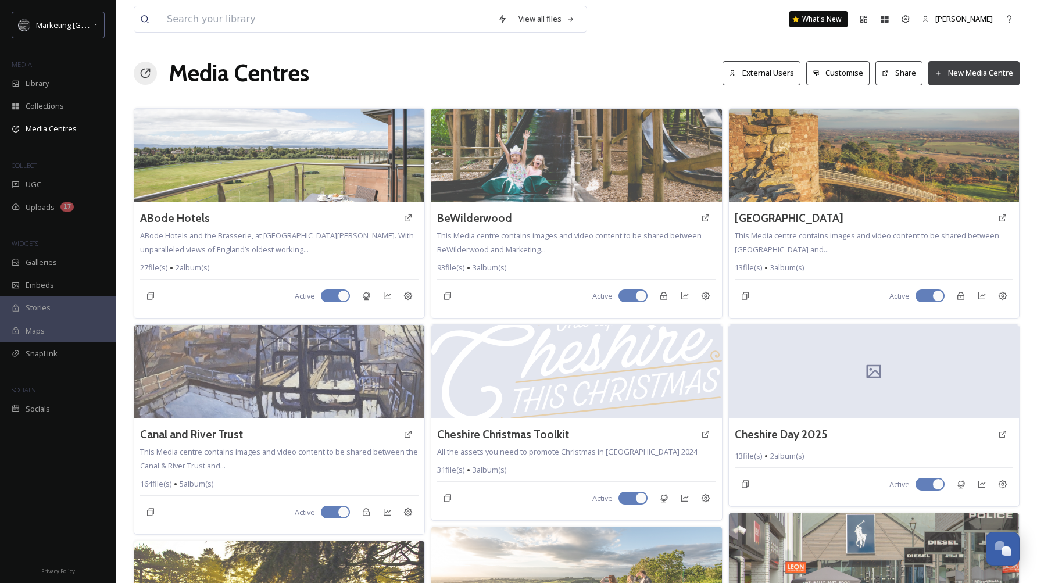
click at [631, 72] on div "Media Centres External Users Customise Share New Media Centre" at bounding box center [577, 73] width 886 height 35
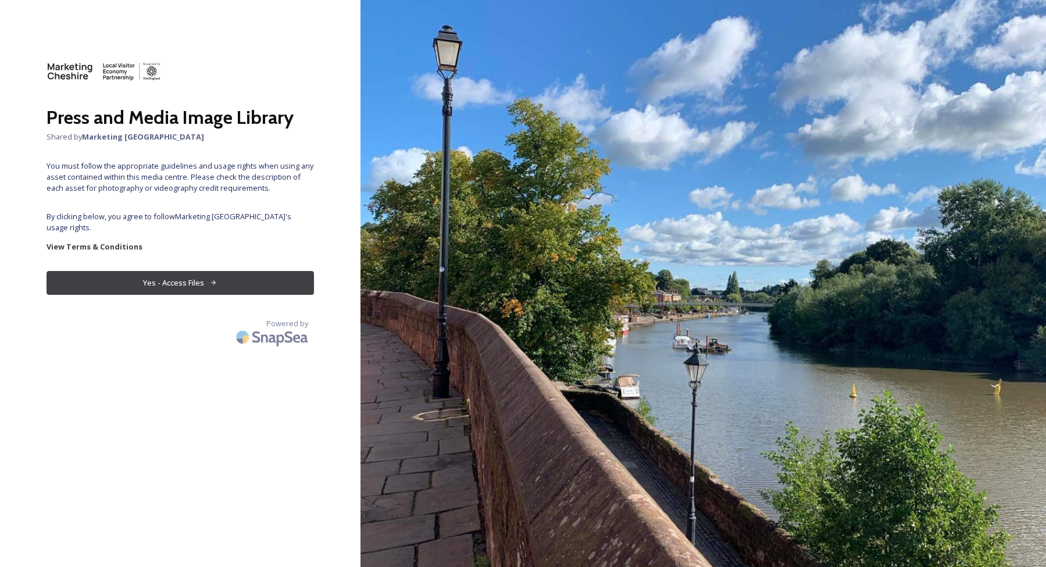
click at [204, 271] on button "Yes - Access Files" at bounding box center [180, 283] width 267 height 24
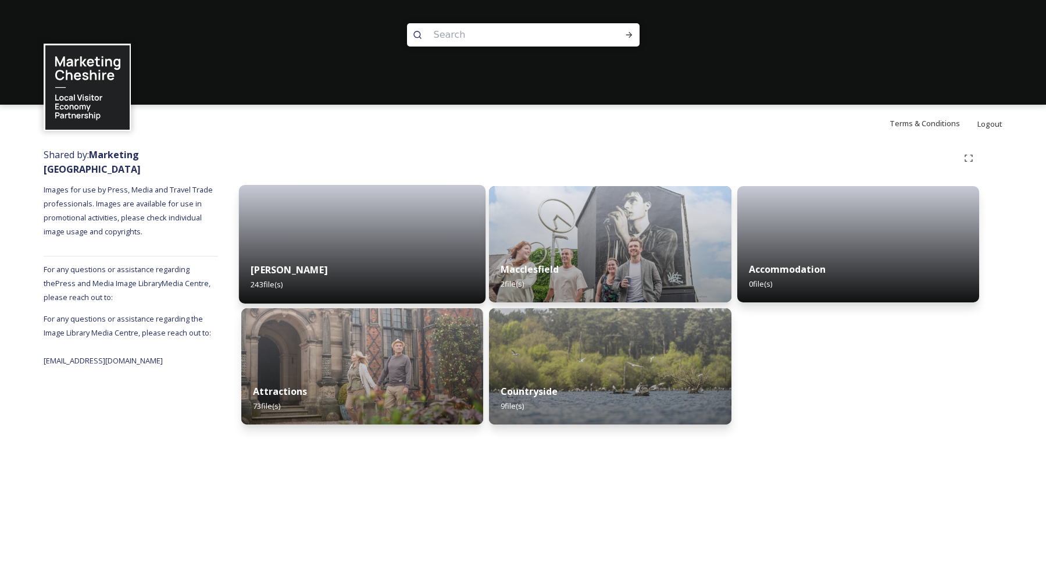
click at [374, 254] on div "[PERSON_NAME] 243 file(s)" at bounding box center [362, 277] width 247 height 53
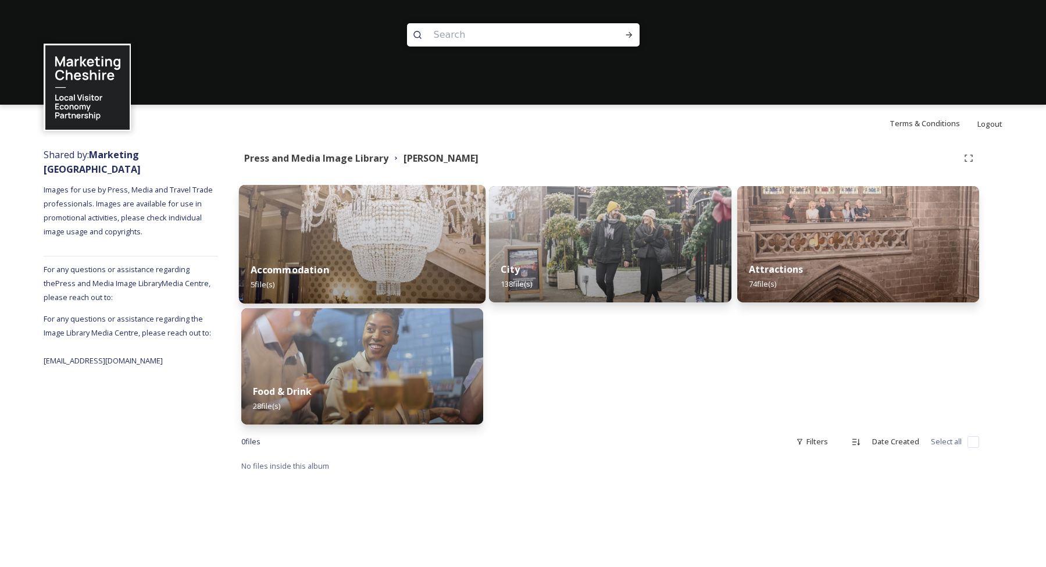
click at [377, 243] on img at bounding box center [362, 244] width 247 height 119
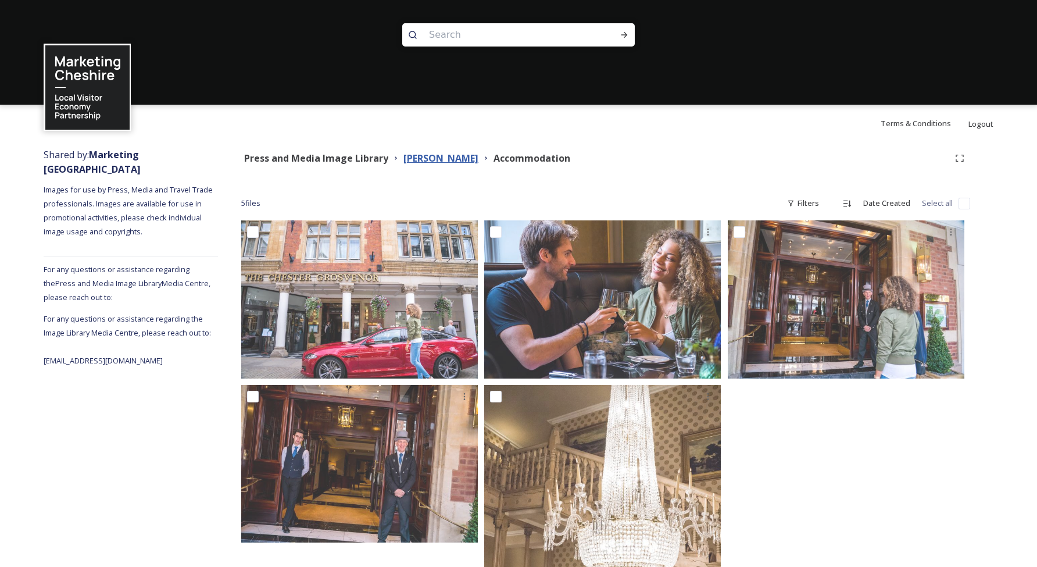
click at [415, 155] on strong "[PERSON_NAME]" at bounding box center [441, 158] width 75 height 13
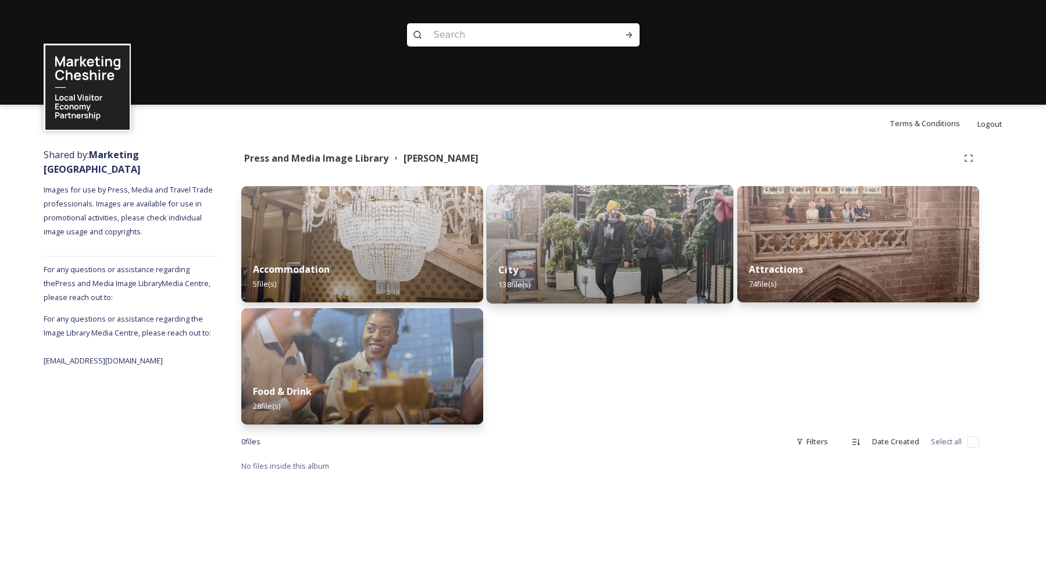
click at [562, 262] on div "City 138 file(s)" at bounding box center [610, 277] width 247 height 53
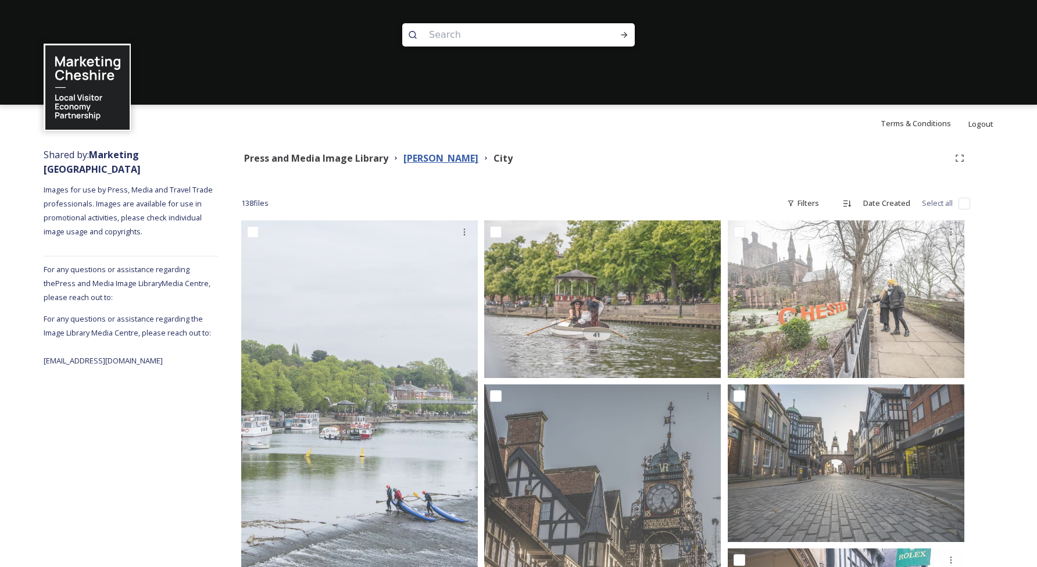
click at [420, 159] on strong "[PERSON_NAME]" at bounding box center [441, 158] width 75 height 13
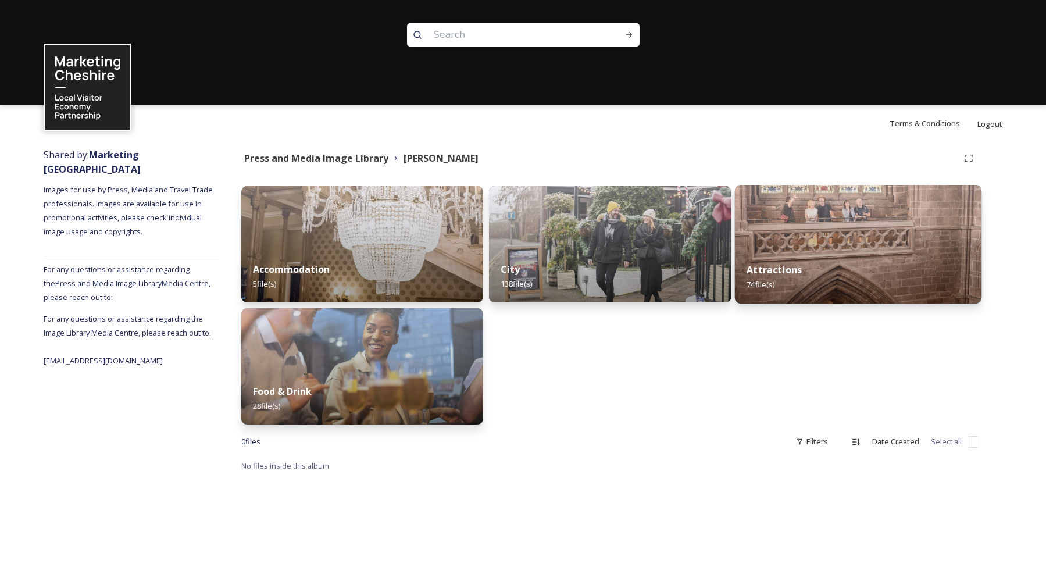
click at [803, 245] on img at bounding box center [857, 244] width 247 height 119
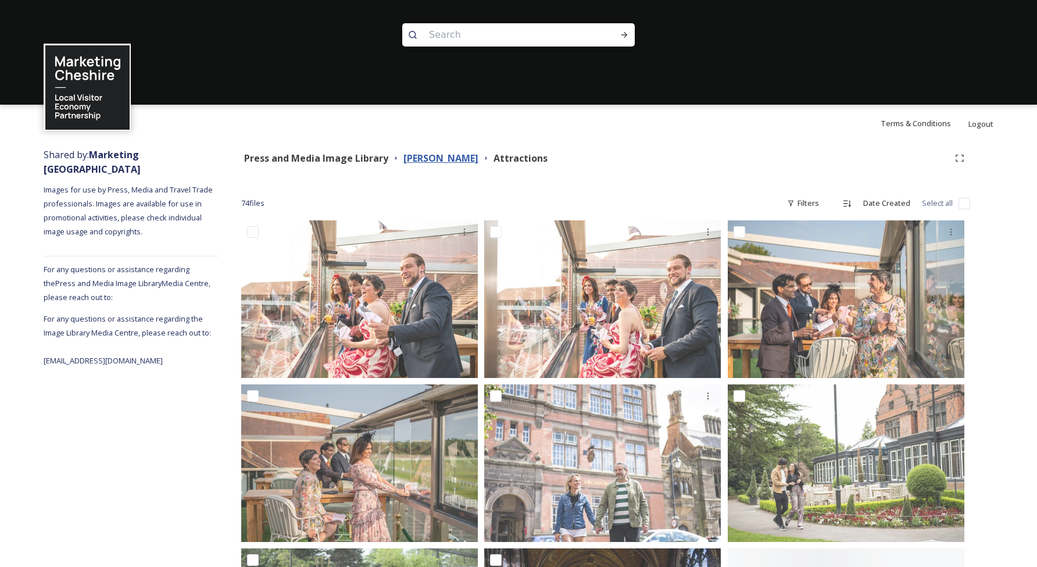
click at [425, 160] on strong "[PERSON_NAME]" at bounding box center [441, 158] width 75 height 13
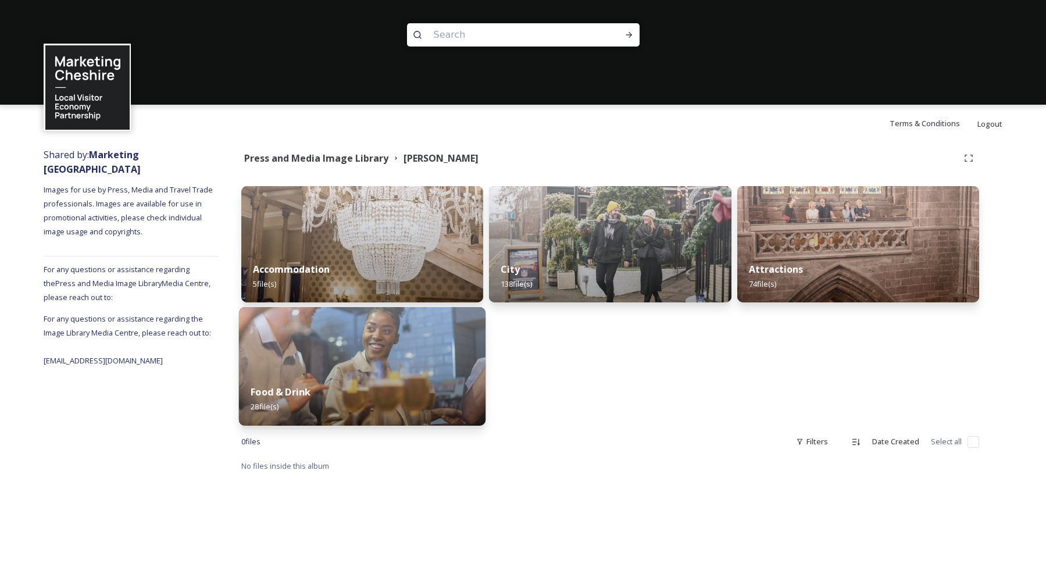
click at [377, 347] on img at bounding box center [362, 366] width 247 height 119
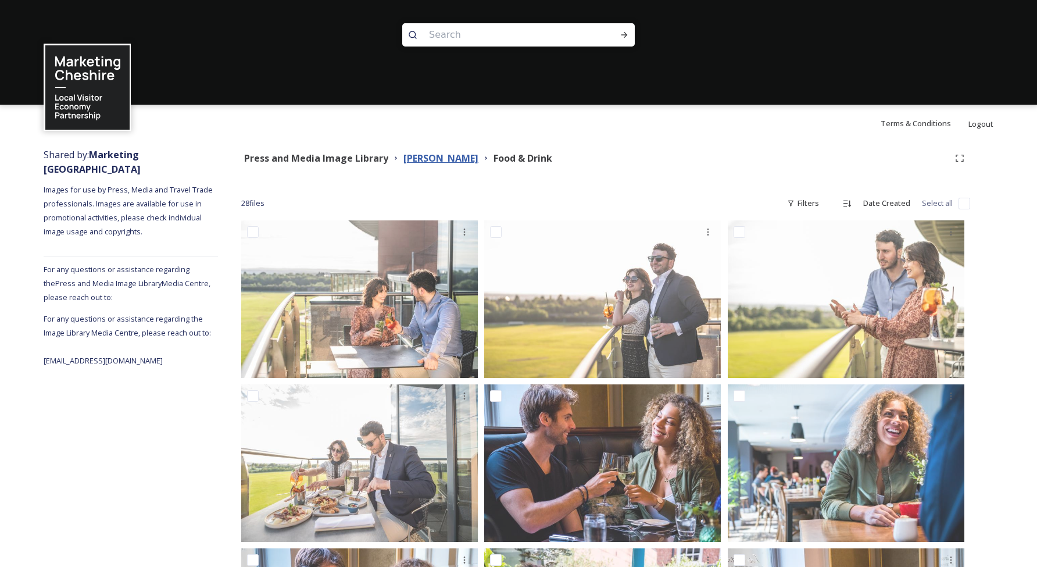
click at [419, 159] on strong "[PERSON_NAME]" at bounding box center [441, 158] width 75 height 13
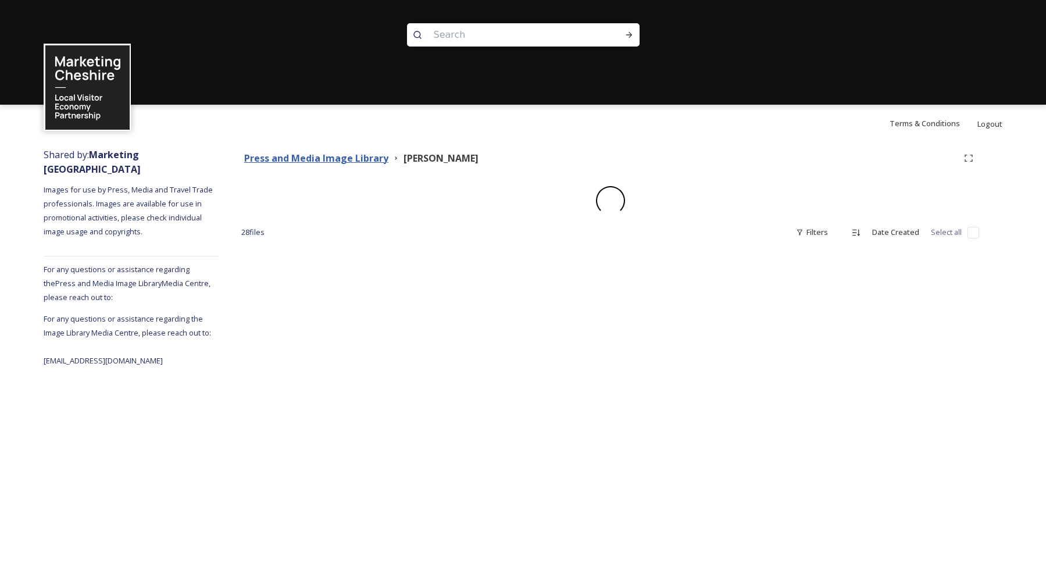
click at [345, 159] on strong "Press and Media Image Library" at bounding box center [316, 158] width 144 height 13
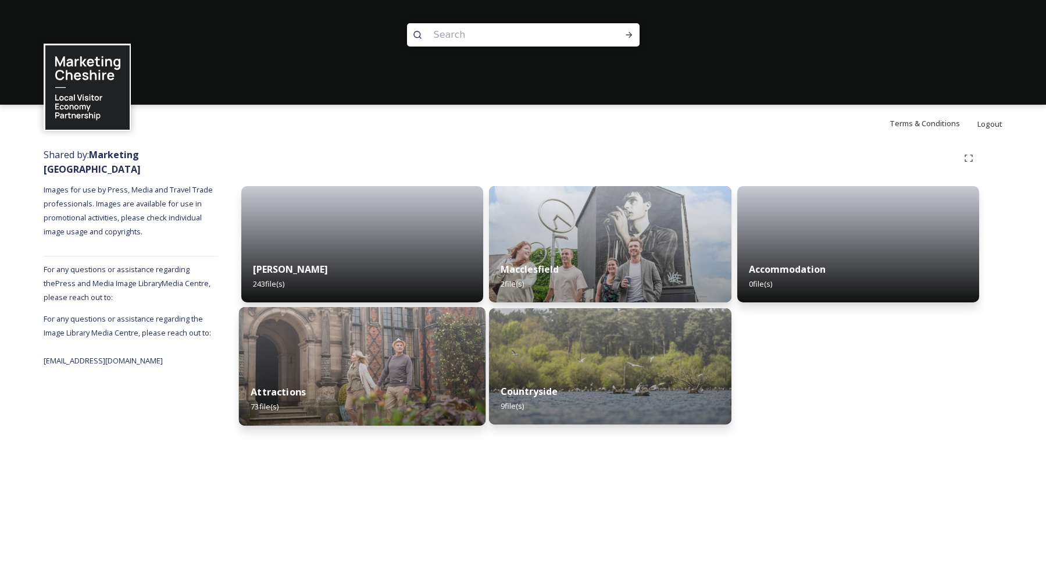
click at [328, 368] on img at bounding box center [362, 366] width 247 height 119
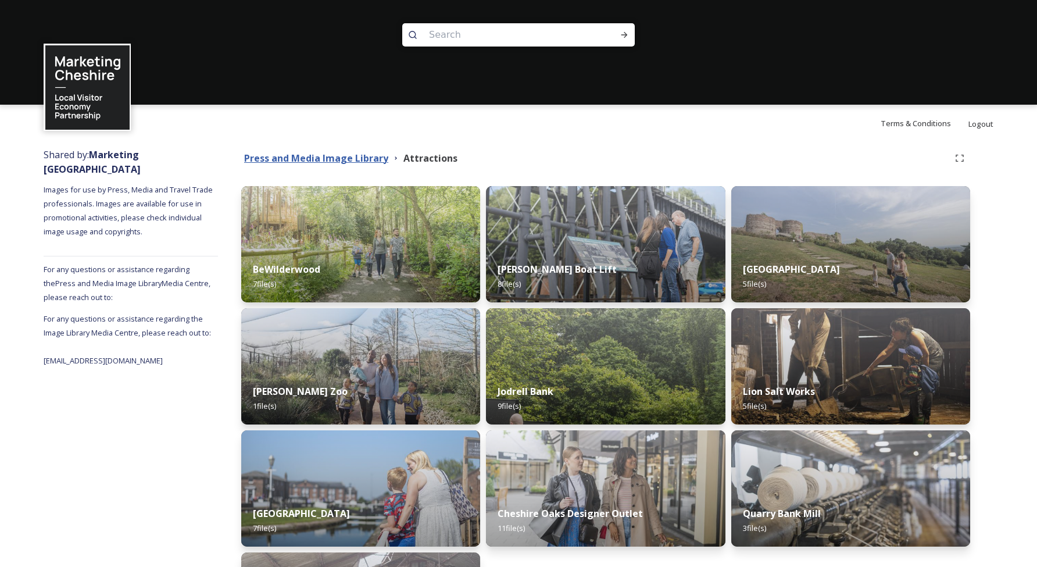
click at [359, 163] on strong "Press and Media Image Library" at bounding box center [316, 158] width 144 height 13
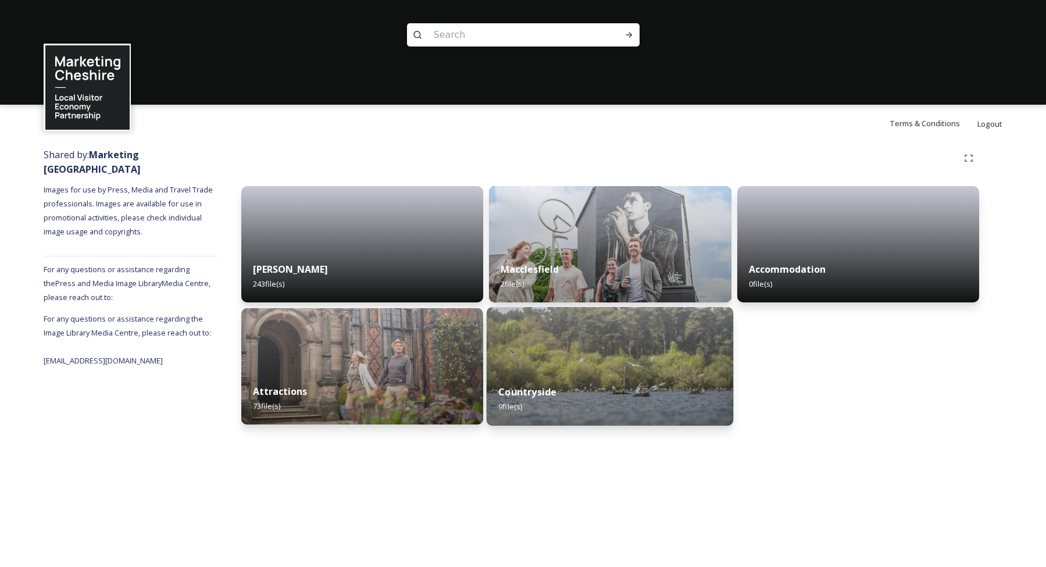
click at [552, 361] on img at bounding box center [610, 366] width 247 height 119
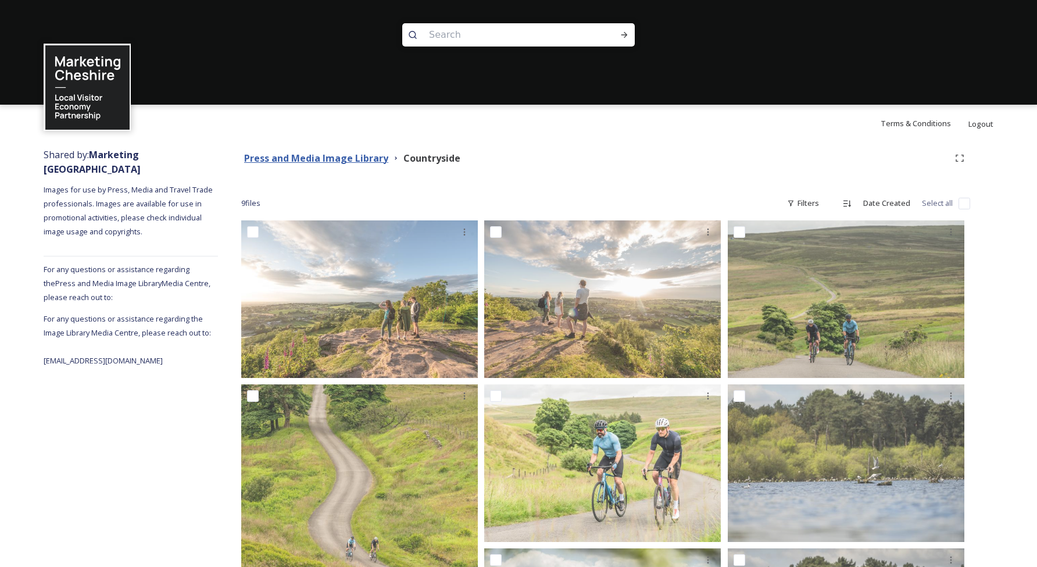
click at [358, 155] on strong "Press and Media Image Library" at bounding box center [316, 158] width 144 height 13
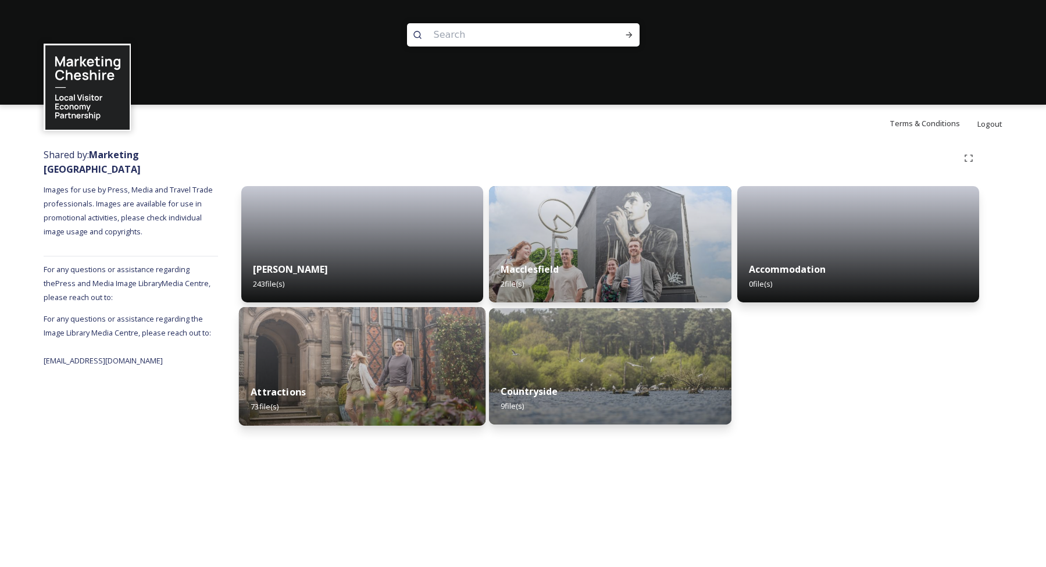
click at [394, 345] on img at bounding box center [362, 366] width 247 height 119
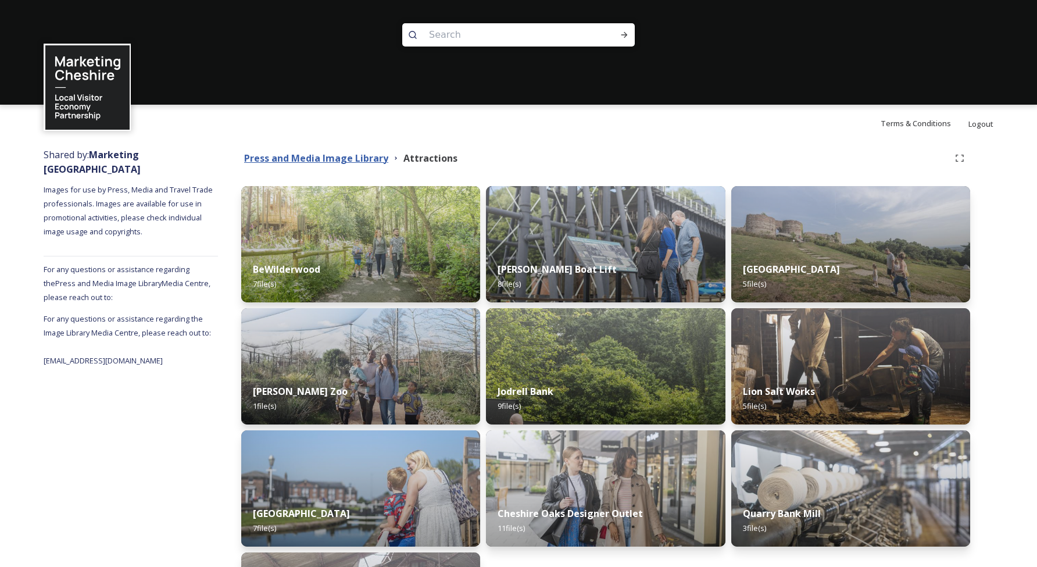
click at [306, 162] on strong "Press and Media Image Library" at bounding box center [316, 158] width 144 height 13
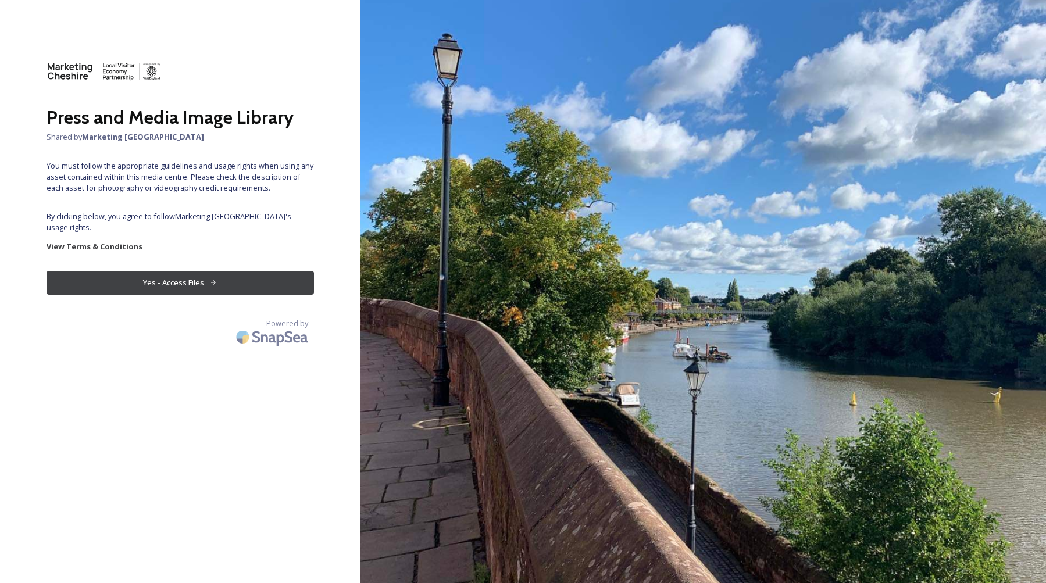
click at [259, 271] on button "Yes - Access Files" at bounding box center [180, 283] width 267 height 24
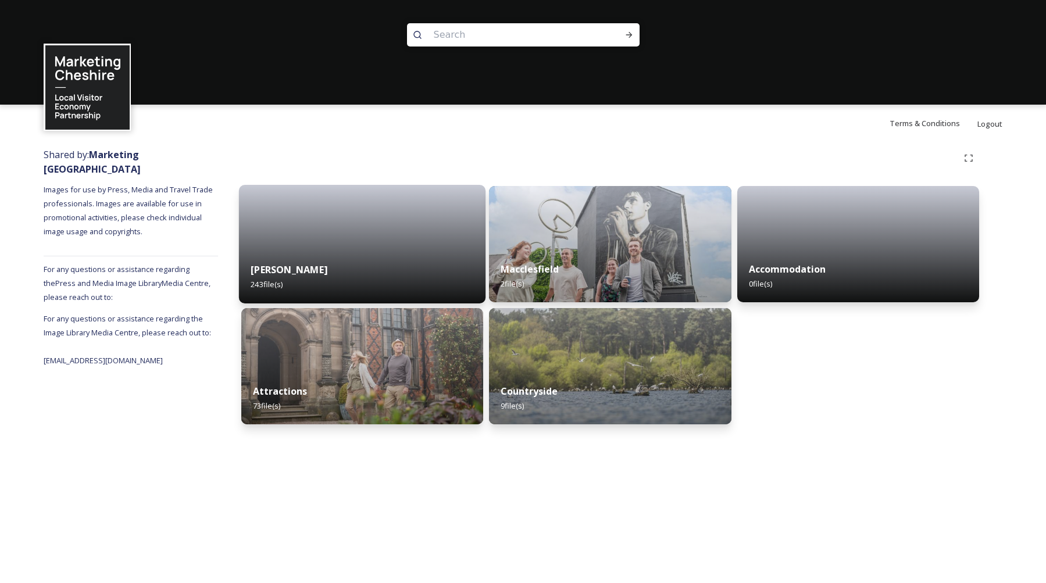
click at [358, 232] on div at bounding box center [362, 244] width 247 height 119
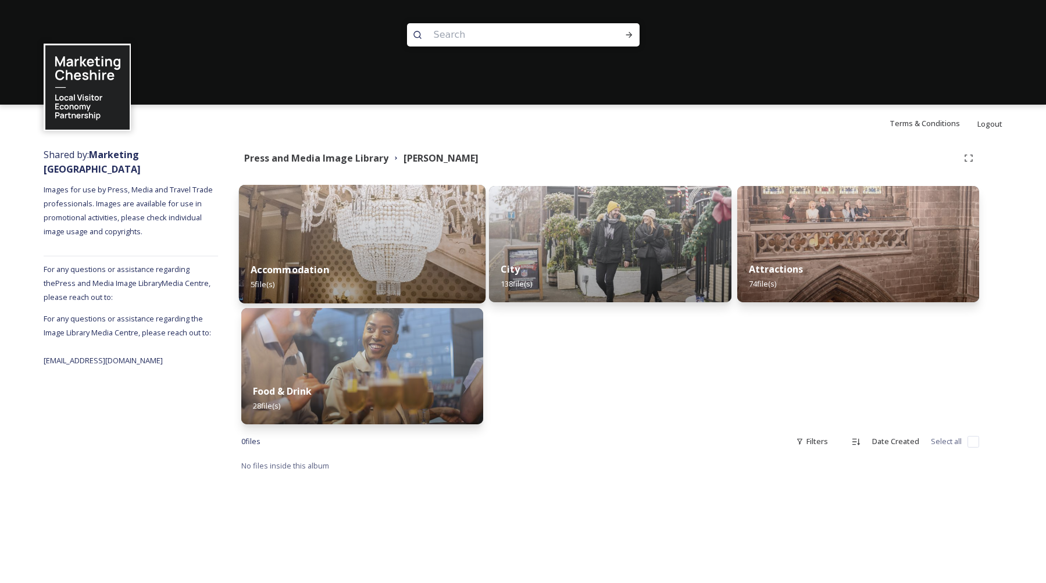
click at [369, 247] on img at bounding box center [362, 244] width 247 height 119
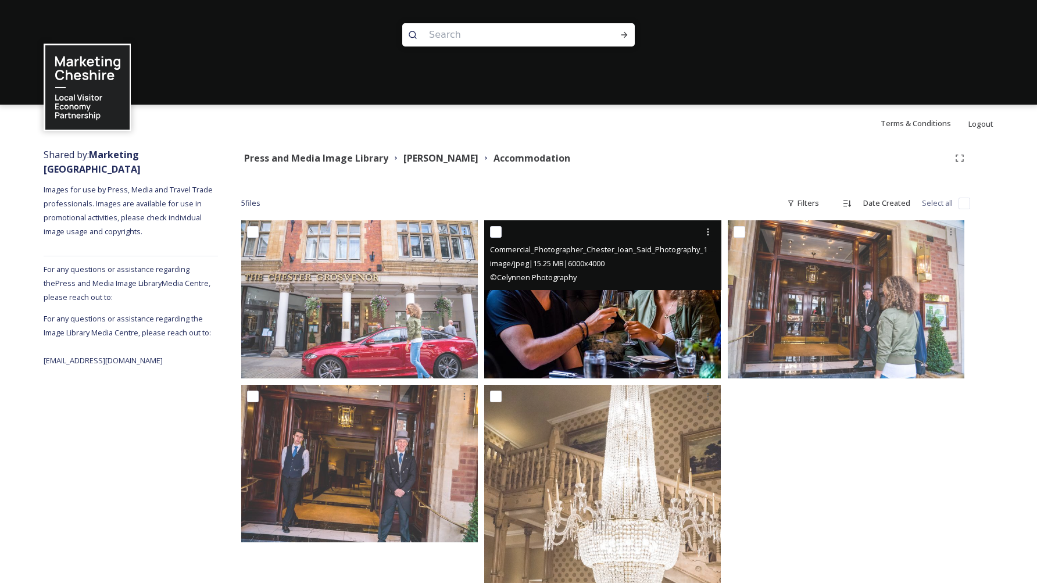
click at [583, 291] on img at bounding box center [602, 299] width 237 height 158
